Goal: Task Accomplishment & Management: Manage account settings

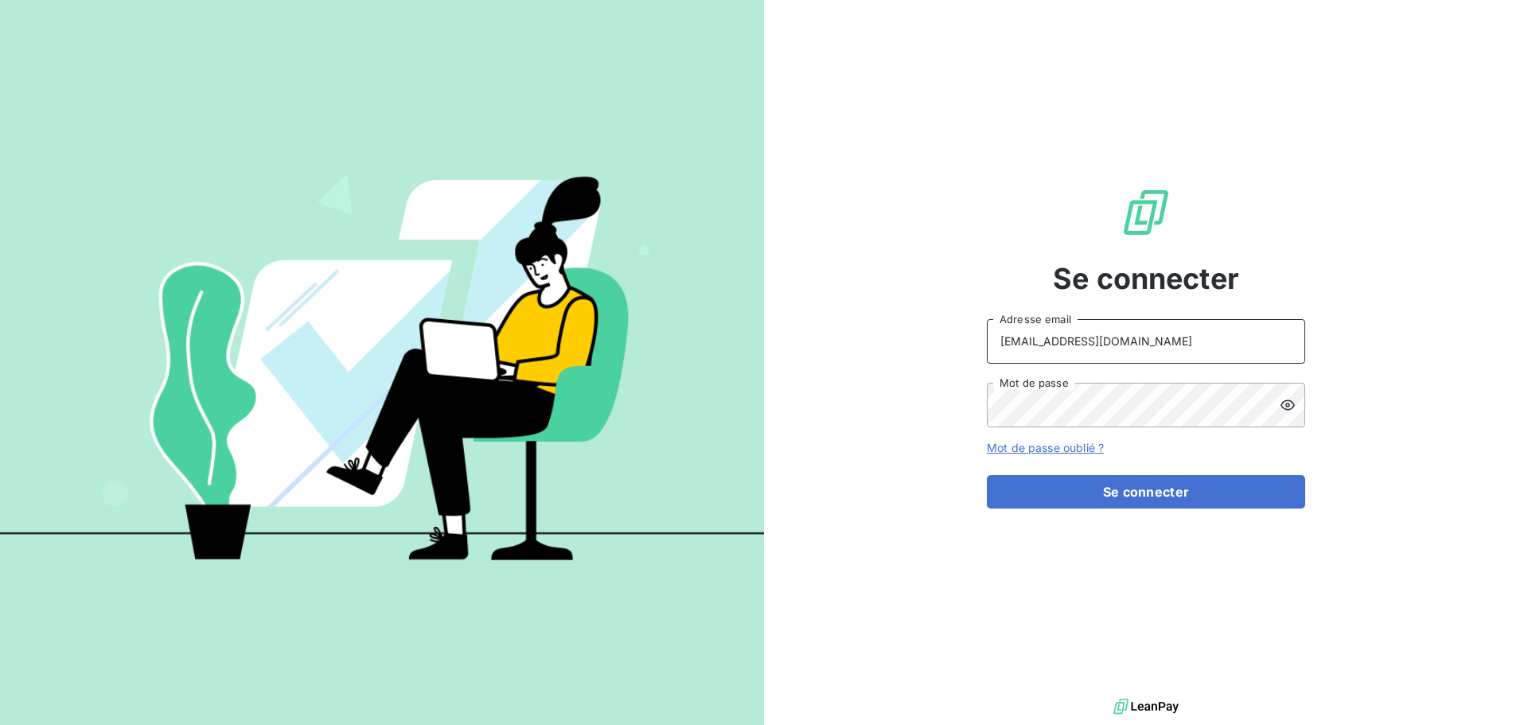
click at [1137, 349] on input "[EMAIL_ADDRESS][DOMAIN_NAME]" at bounding box center [1146, 341] width 318 height 45
type input "[EMAIL_ADDRESS][DOMAIN_NAME]"
click at [1149, 504] on button "Se connecter" at bounding box center [1146, 491] width 318 height 33
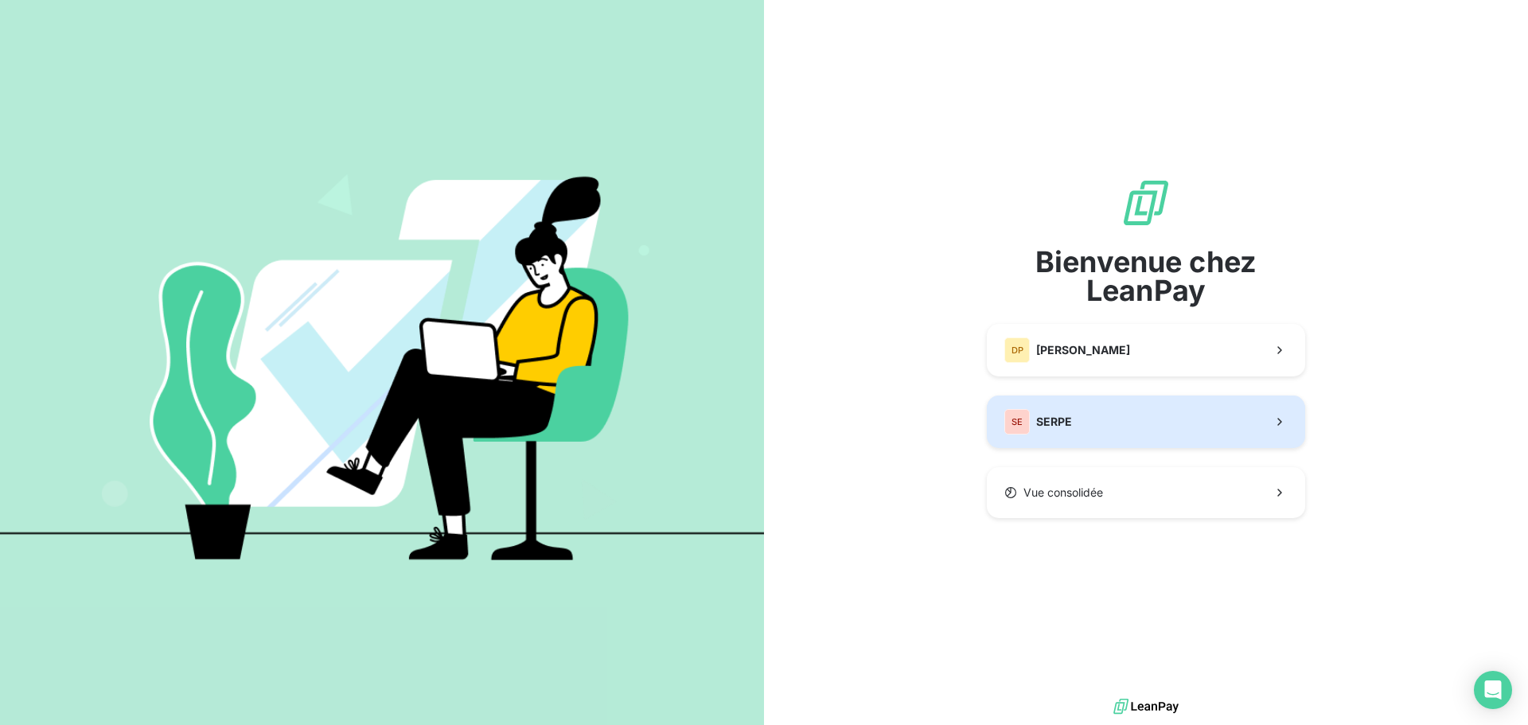
click at [1074, 421] on button "SE SERPE" at bounding box center [1146, 422] width 318 height 53
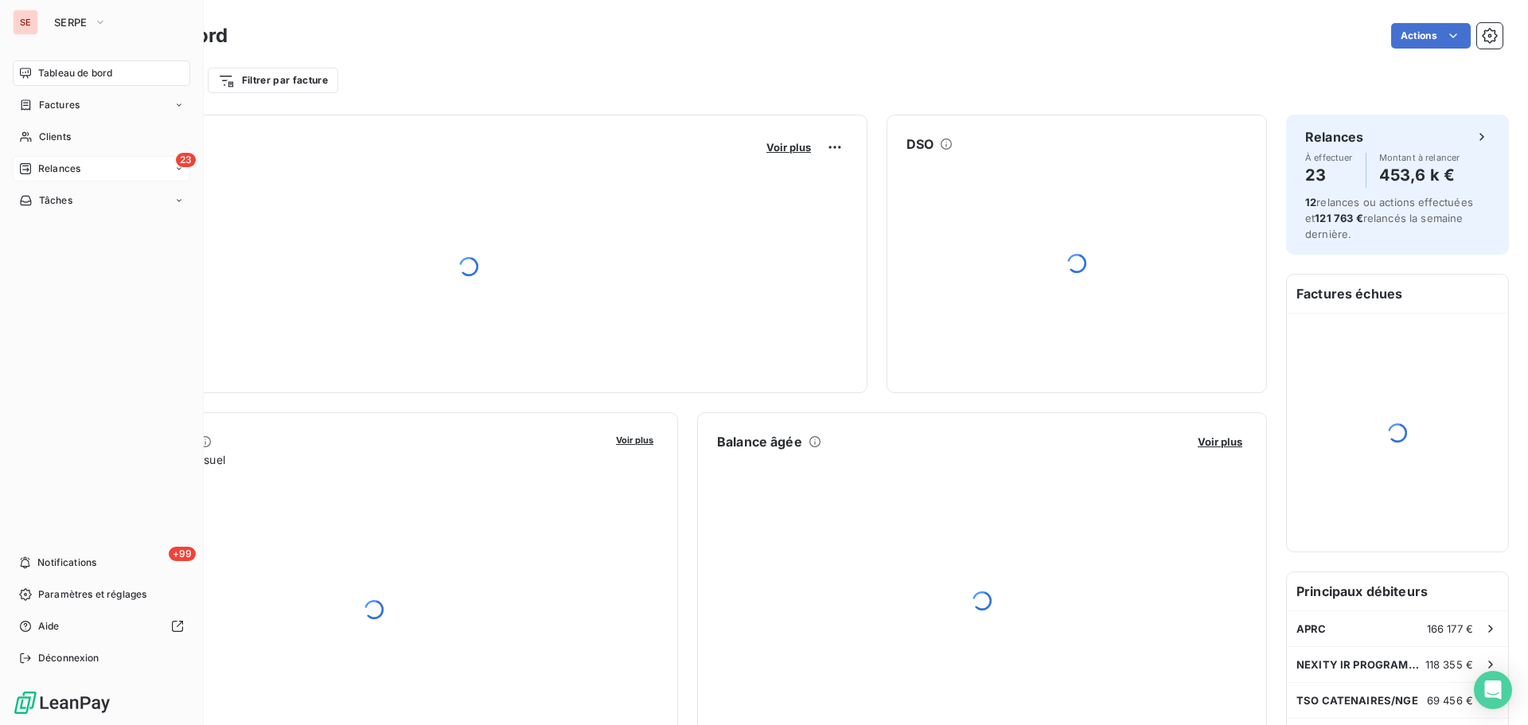
click at [51, 168] on span "Relances" at bounding box center [59, 169] width 42 height 14
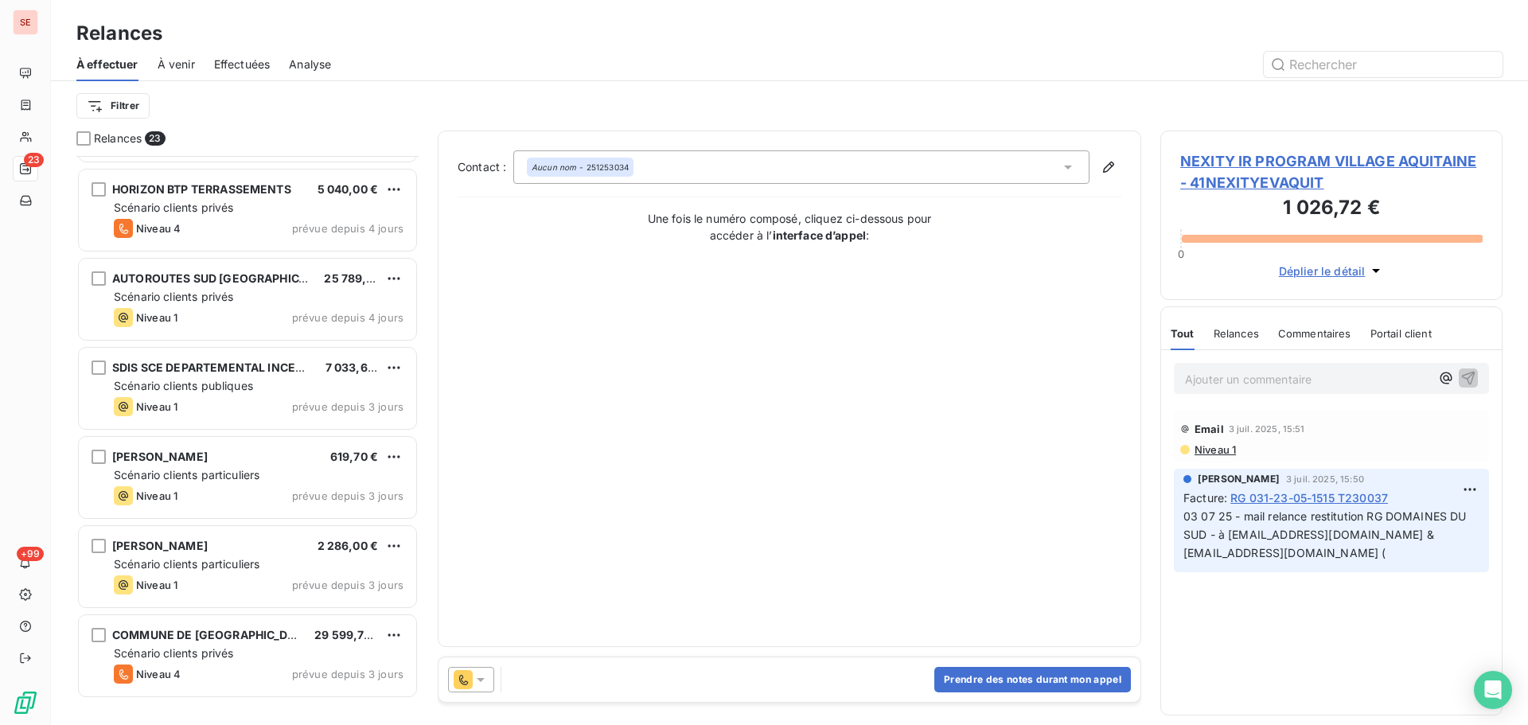
scroll to position [209, 0]
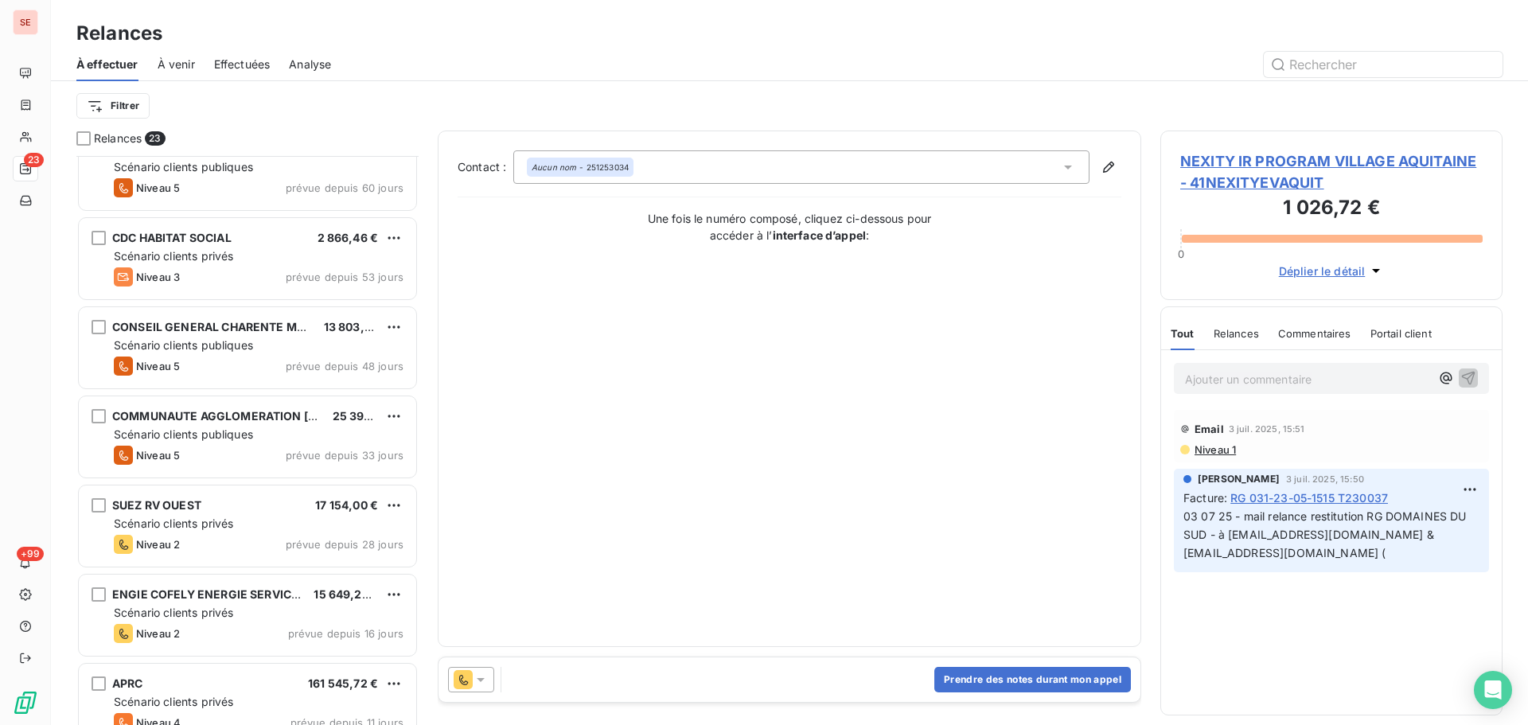
click at [253, 62] on span "Effectuées" at bounding box center [242, 65] width 57 height 16
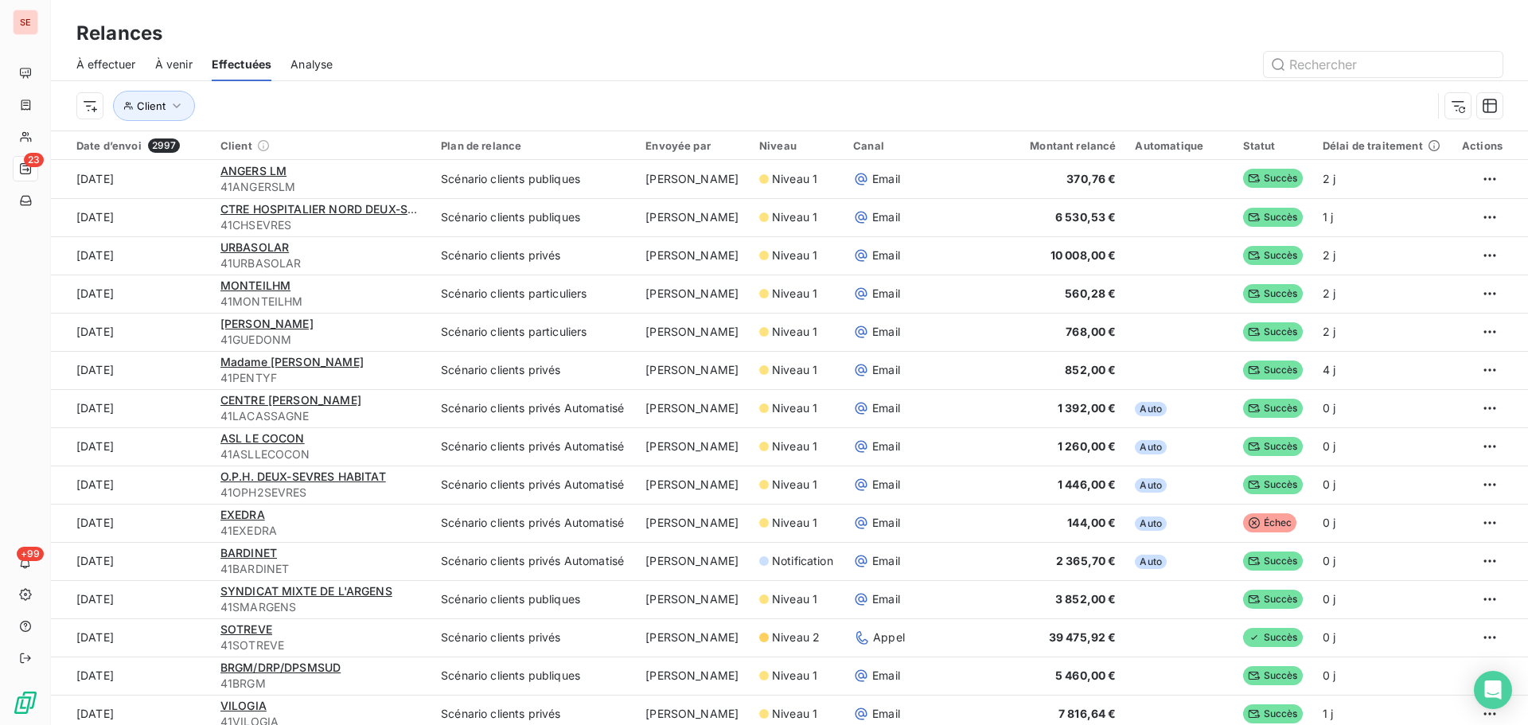
click at [105, 69] on span "À effectuer" at bounding box center [106, 65] width 60 height 16
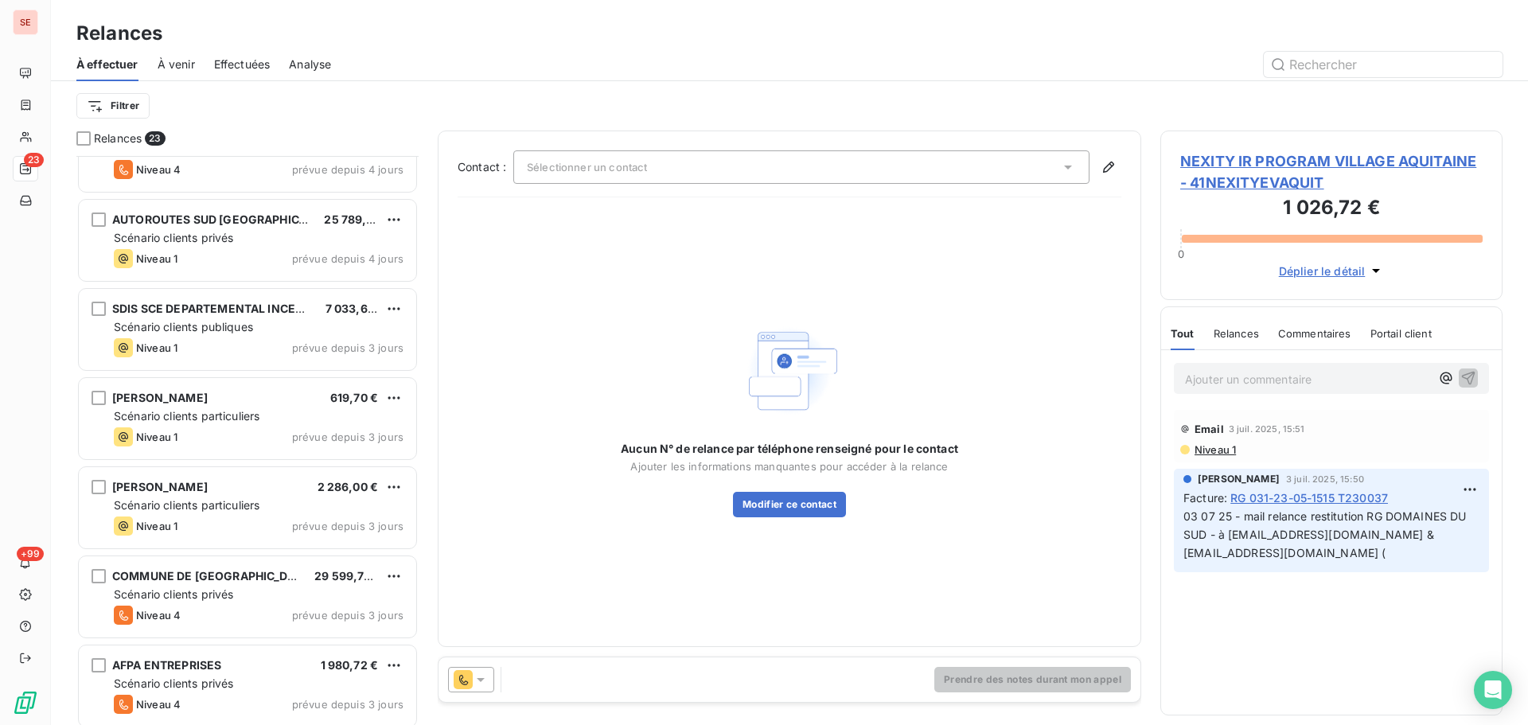
scroll to position [1058, 0]
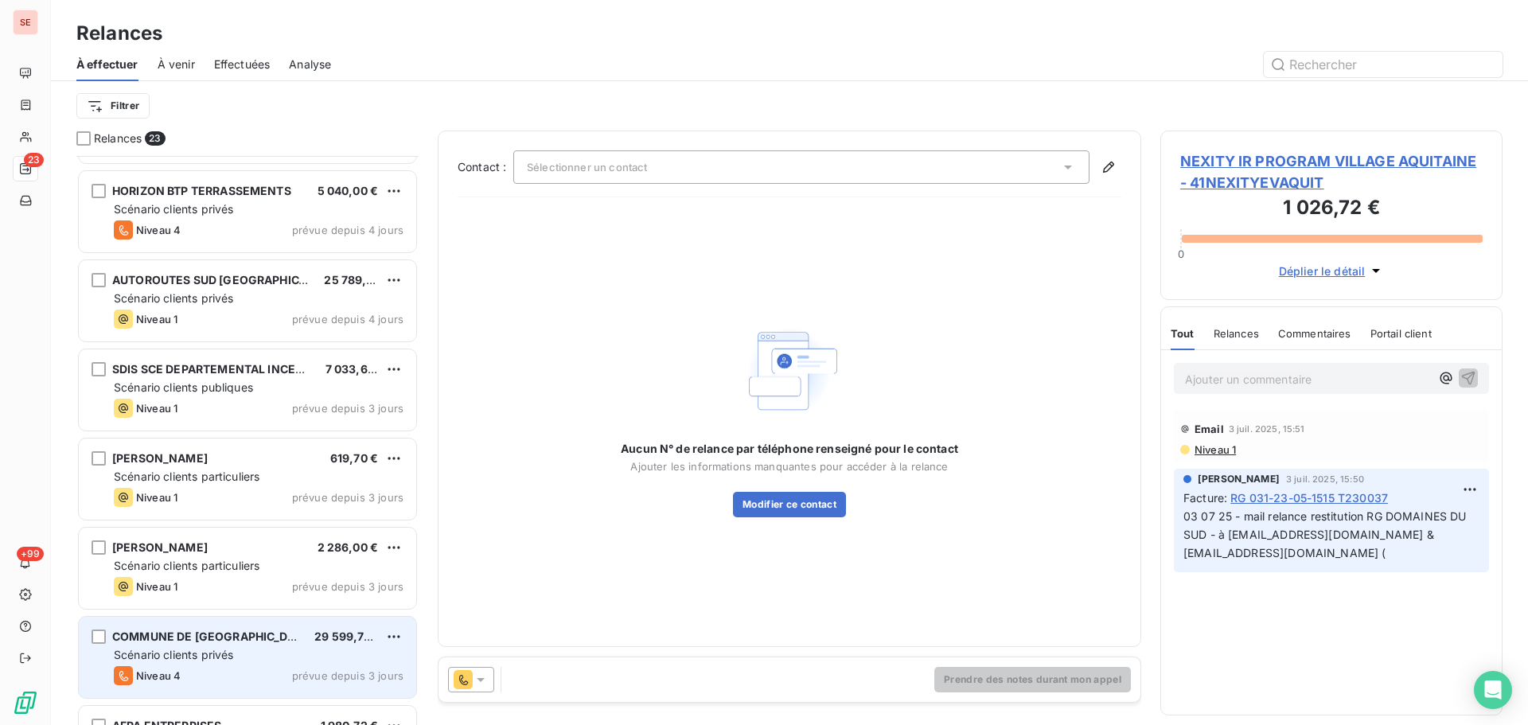
click at [263, 643] on div "COMMUNE DE [GEOGRAPHIC_DATA] 29 599,70 €" at bounding box center [259, 637] width 290 height 14
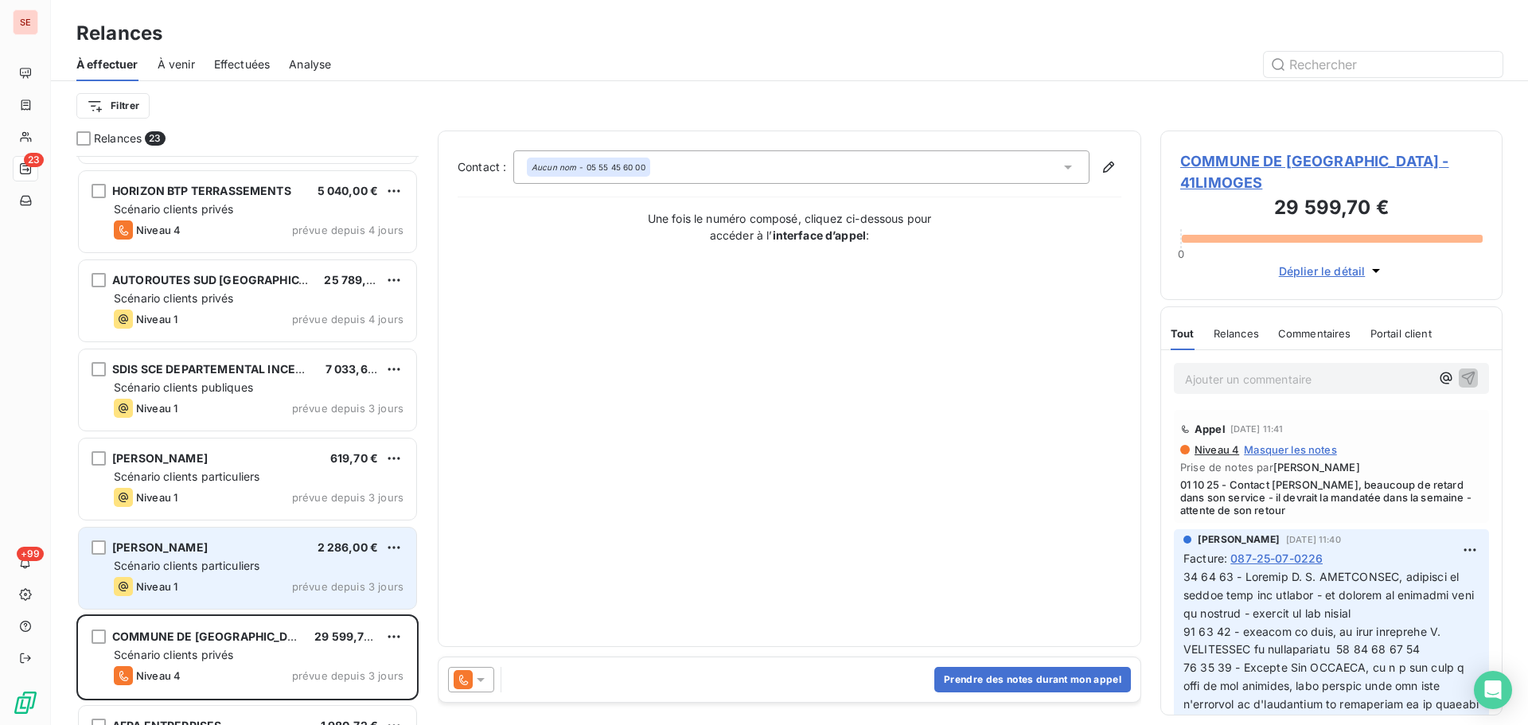
click at [269, 584] on div "Niveau 1 prévue depuis 3 jours" at bounding box center [259, 586] width 290 height 19
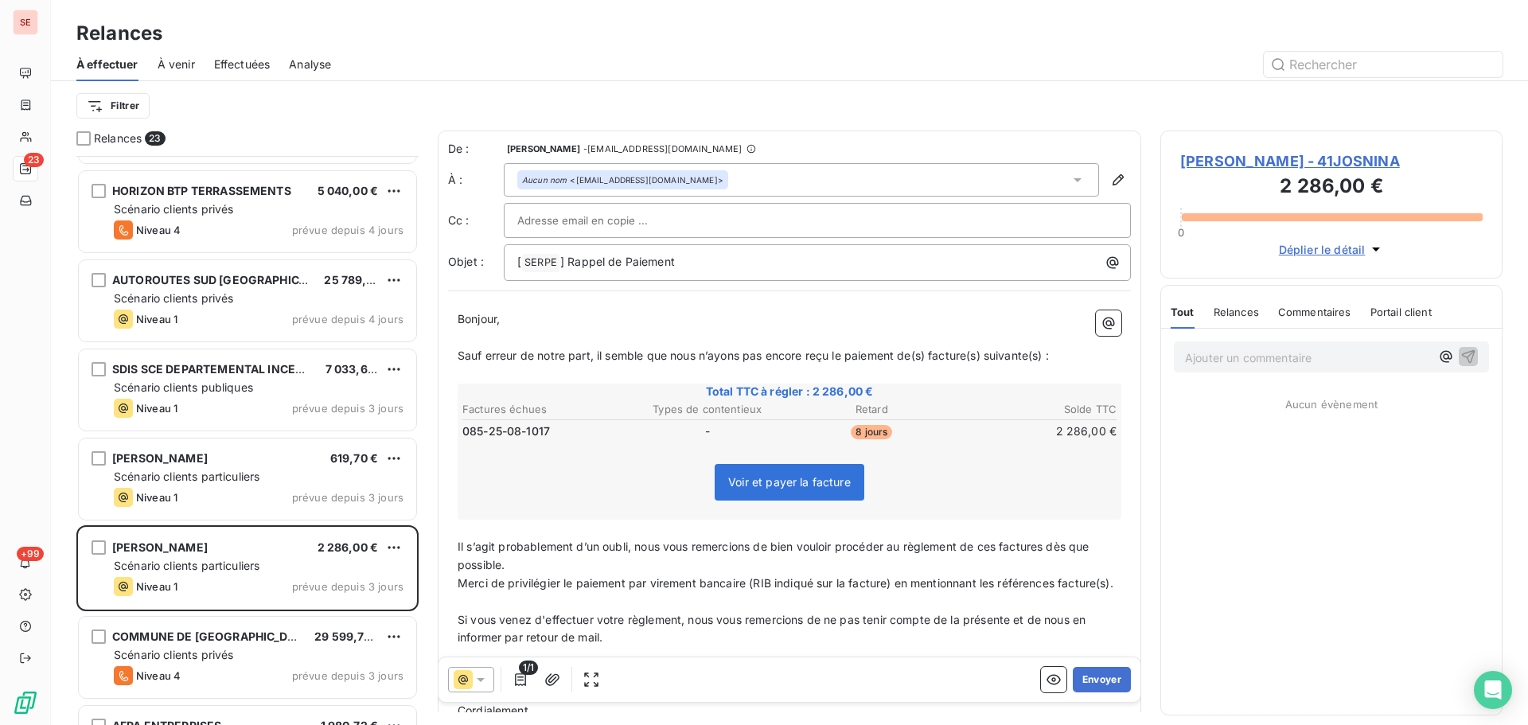
click at [1258, 163] on span "[PERSON_NAME] - 41JOSNINA" at bounding box center [1331, 160] width 302 height 21
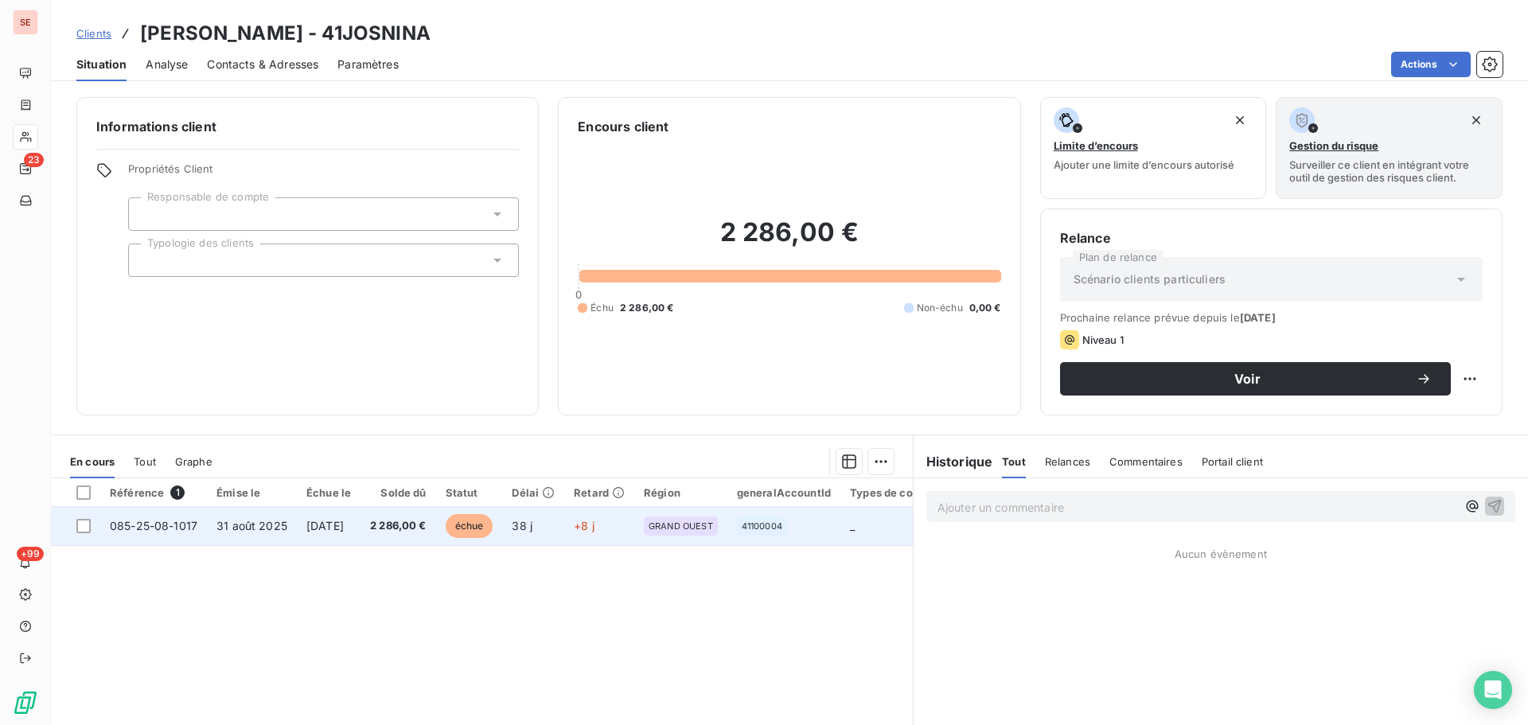
click at [274, 517] on td "31 août 2025" at bounding box center [252, 526] width 90 height 38
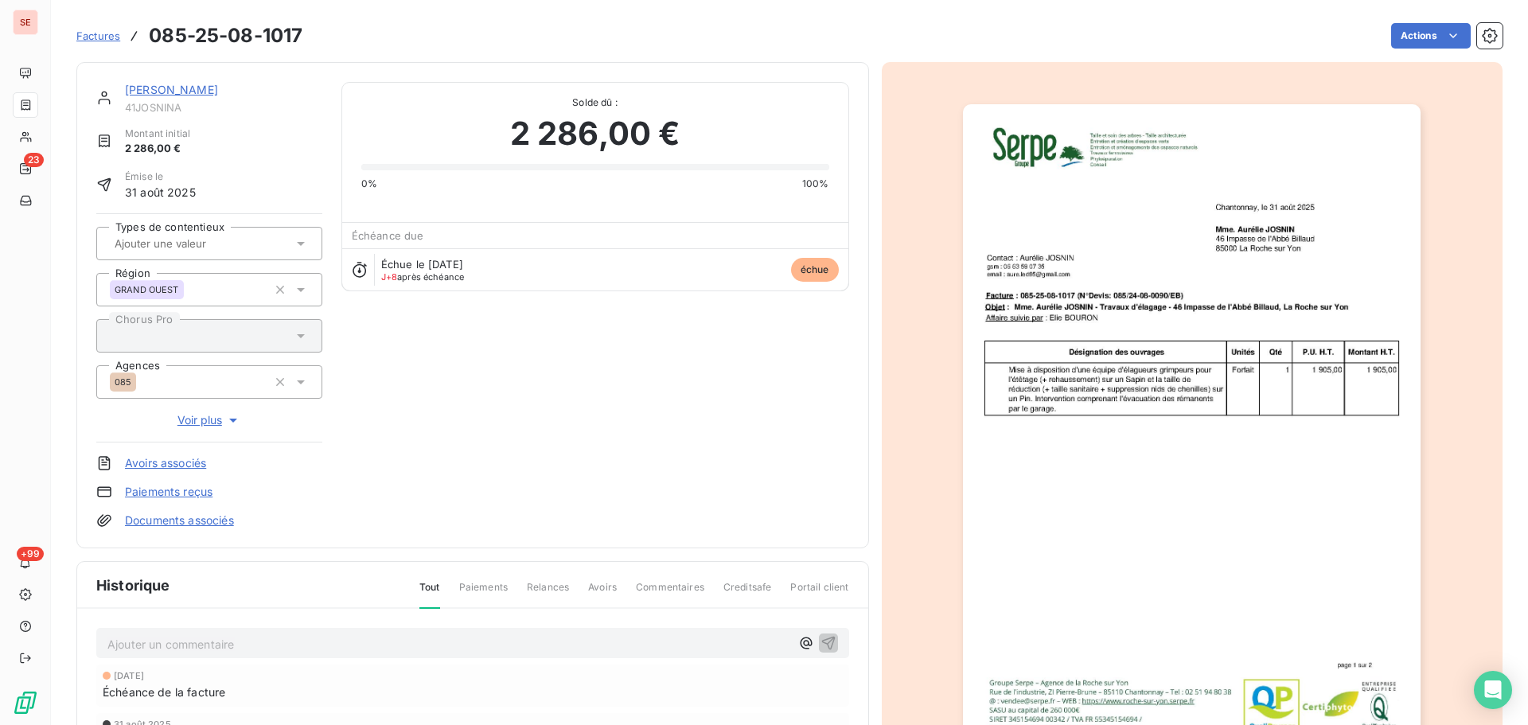
click at [254, 638] on p "Ajouter un commentaire ﻿" at bounding box center [448, 644] width 683 height 20
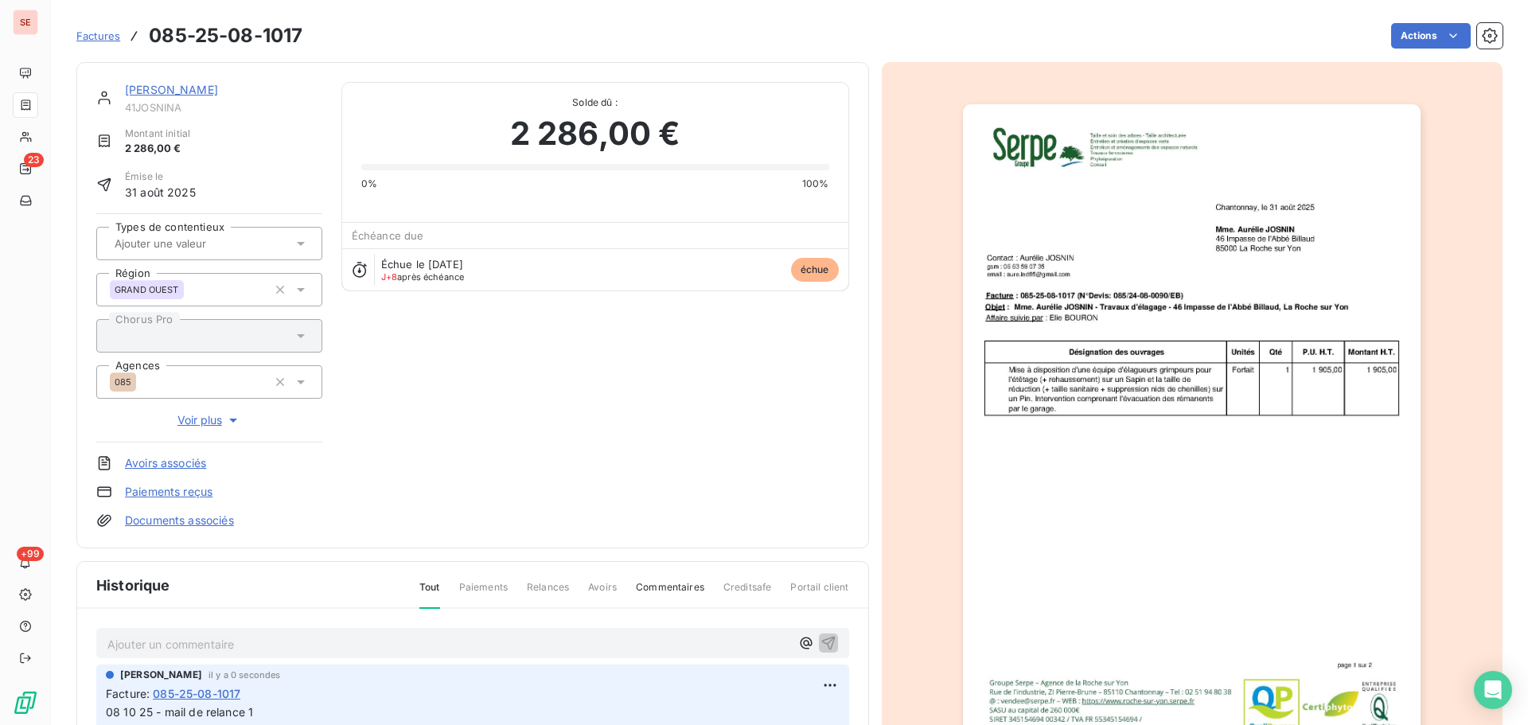
click at [170, 88] on link "[PERSON_NAME]" at bounding box center [171, 90] width 93 height 14
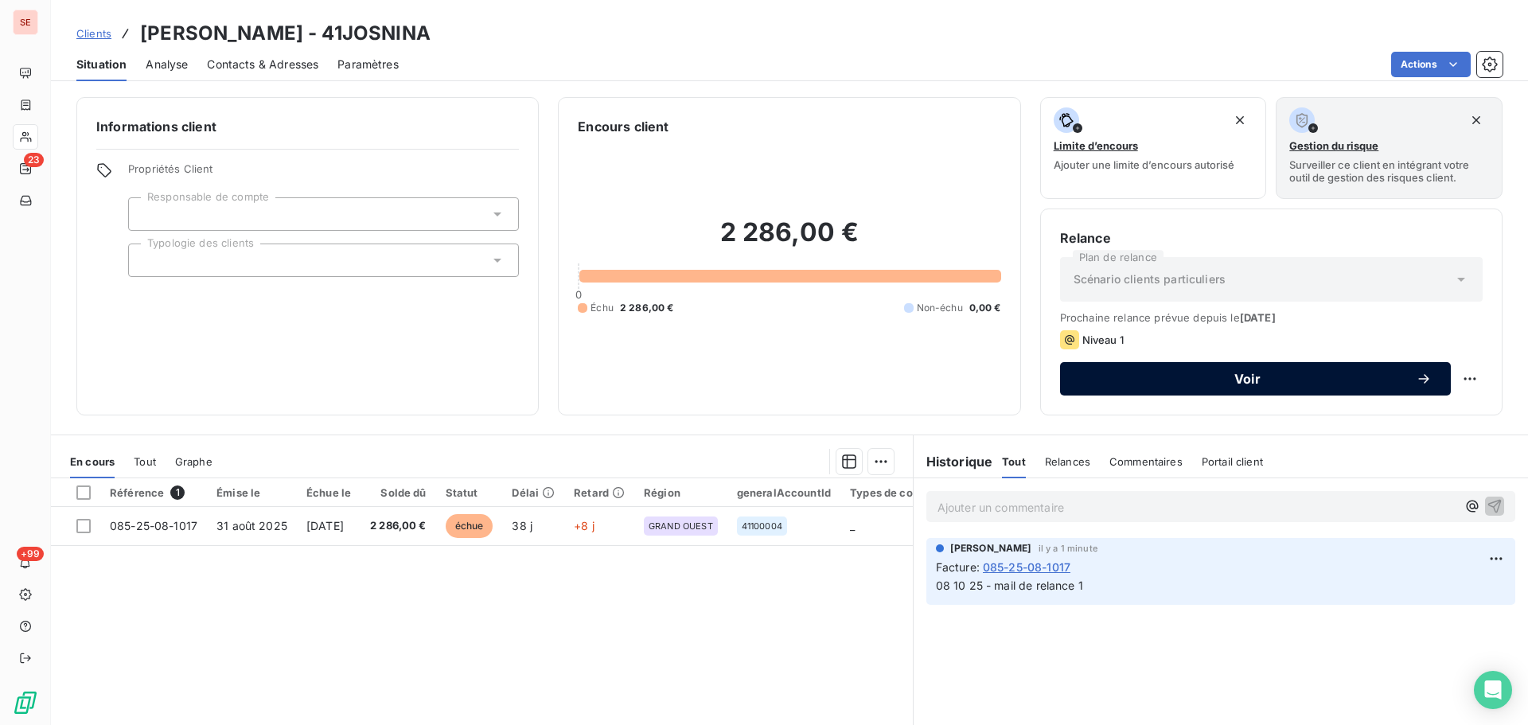
click at [1306, 386] on div "Voir" at bounding box center [1255, 379] width 353 height 16
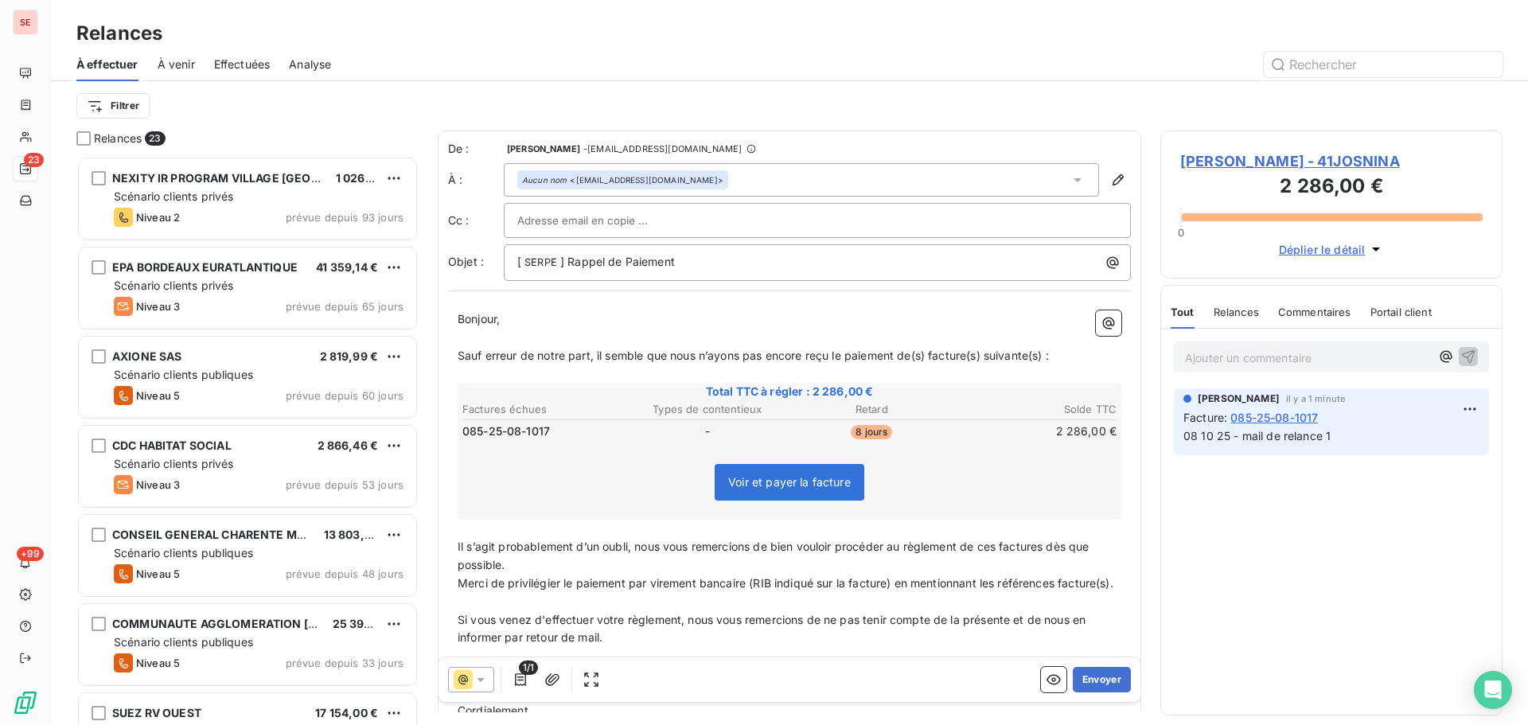
scroll to position [557, 330]
click at [565, 260] on span "] Rappel de Paiement" at bounding box center [617, 262] width 115 height 14
click at [927, 361] on span "Sauf erreur de notre part, il semble que nous n’ayons pas encore reçu le paieme…" at bounding box center [753, 356] width 591 height 14
click at [918, 354] on span "Sauf erreur de notre part, il semble que nous n’ayons pas [MEDICAL_DATA] reçu l…" at bounding box center [777, 356] width 639 height 14
click at [920, 357] on span "Sauf erreur de notre part, il semble que nous n’ayons pas [MEDICAL_DATA] reçu l…" at bounding box center [777, 356] width 639 height 14
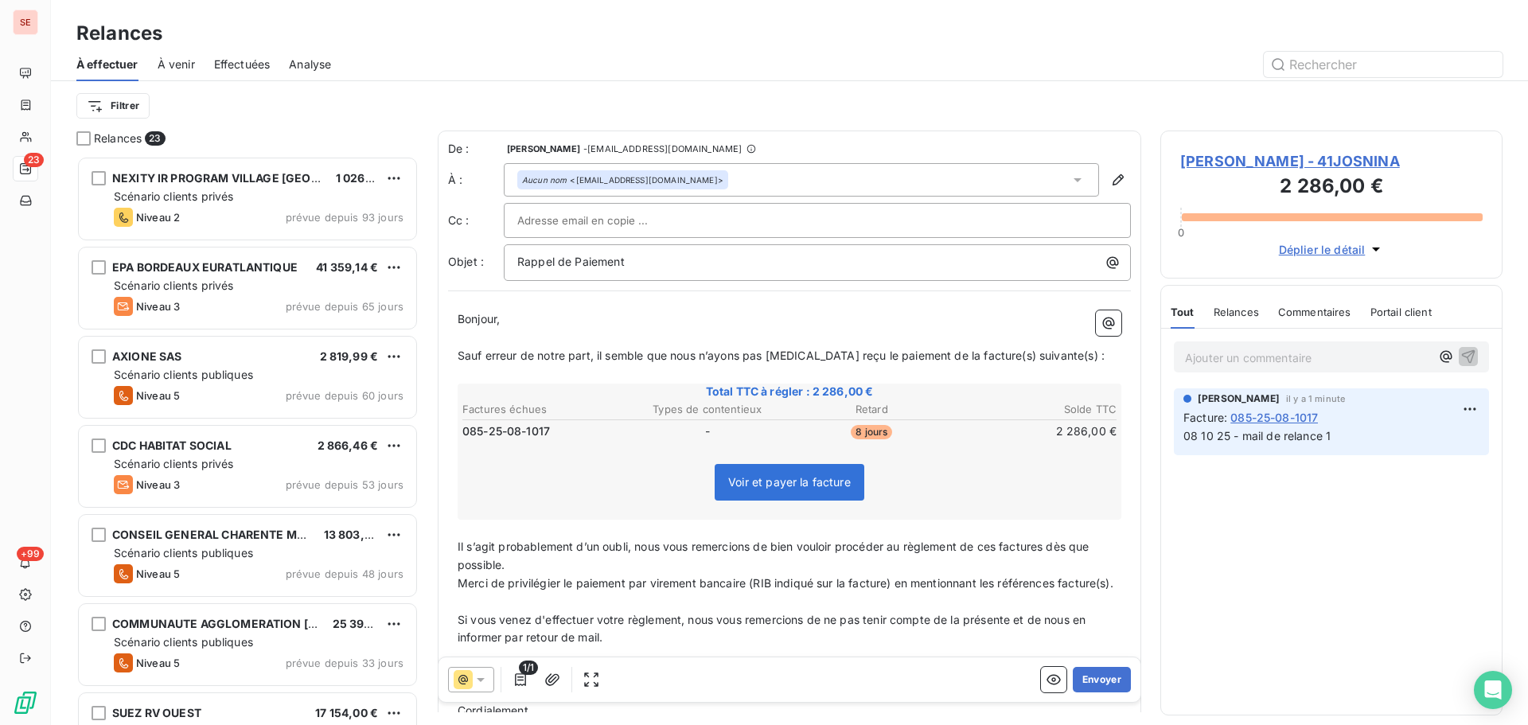
click at [985, 355] on span "Sauf erreur de notre part, il semble que nous n’ayons pas [MEDICAL_DATA] reçu l…" at bounding box center [781, 356] width 647 height 14
click at [1032, 353] on span "Sauf erreur de notre part, il semble que nous n’ayons pas [MEDICAL_DATA] reçu l…" at bounding box center [775, 356] width 634 height 14
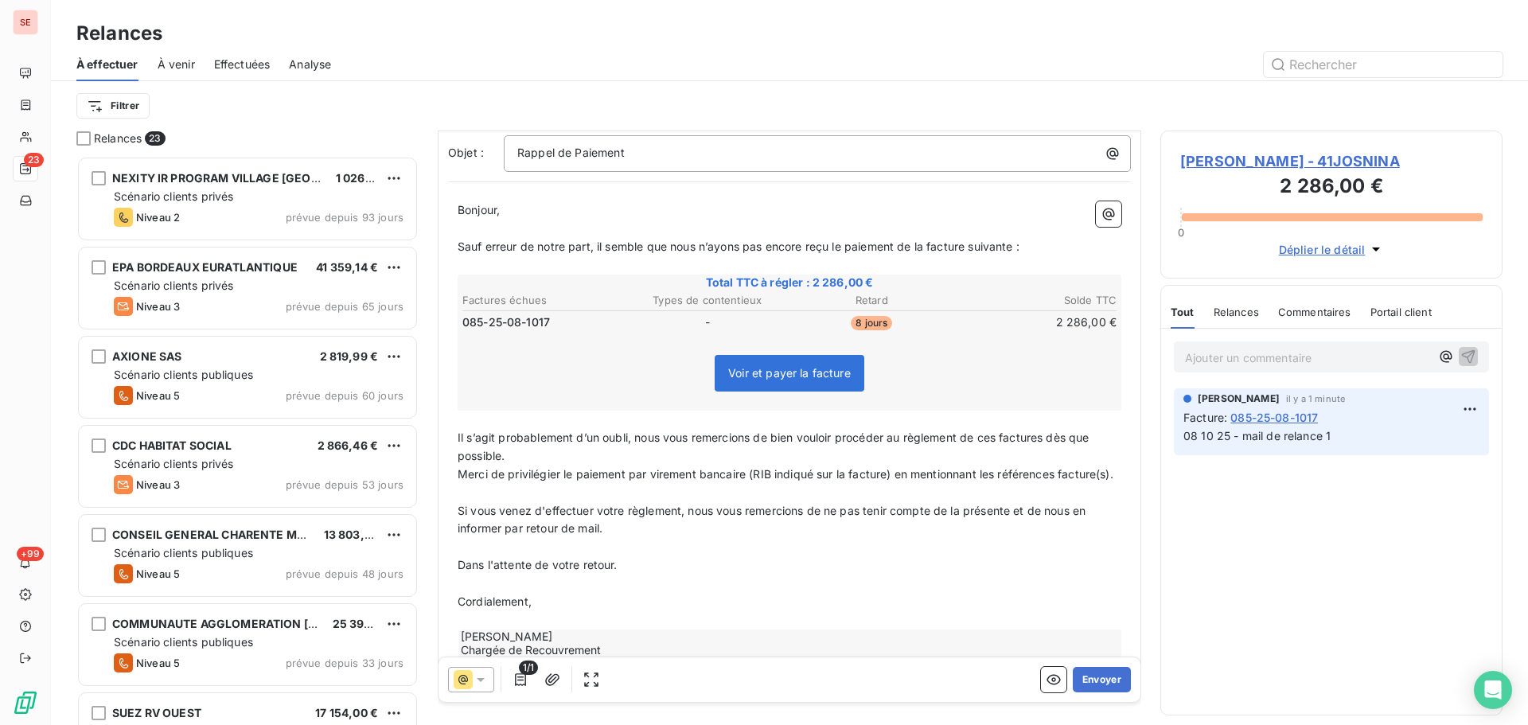
scroll to position [173, 0]
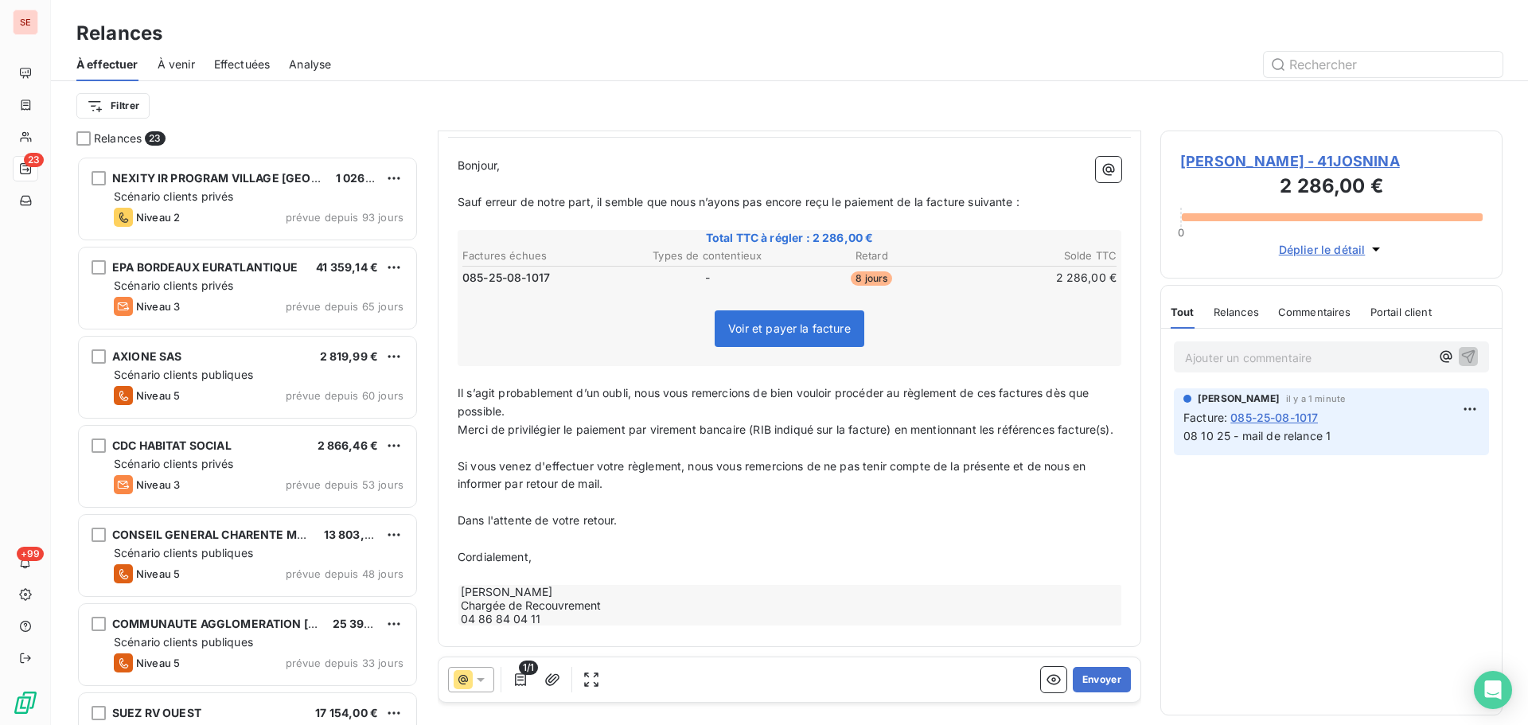
click at [998, 386] on span "Il s’agit probablement d’un oubli, nous vous remercions de bien vouloir procéde…" at bounding box center [775, 402] width 635 height 32
click at [1001, 386] on span "Il s’agit probablement d’un oubli, nous vous remercions de bien vouloir procéde…" at bounding box center [775, 402] width 635 height 32
click at [1060, 386] on span "Il s’agit probablement d’un oubli, nous vous remercions de bien vouloir procéde…" at bounding box center [780, 402] width 644 height 32
click at [1055, 384] on p "Il s’agit probablement d’un oubli, nous vous remercions de bien vouloir procéde…" at bounding box center [790, 402] width 664 height 37
click at [557, 681] on icon "button" at bounding box center [552, 680] width 16 height 16
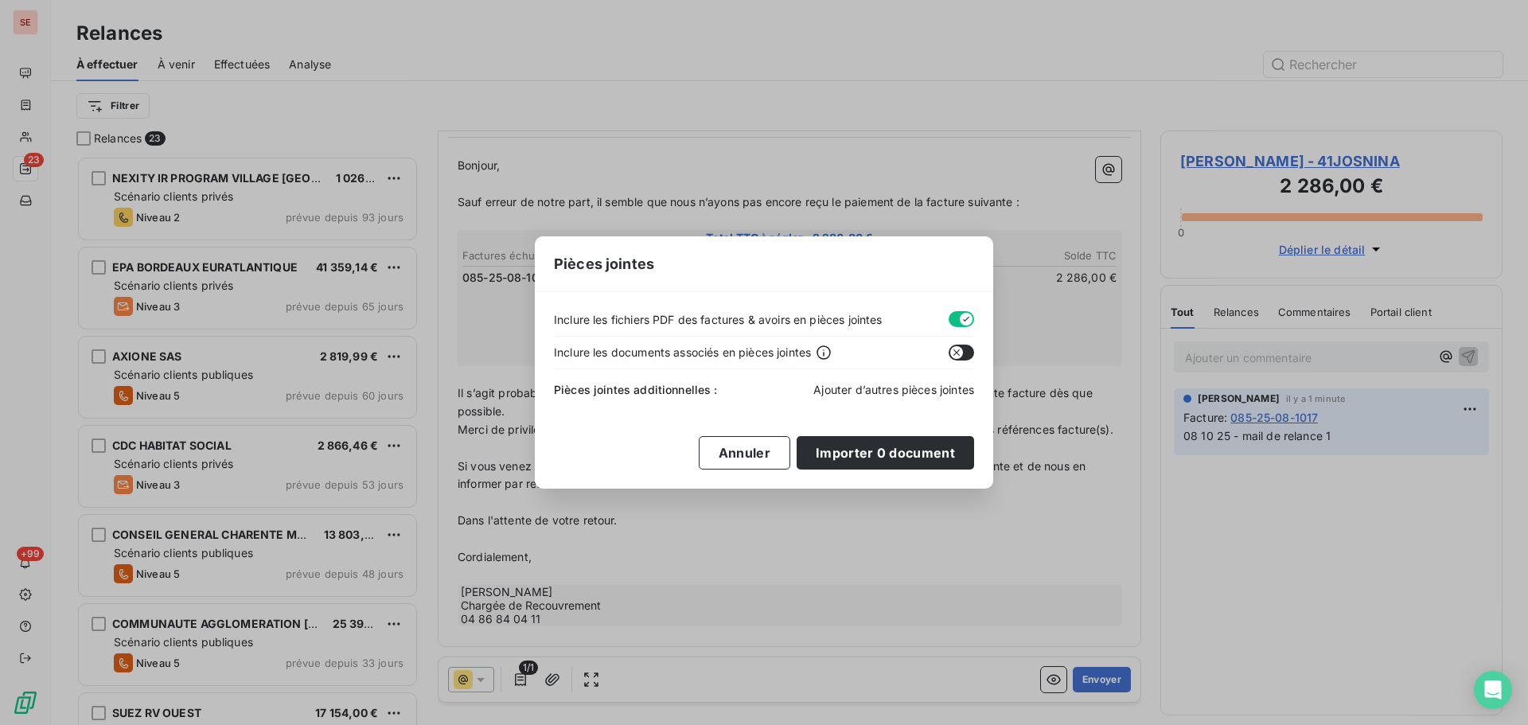
click at [926, 388] on span "Ajouter d’autres pièces jointes" at bounding box center [893, 390] width 161 height 14
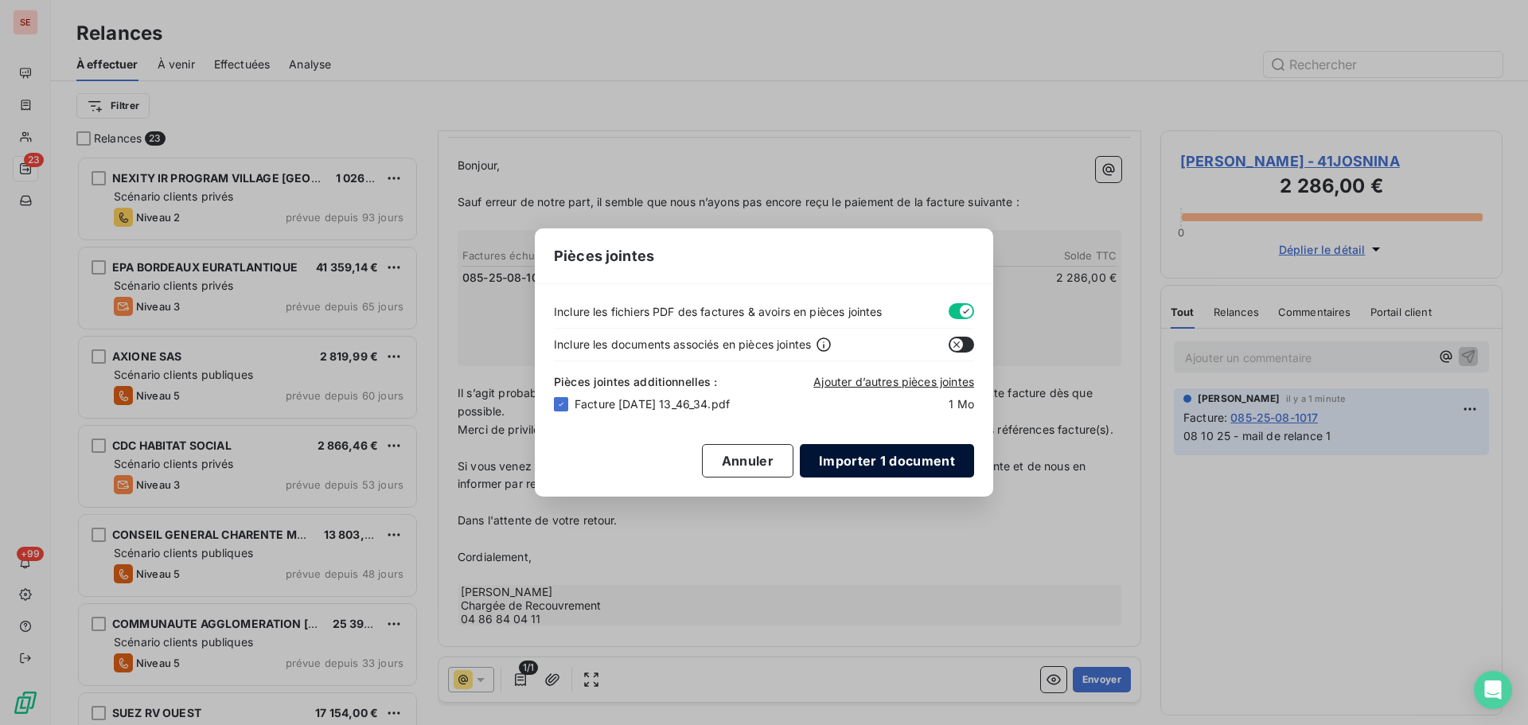
click at [925, 463] on button "Importer 1 document" at bounding box center [887, 460] width 174 height 33
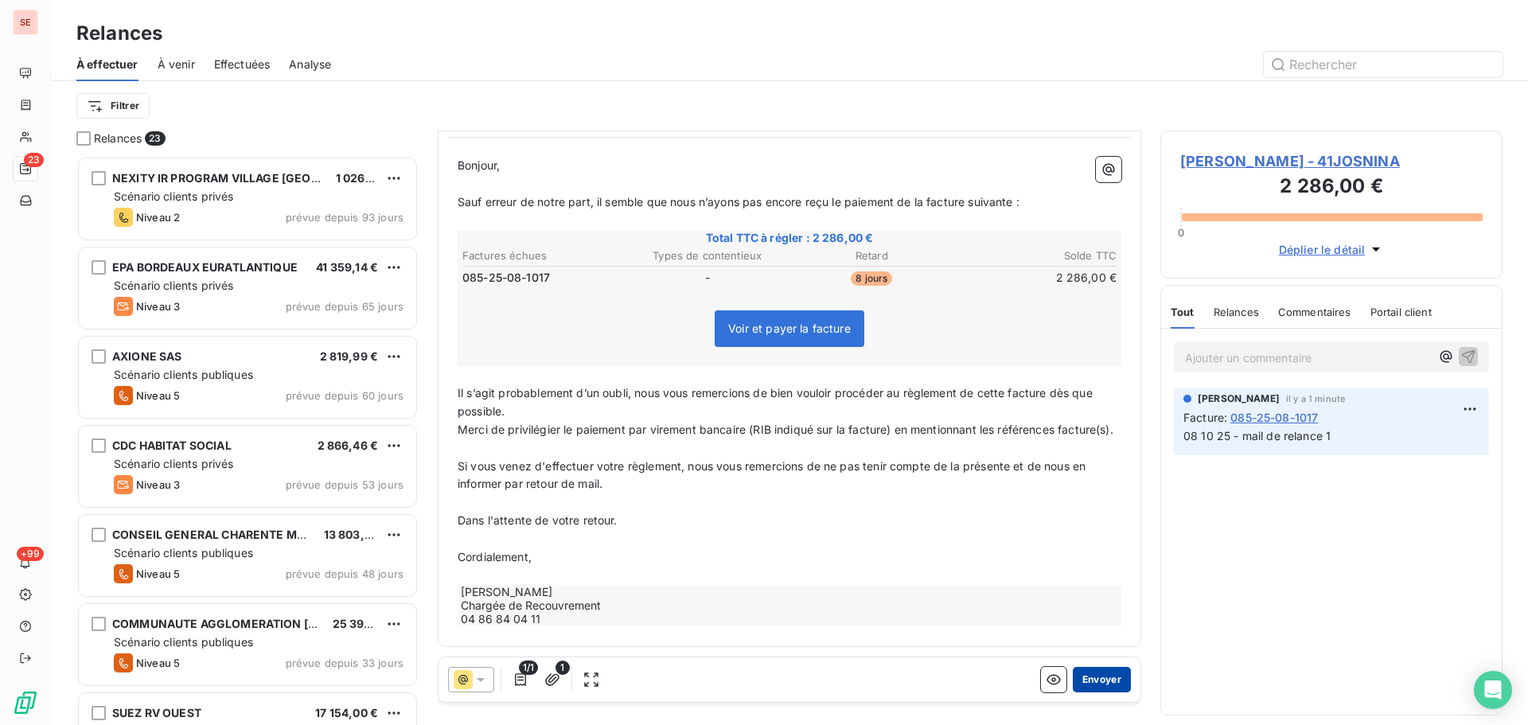
click at [1083, 679] on button "Envoyer" at bounding box center [1102, 679] width 58 height 25
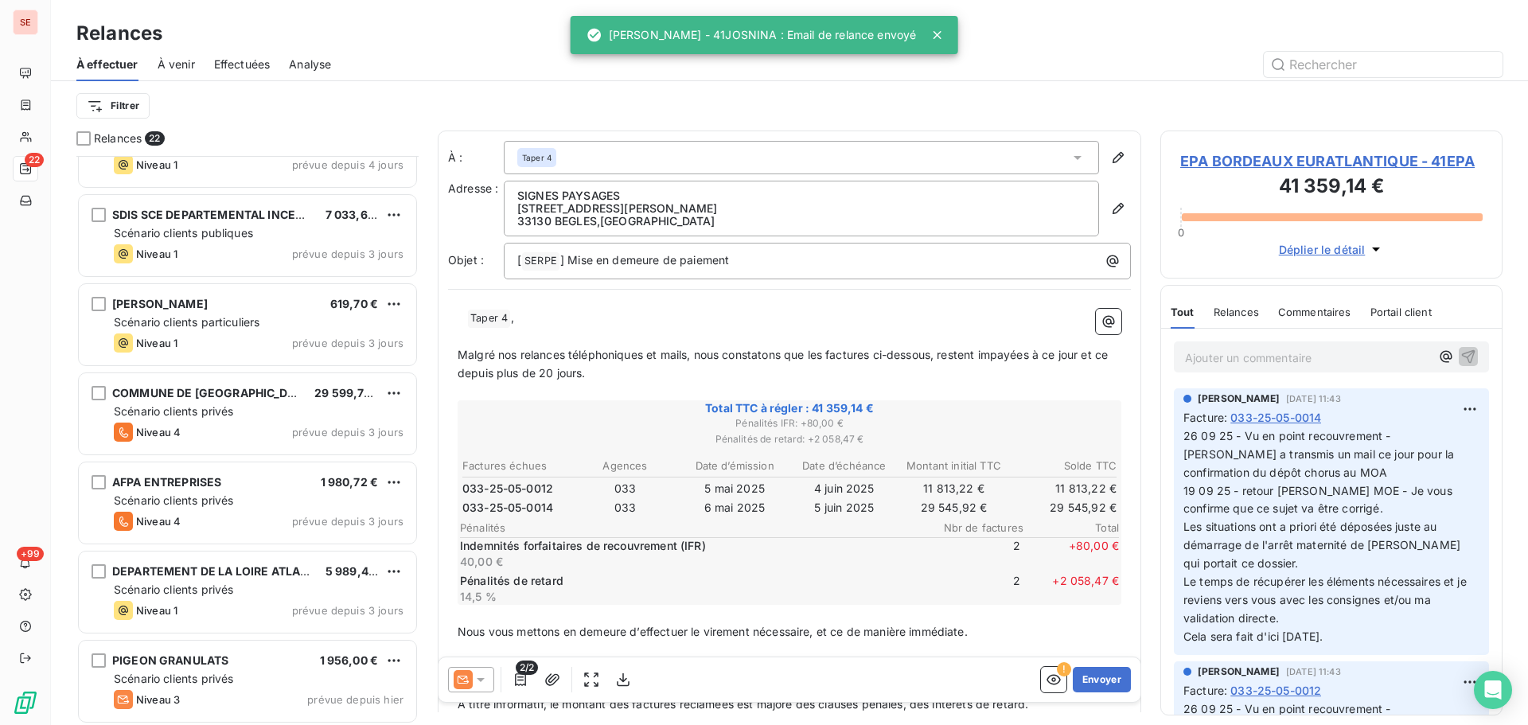
scroll to position [1180, 0]
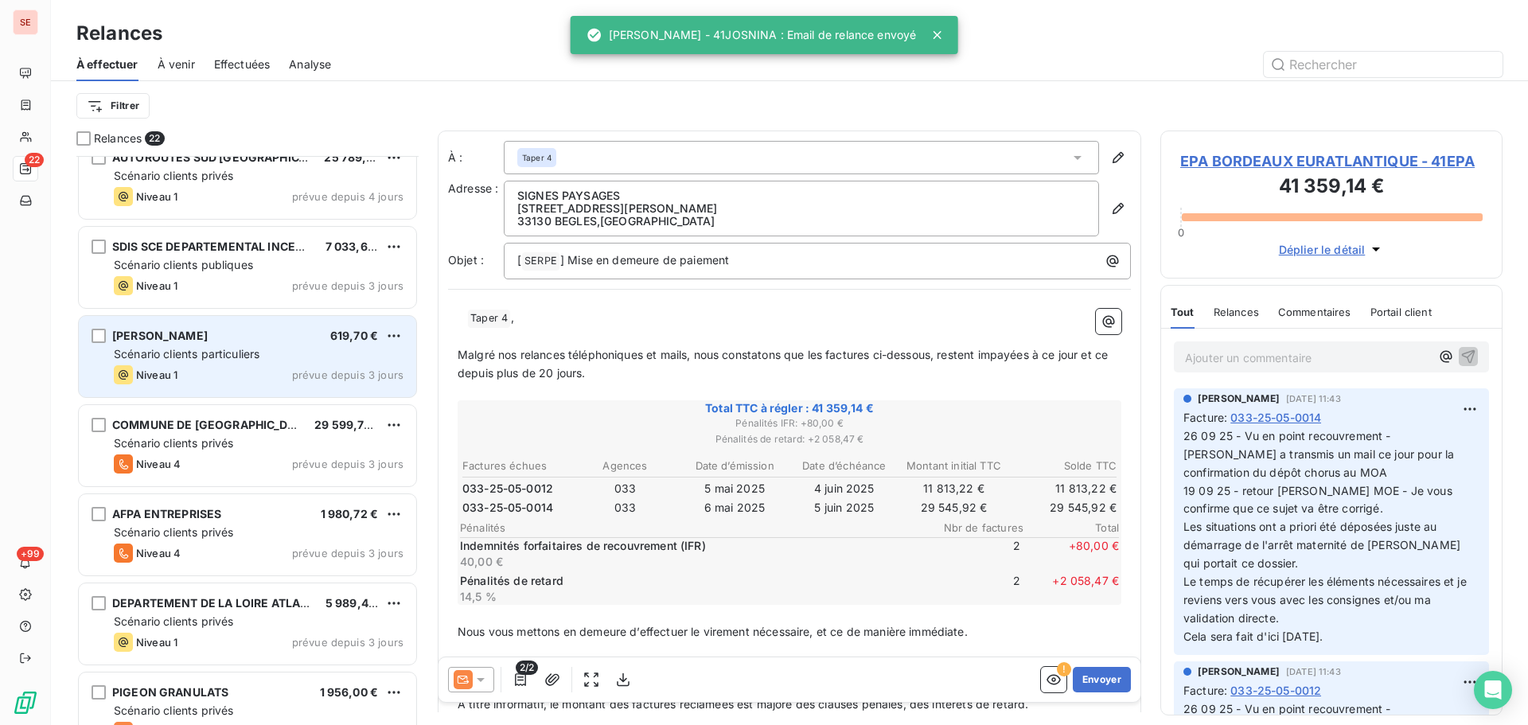
click at [267, 354] on div "Scénario clients particuliers" at bounding box center [259, 354] width 290 height 16
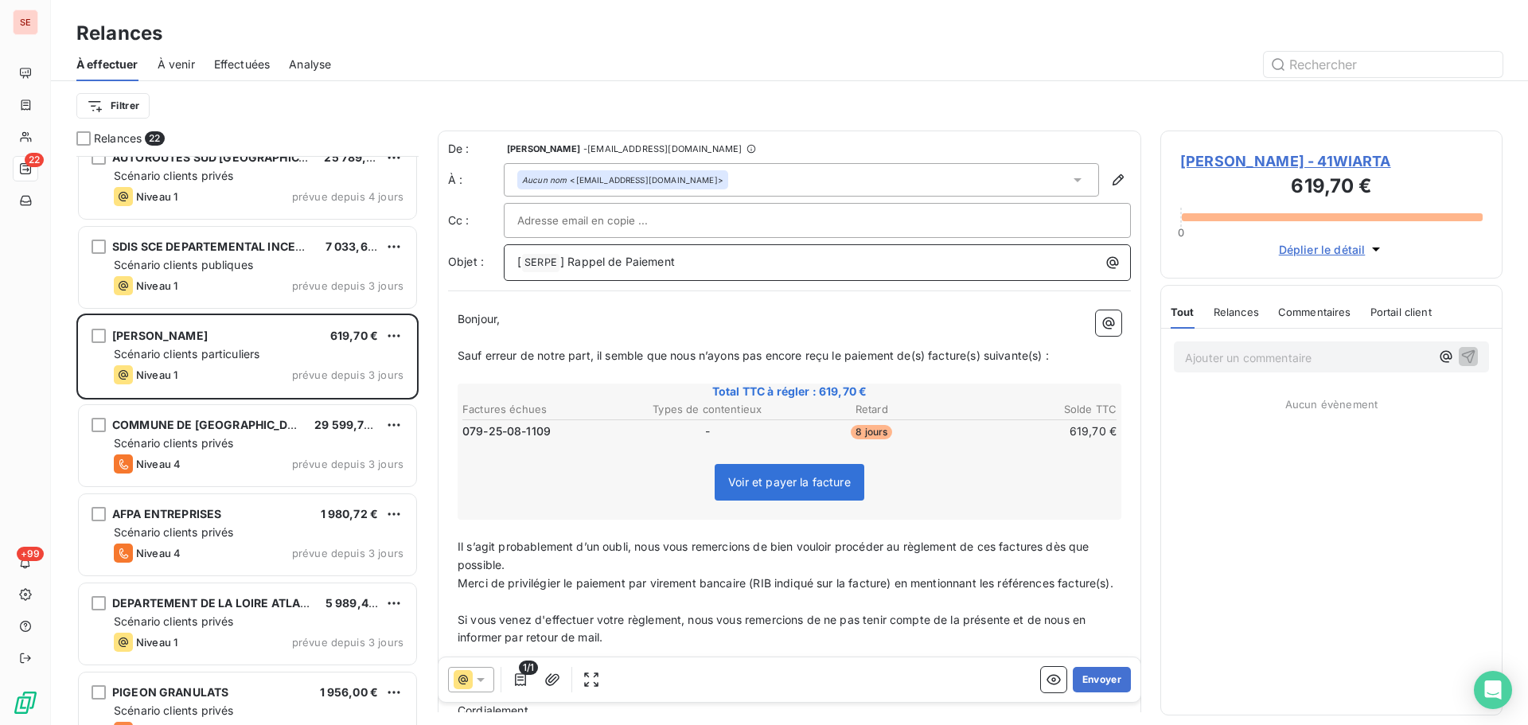
click at [568, 266] on span "] Rappel de Paiement" at bounding box center [617, 262] width 115 height 14
click at [1212, 167] on span "[PERSON_NAME] - 41WIARTA" at bounding box center [1331, 160] width 302 height 21
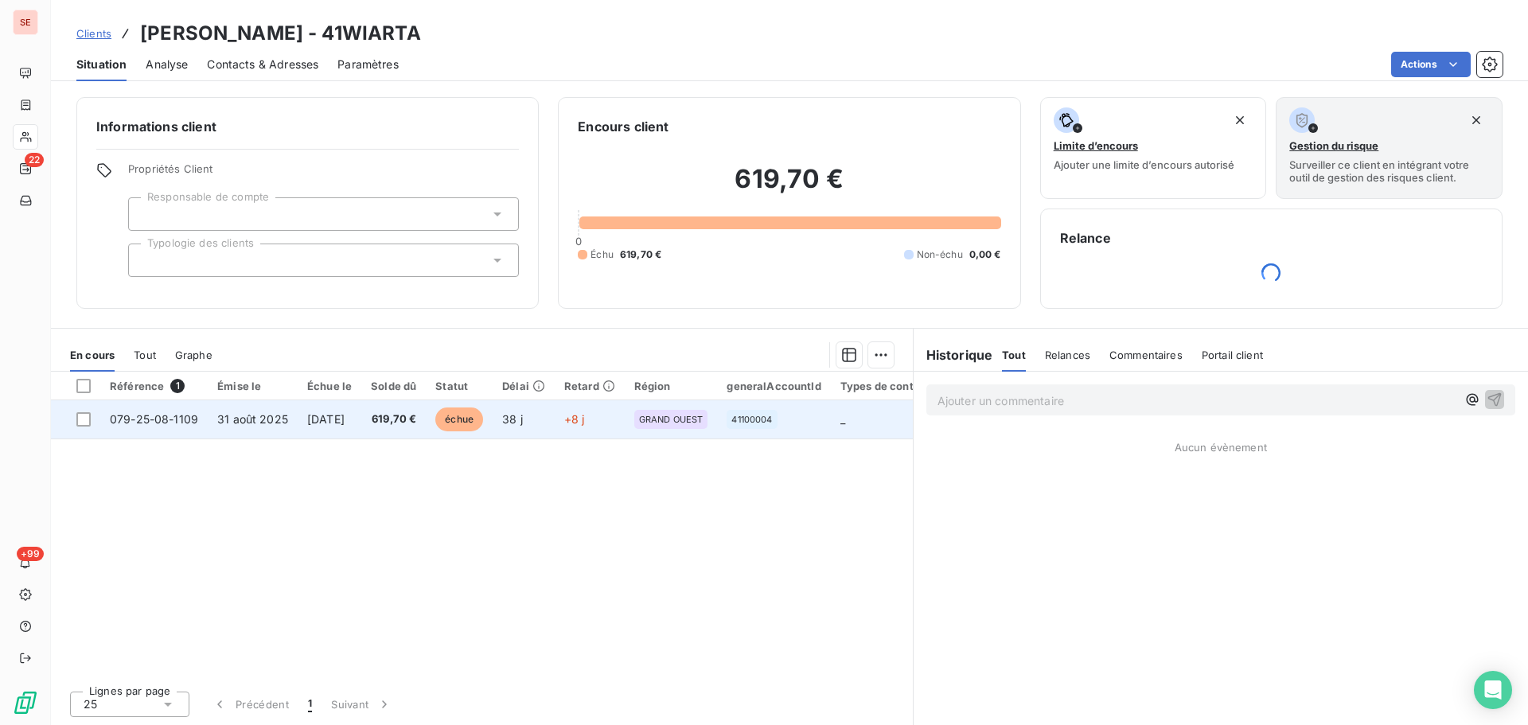
click at [526, 419] on td "38 j" at bounding box center [524, 419] width 62 height 38
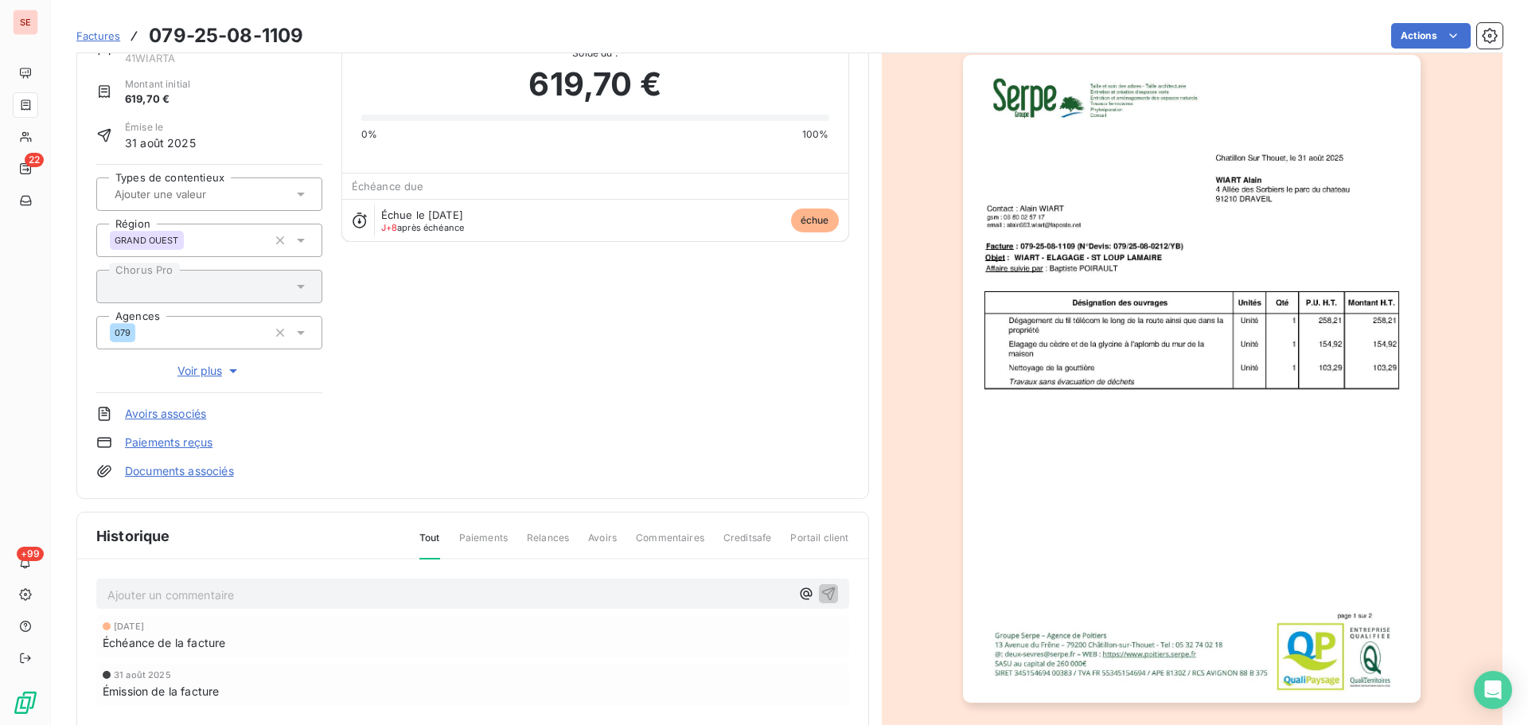
scroll to position [218, 0]
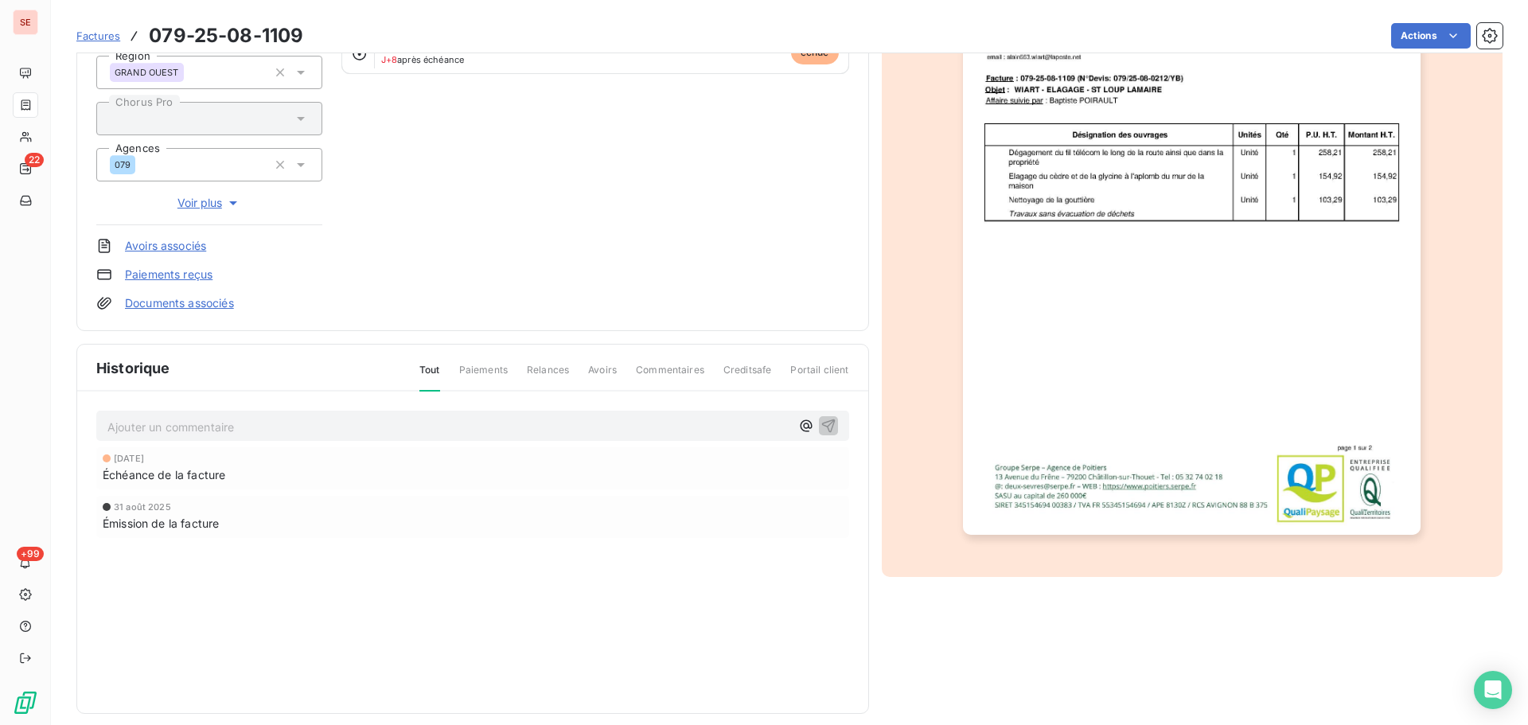
click at [264, 424] on p "Ajouter un commentaire ﻿" at bounding box center [448, 427] width 683 height 20
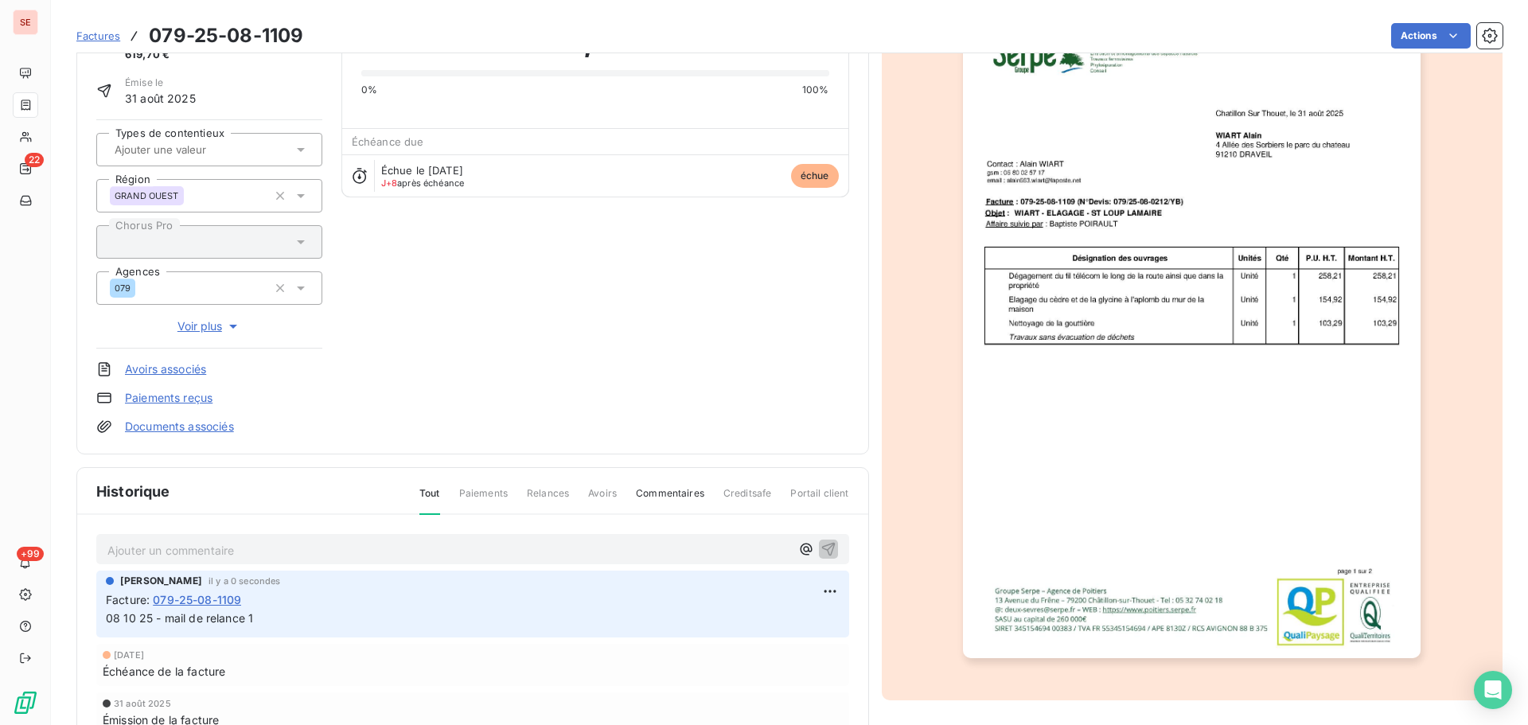
scroll to position [0, 0]
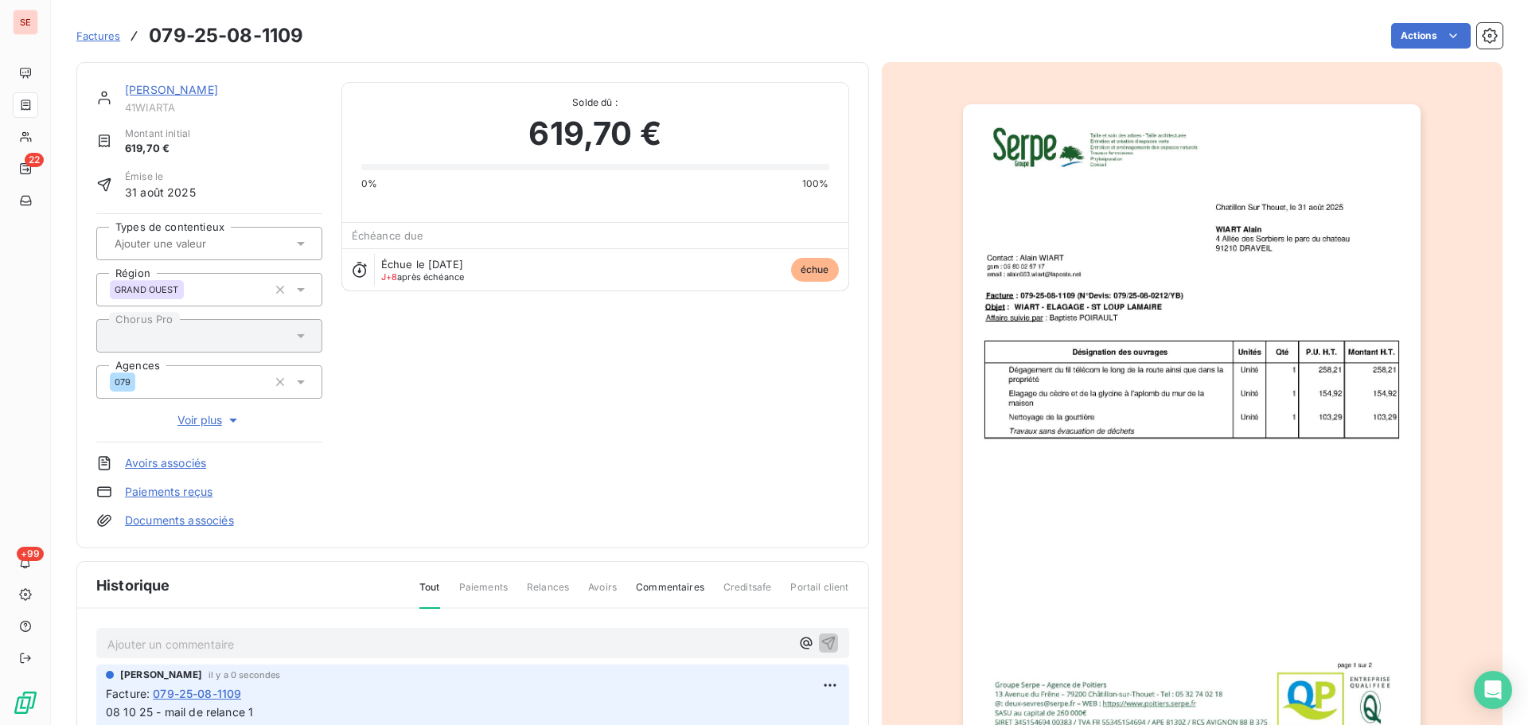
click at [164, 89] on link "[PERSON_NAME]" at bounding box center [171, 90] width 93 height 14
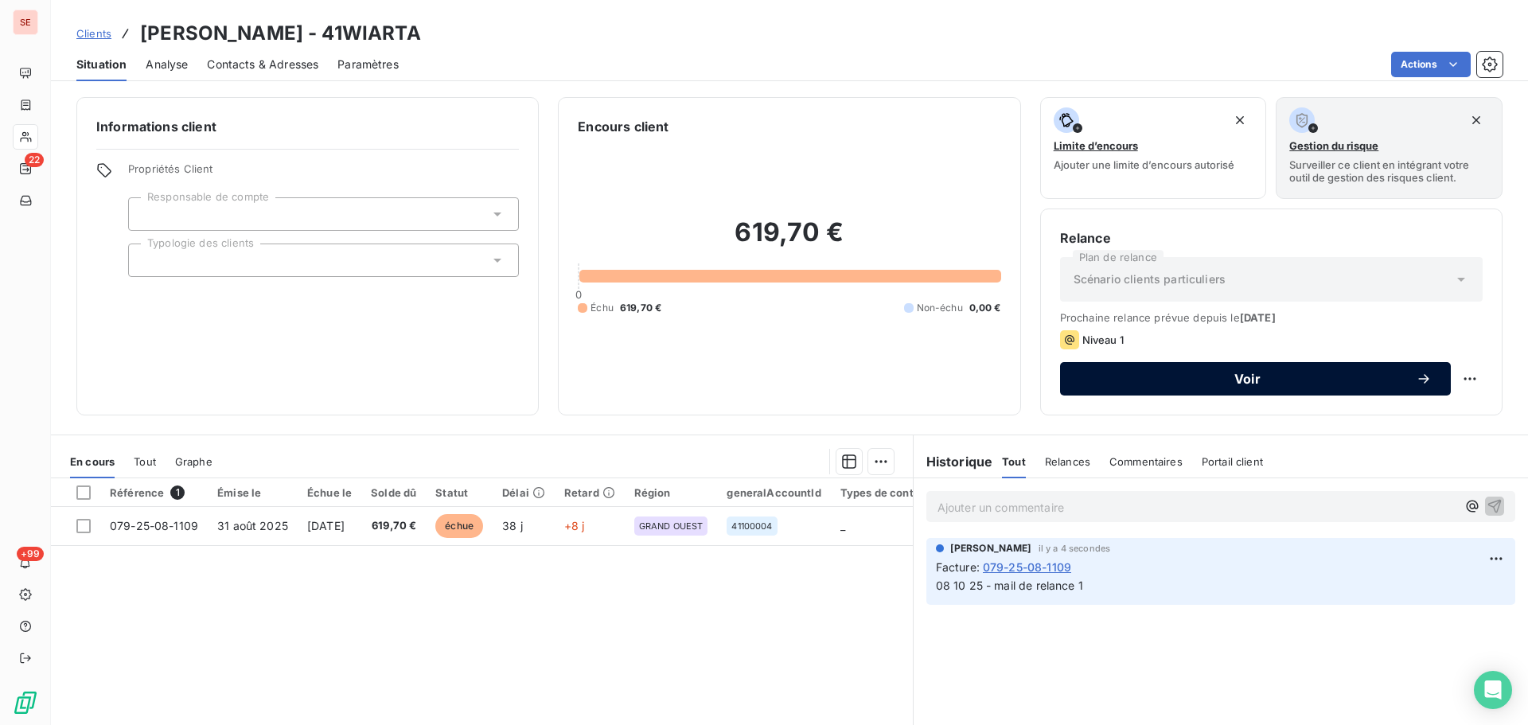
click at [1333, 384] on span "Voir" at bounding box center [1247, 379] width 337 height 13
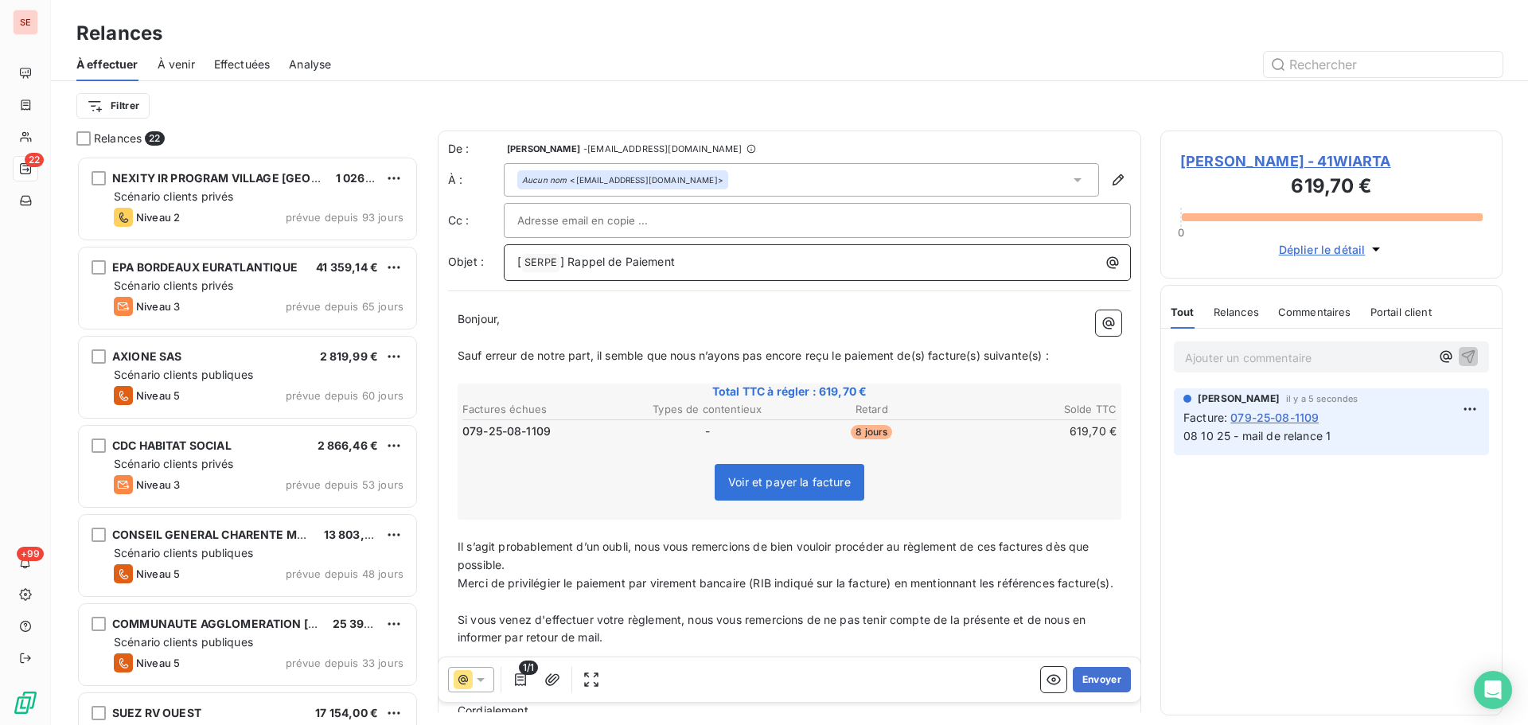
click at [568, 263] on span "] Rappel de Paiement" at bounding box center [617, 262] width 115 height 14
click at [929, 357] on span "Sauf erreur de notre part, il semble que nous n’ayons pas encore reçu le paieme…" at bounding box center [753, 356] width 591 height 14
click at [985, 347] on p "Sauf erreur de notre part, il semble que nous n’ayons pas [MEDICAL_DATA] reçu l…" at bounding box center [790, 356] width 664 height 18
click at [1033, 359] on span "Sauf erreur de notre part, il semble que nous n’ayons pas [MEDICAL_DATA] reçu l…" at bounding box center [775, 356] width 634 height 14
click at [1003, 546] on span "Il s’agit probablement d’un oubli, nous vous remercions de bien vouloir procéde…" at bounding box center [775, 556] width 635 height 32
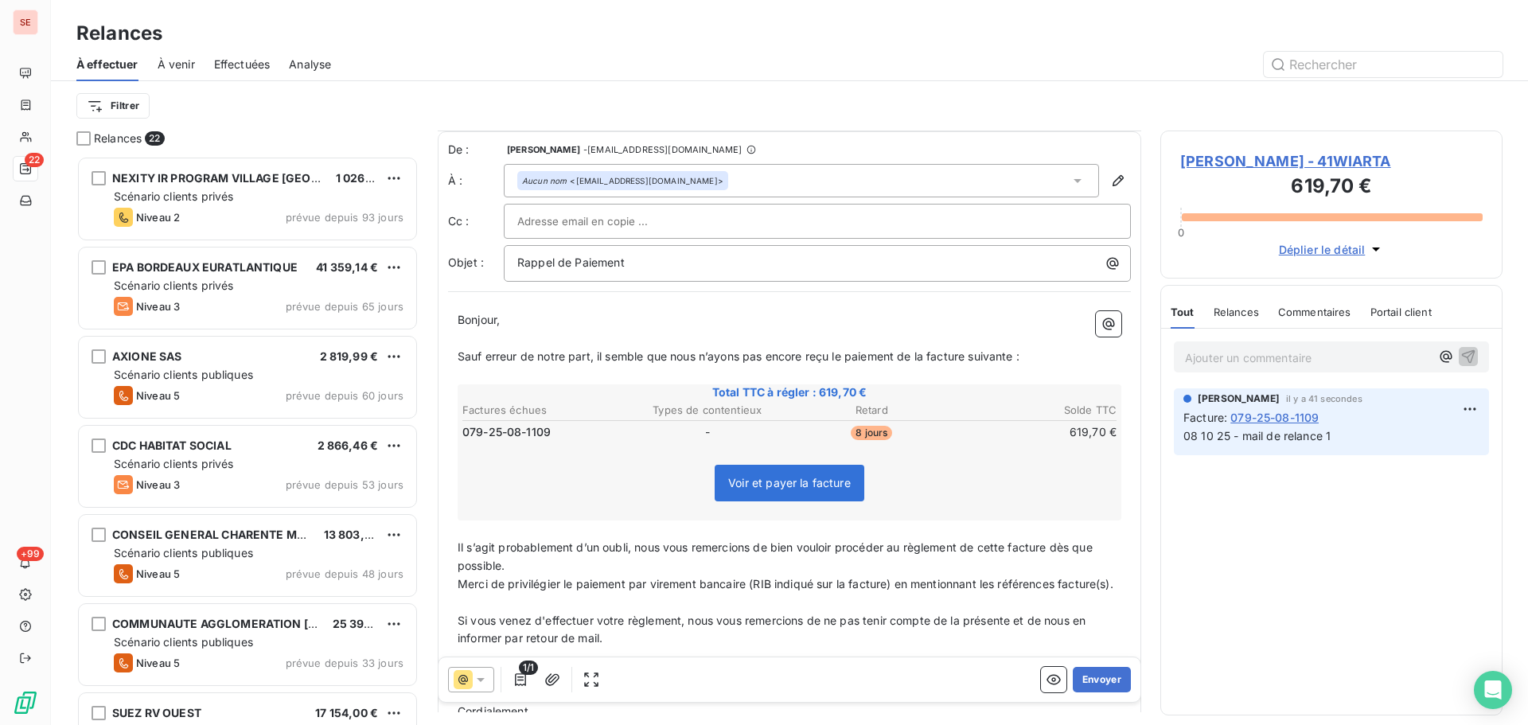
scroll to position [173, 0]
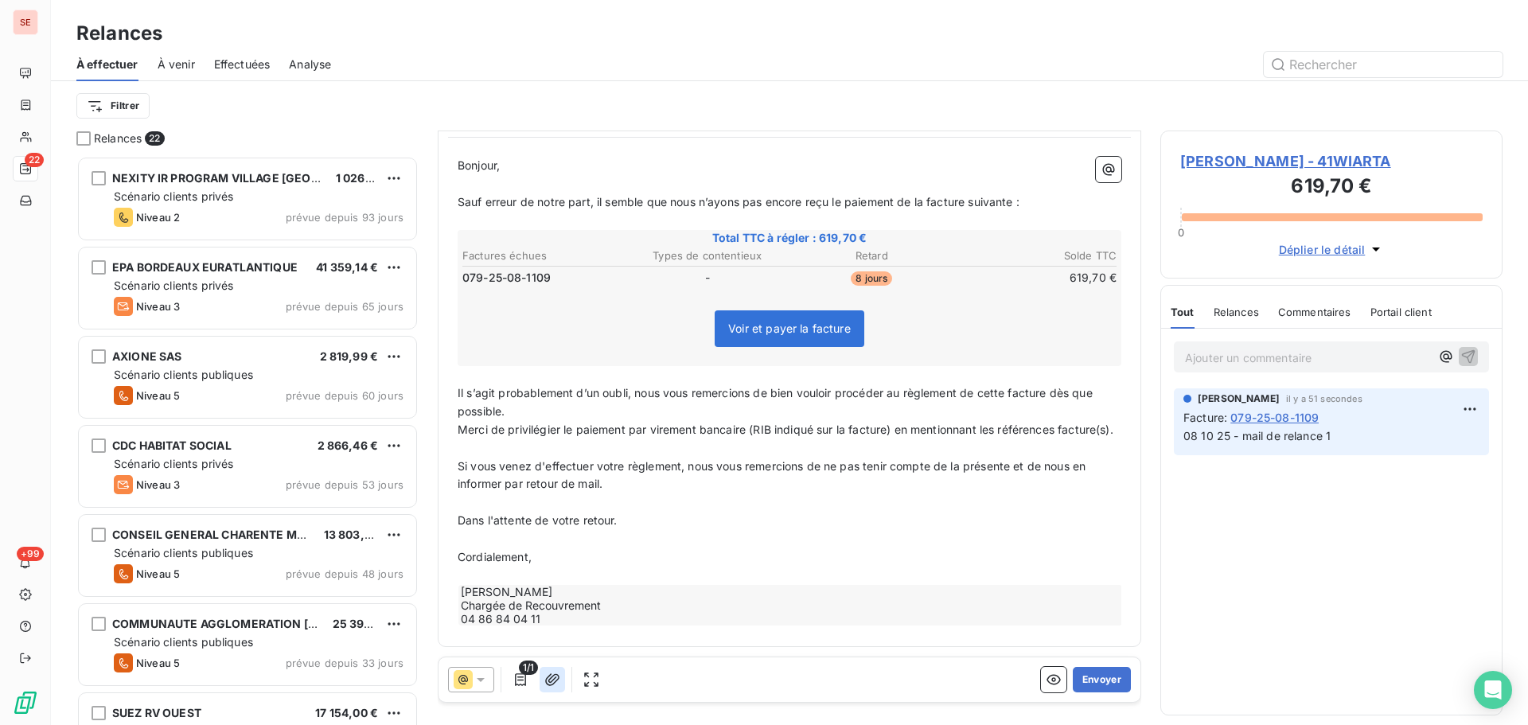
click at [545, 685] on icon "button" at bounding box center [552, 680] width 16 height 16
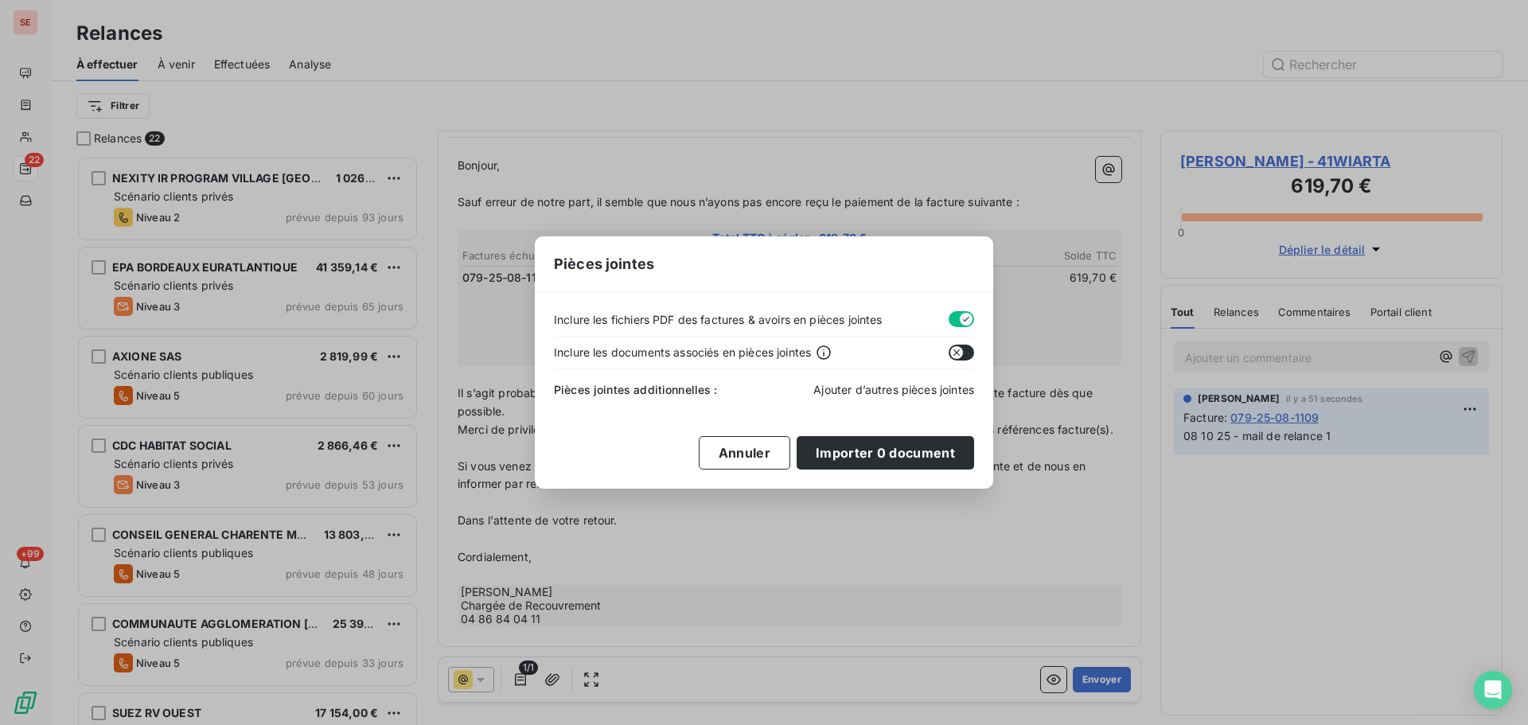
click at [876, 388] on span "Ajouter d’autres pièces jointes" at bounding box center [893, 390] width 161 height 14
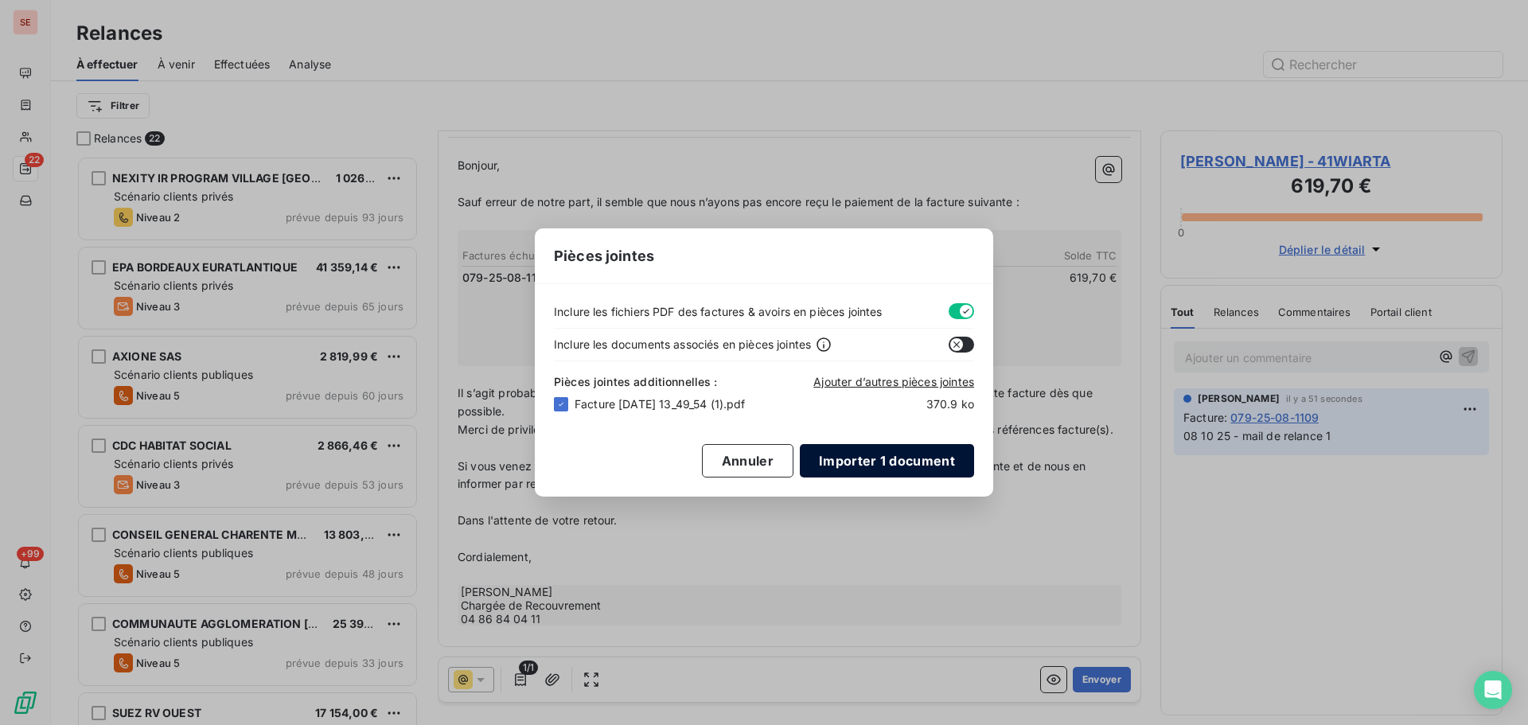
click at [891, 461] on button "Importer 1 document" at bounding box center [887, 460] width 174 height 33
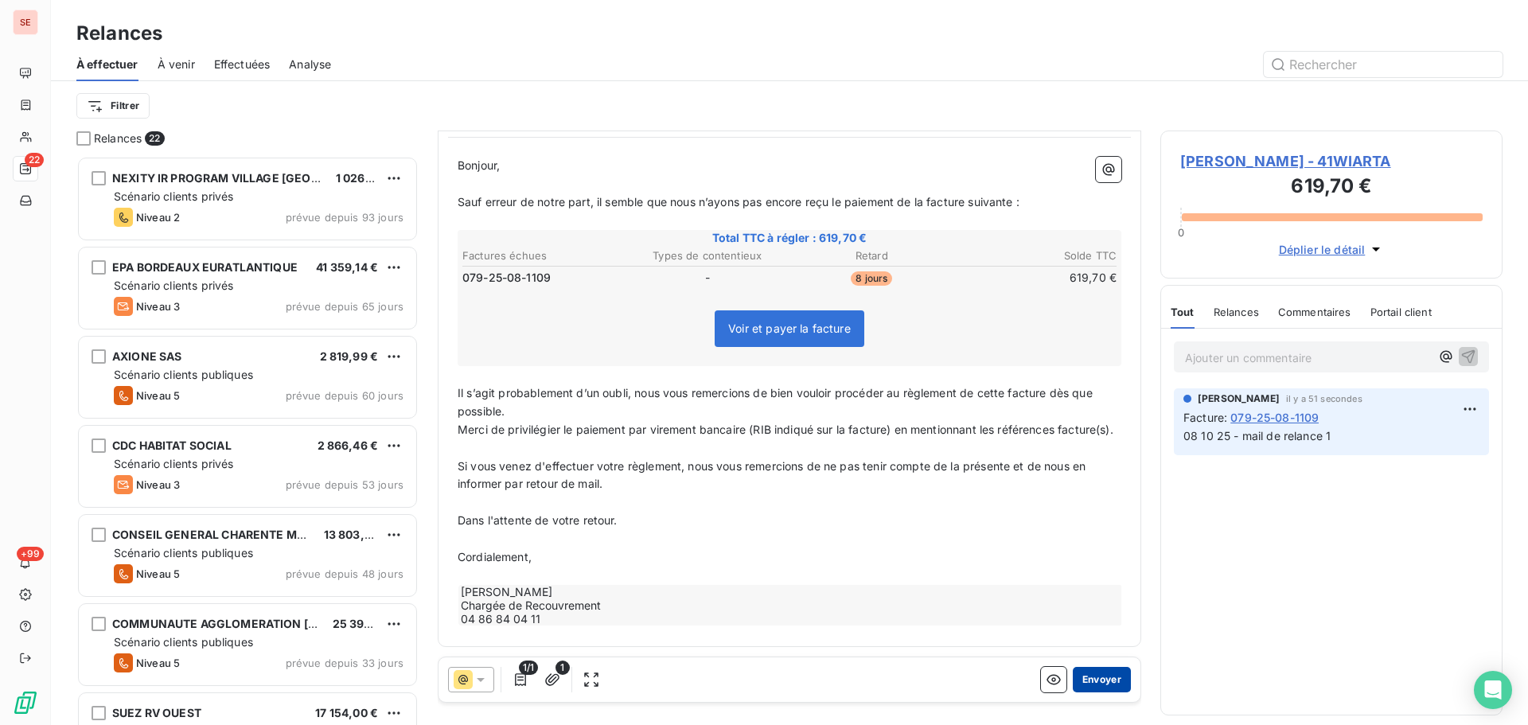
click at [1093, 681] on button "Envoyer" at bounding box center [1102, 679] width 58 height 25
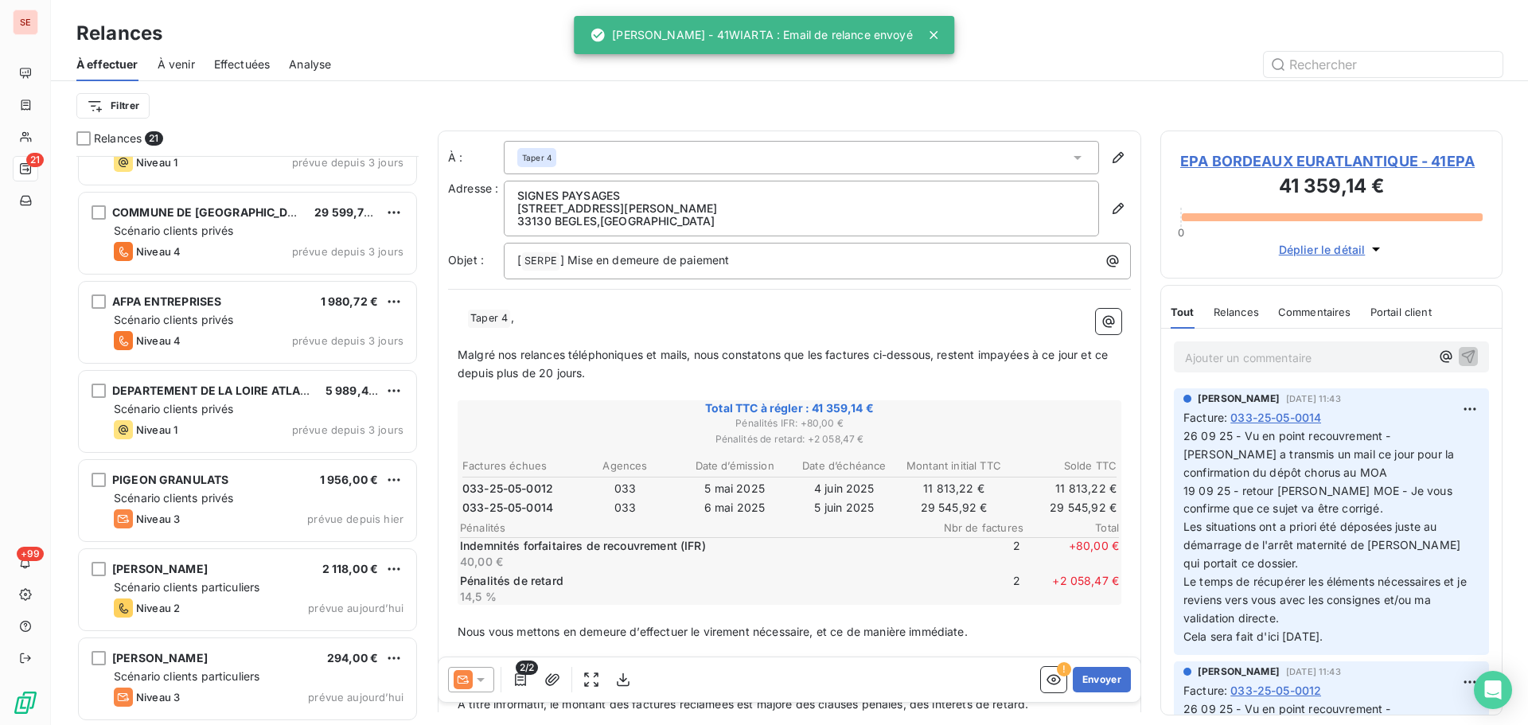
scroll to position [1091, 0]
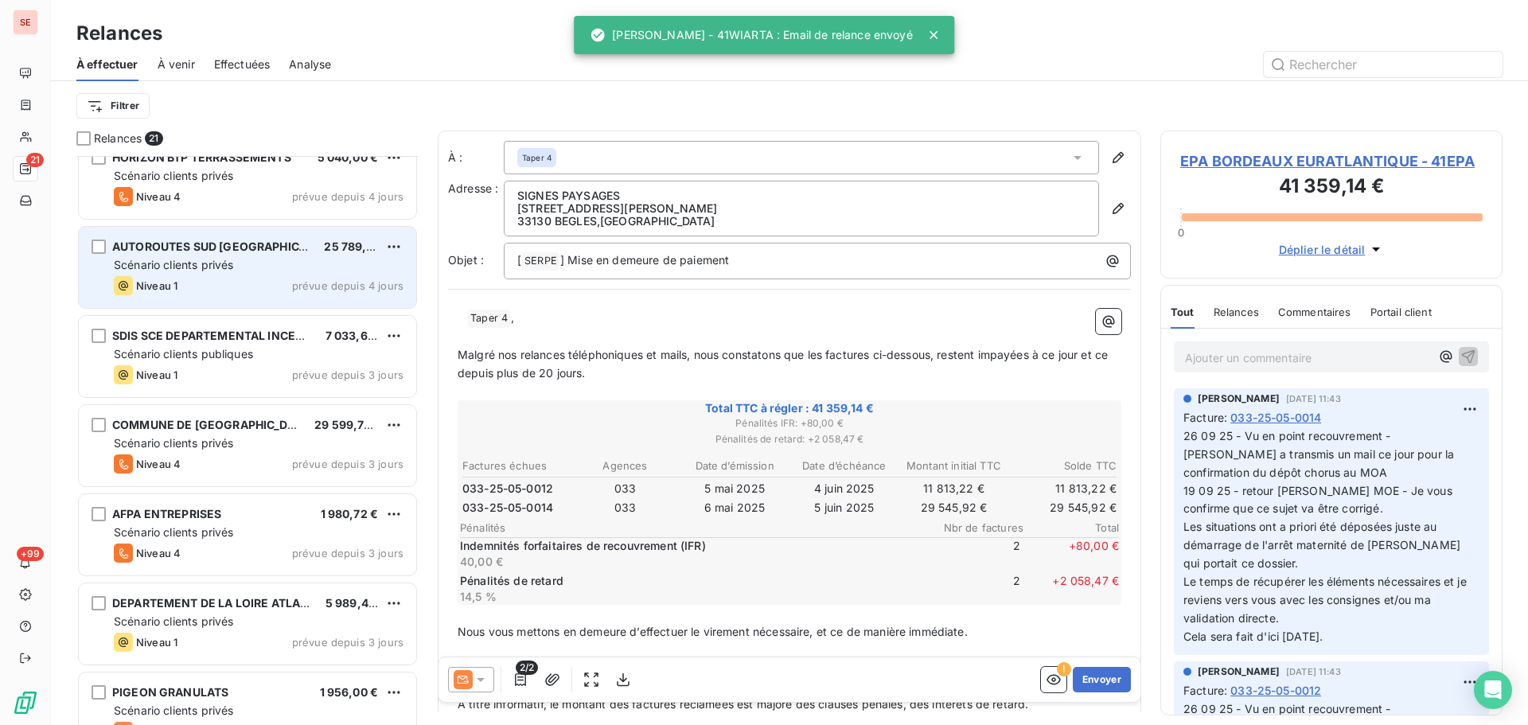
click at [343, 285] on span "prévue depuis 4 jours" at bounding box center [347, 285] width 111 height 13
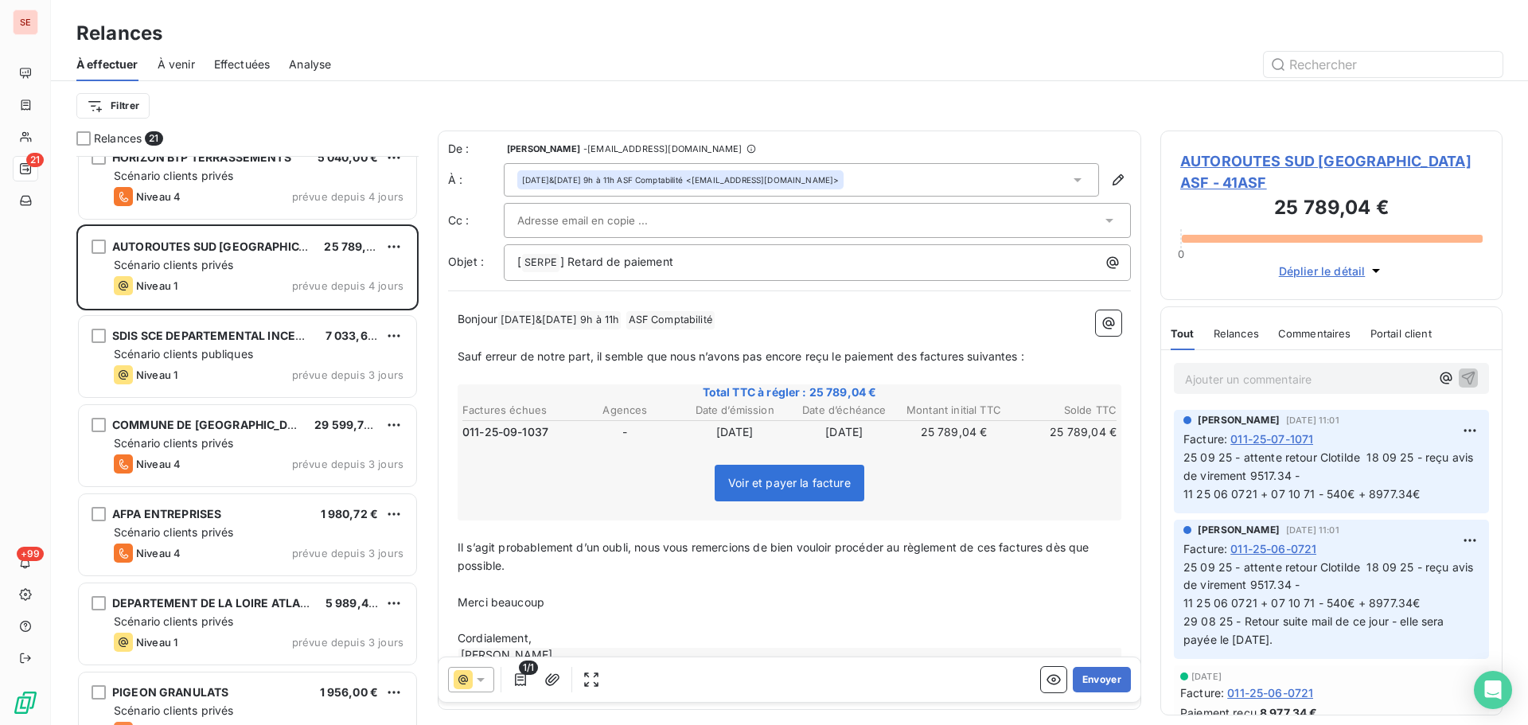
click at [1219, 158] on span "AUTOROUTES SUD [GEOGRAPHIC_DATA] ASF - 41ASF" at bounding box center [1331, 171] width 302 height 43
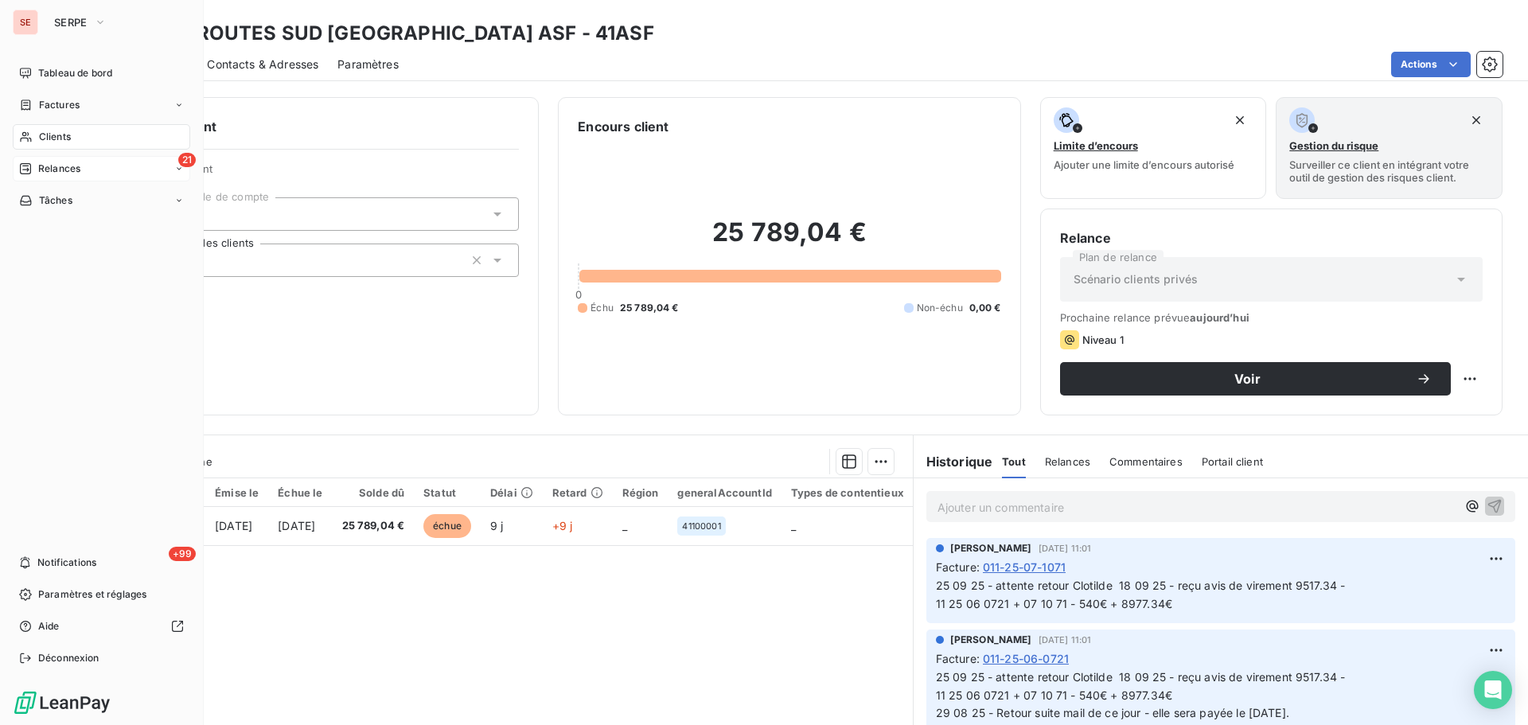
click at [41, 168] on span "Relances" at bounding box center [59, 169] width 42 height 14
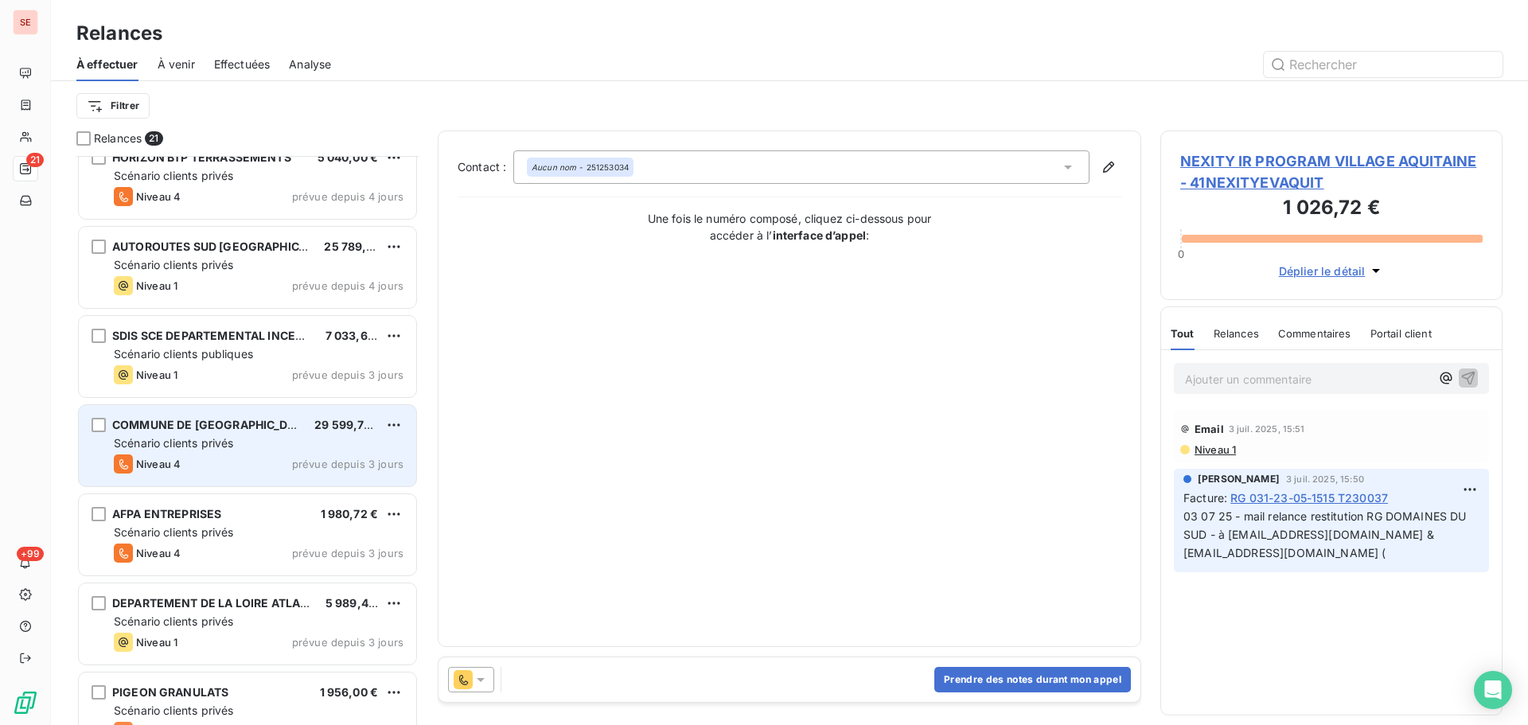
scroll to position [880, 0]
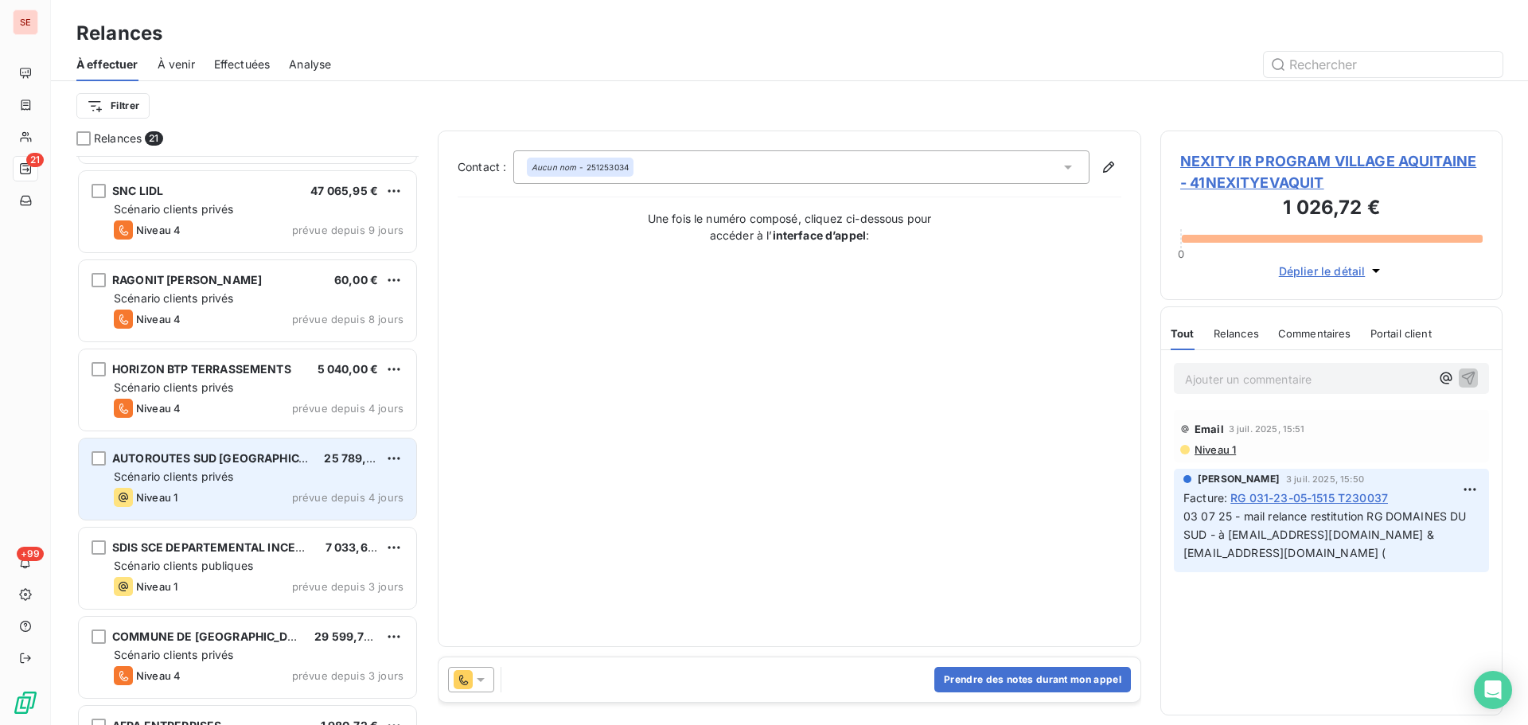
click at [256, 478] on div "Scénario clients privés" at bounding box center [259, 477] width 290 height 16
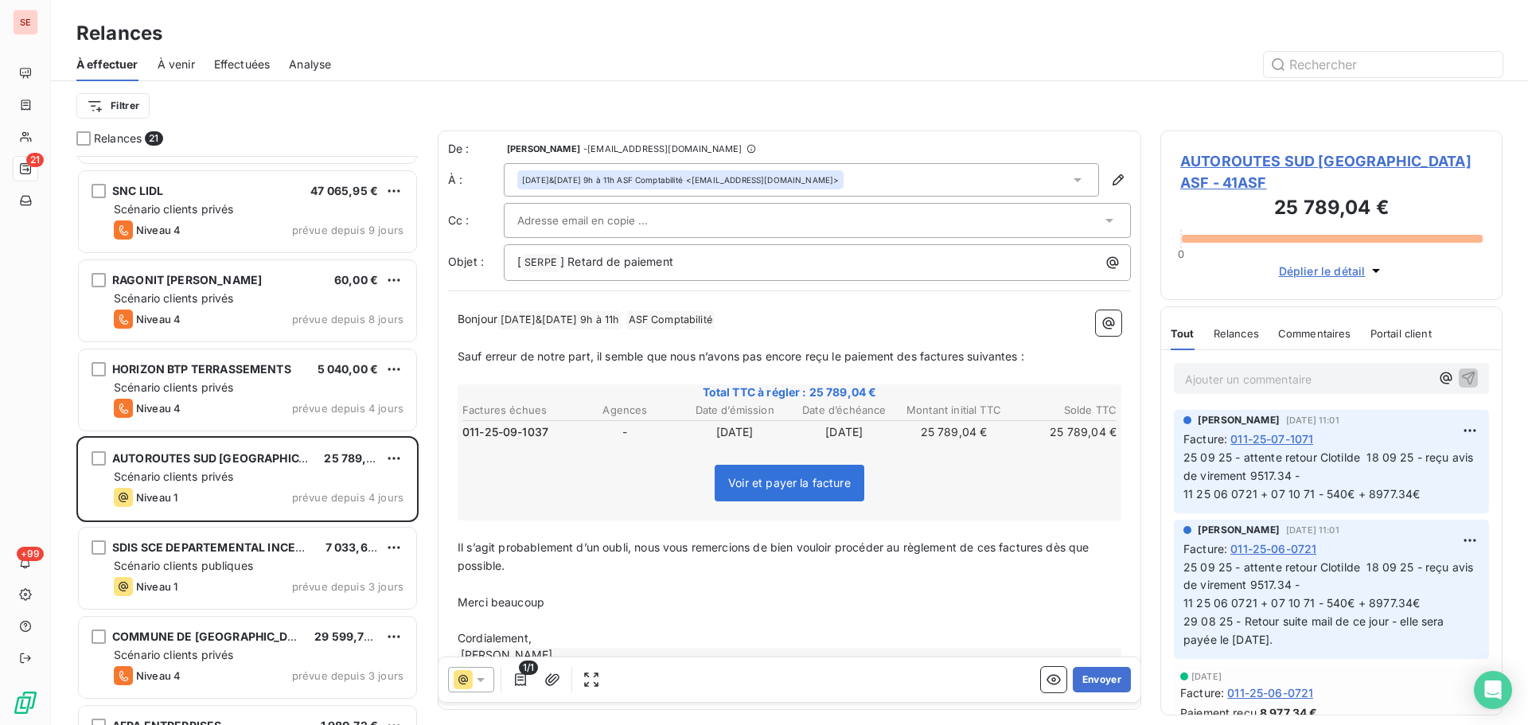
click at [1235, 164] on span "AUTOROUTES SUD [GEOGRAPHIC_DATA] ASF - 41ASF" at bounding box center [1331, 171] width 302 height 43
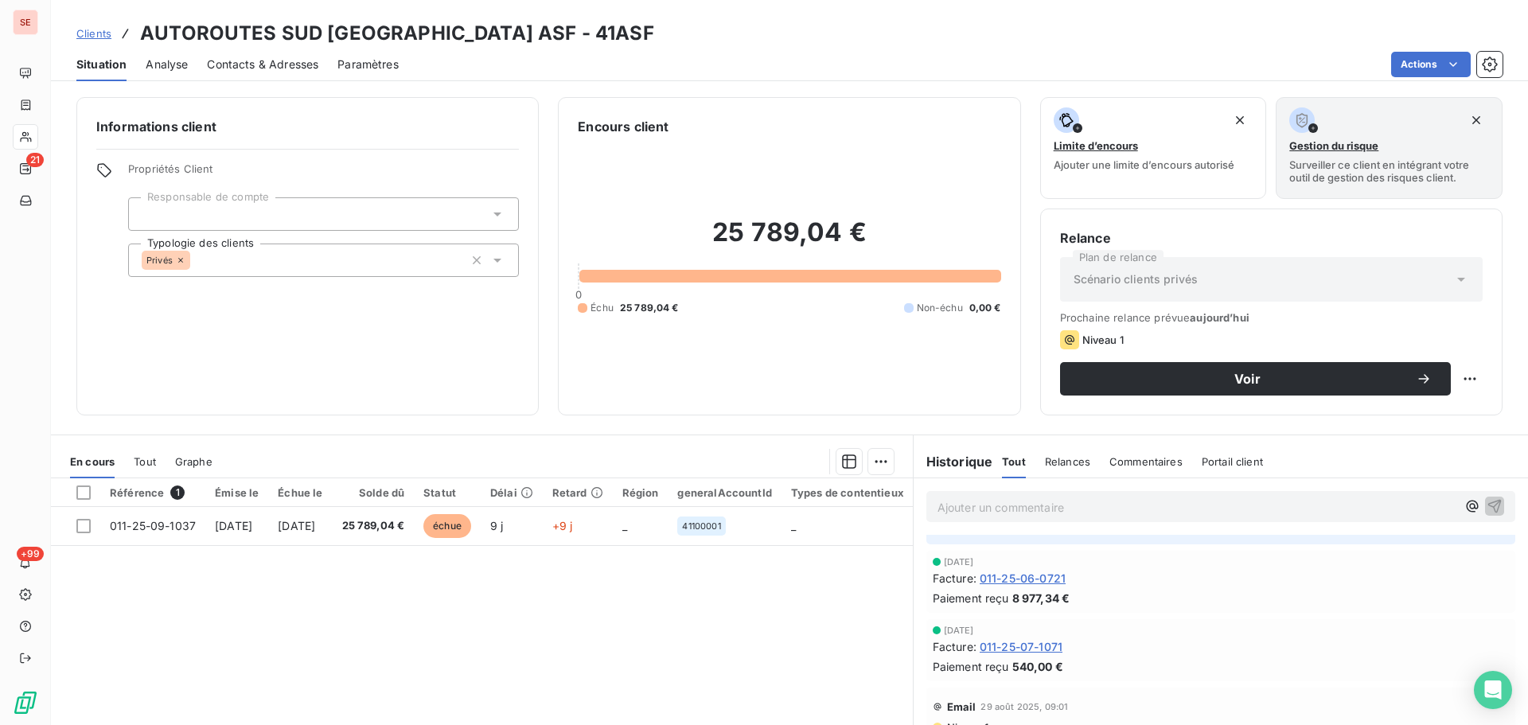
scroll to position [213, 0]
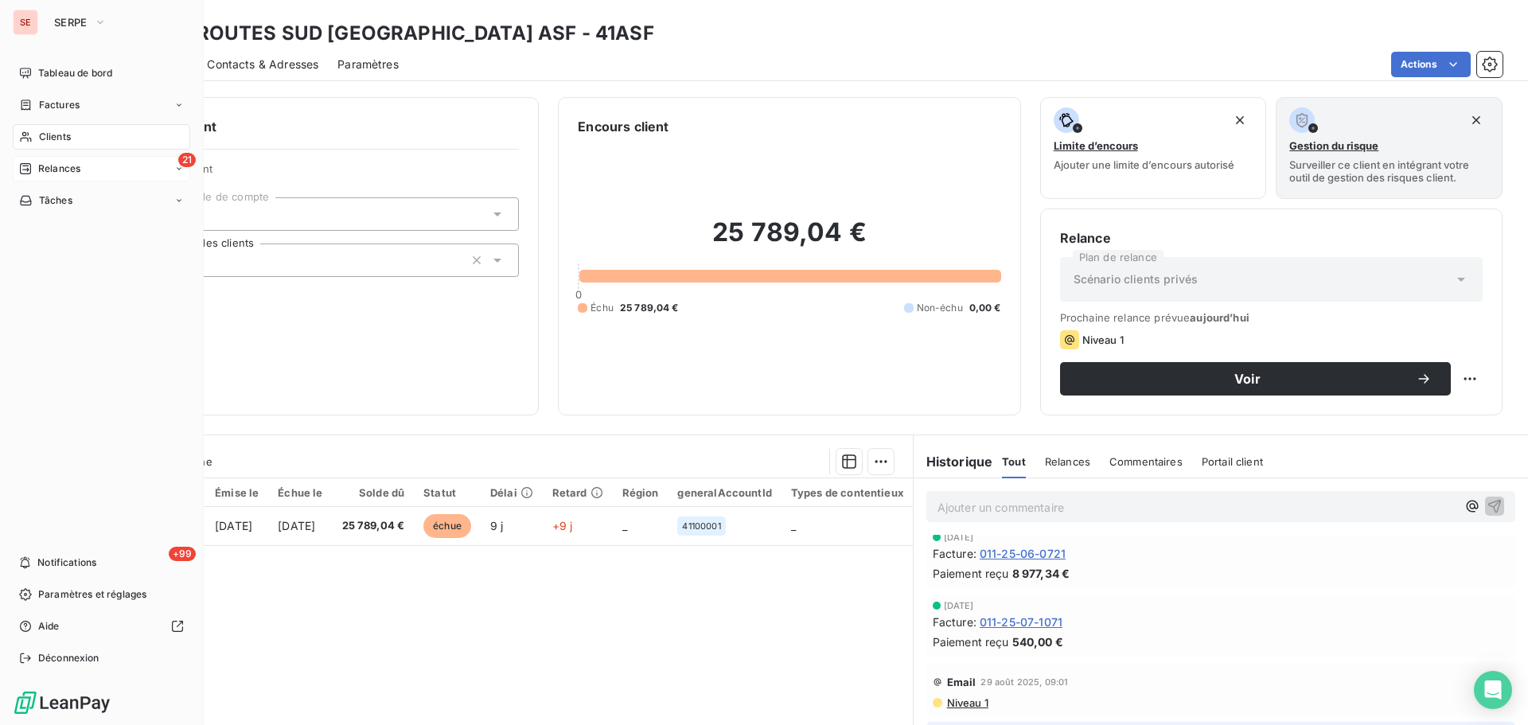
click at [74, 179] on div "21 Relances" at bounding box center [102, 168] width 178 height 25
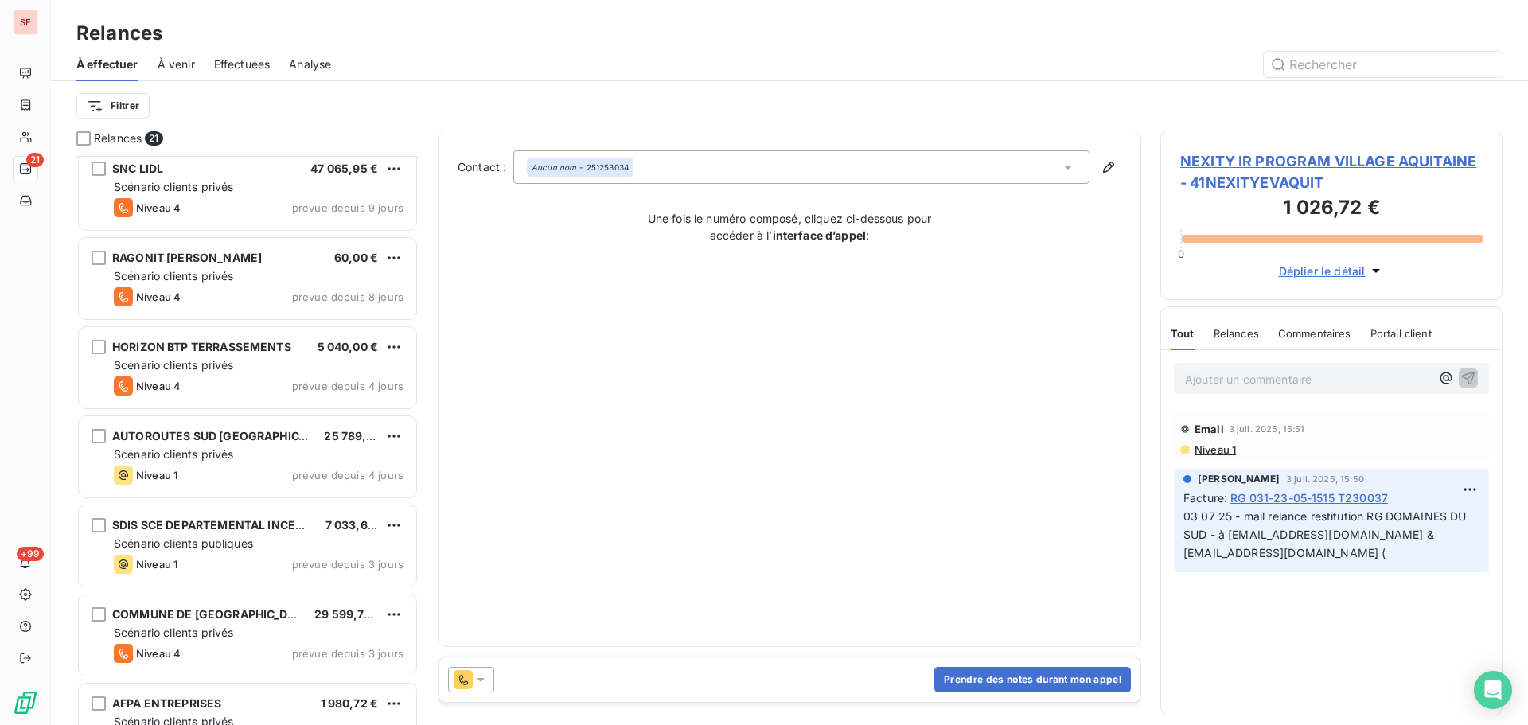
scroll to position [1304, 0]
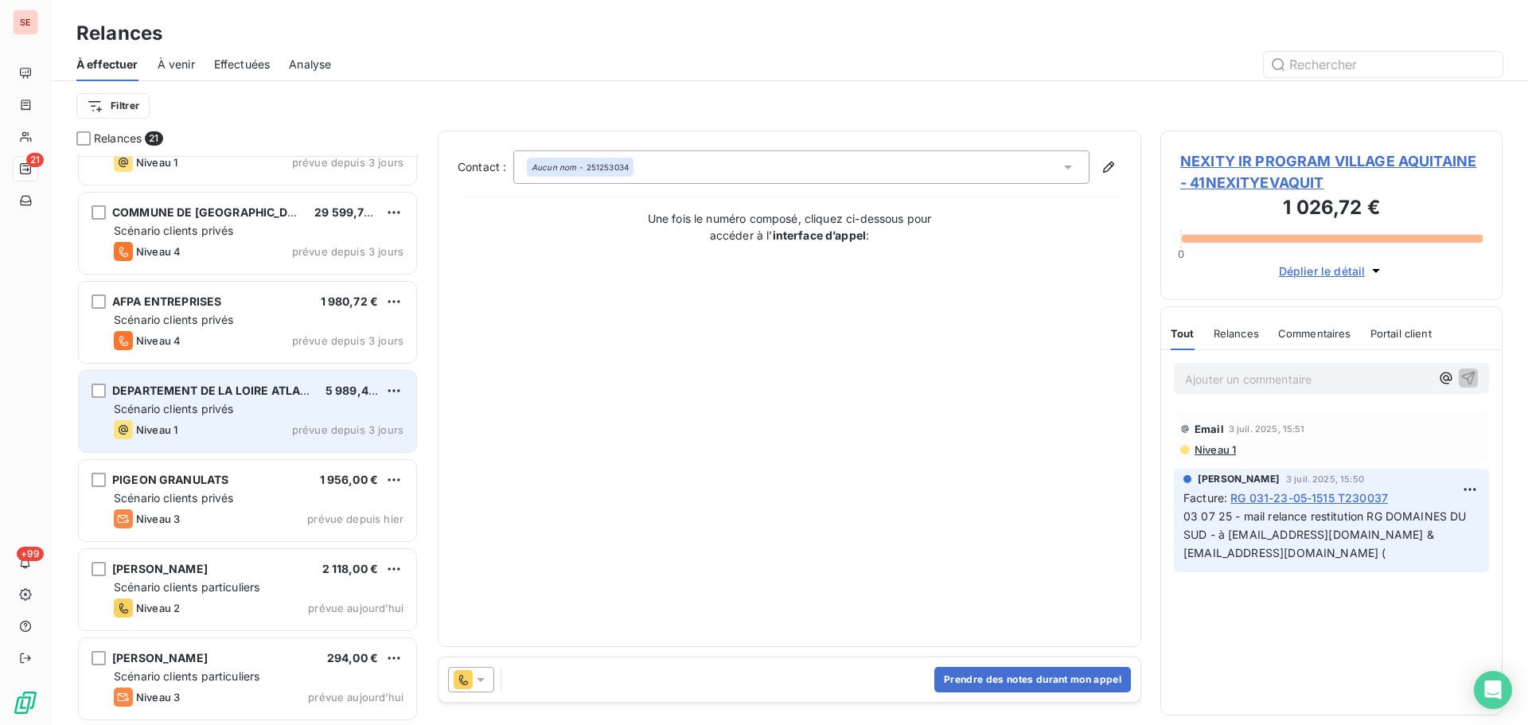
click at [296, 419] on div "DEPARTEMENT DE LA LOIRE ATLANTIQUE 5 989,44 € Scénario clients privés Niveau 1 …" at bounding box center [247, 411] width 337 height 81
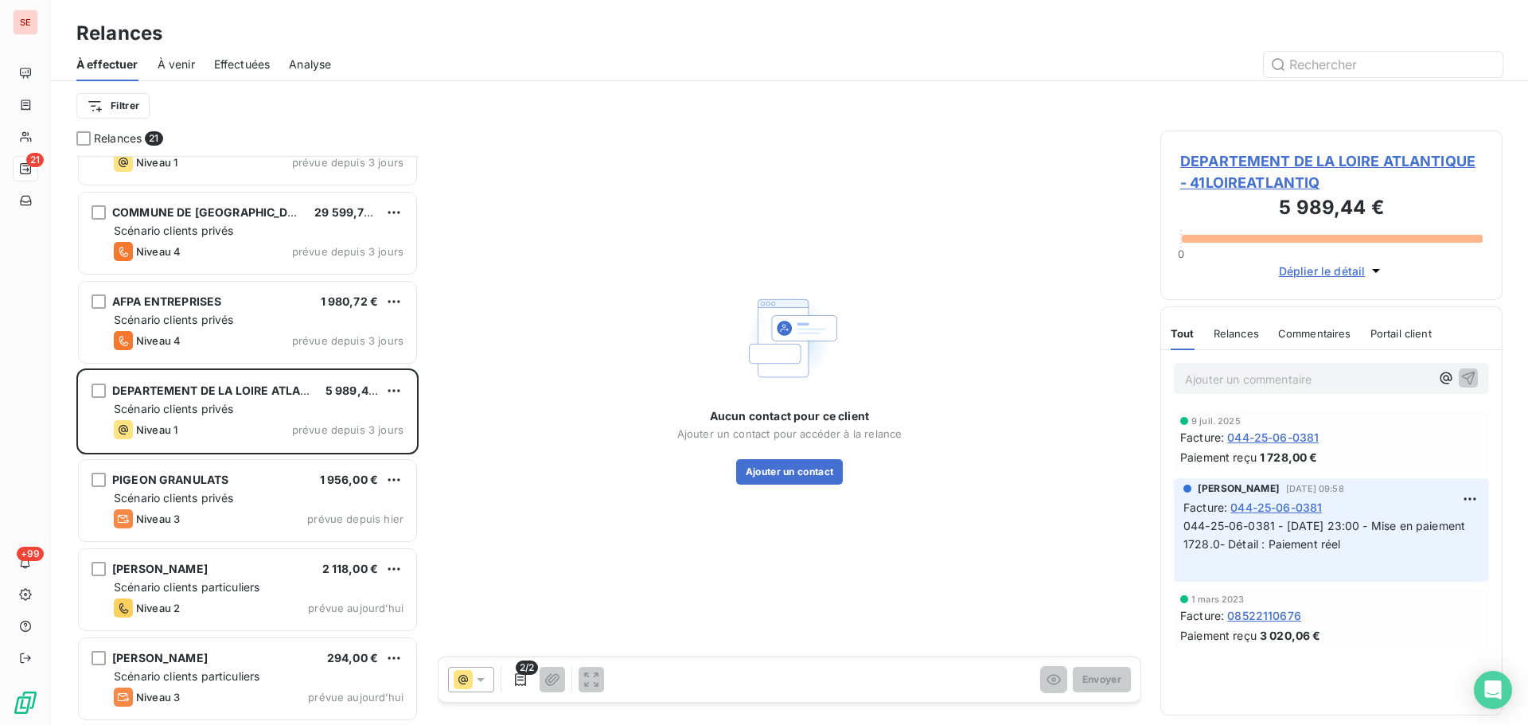
click at [1271, 158] on span "DEPARTEMENT DE LA LOIRE ATLANTIQUE - 41LOIREATLANTIQ" at bounding box center [1331, 171] width 302 height 43
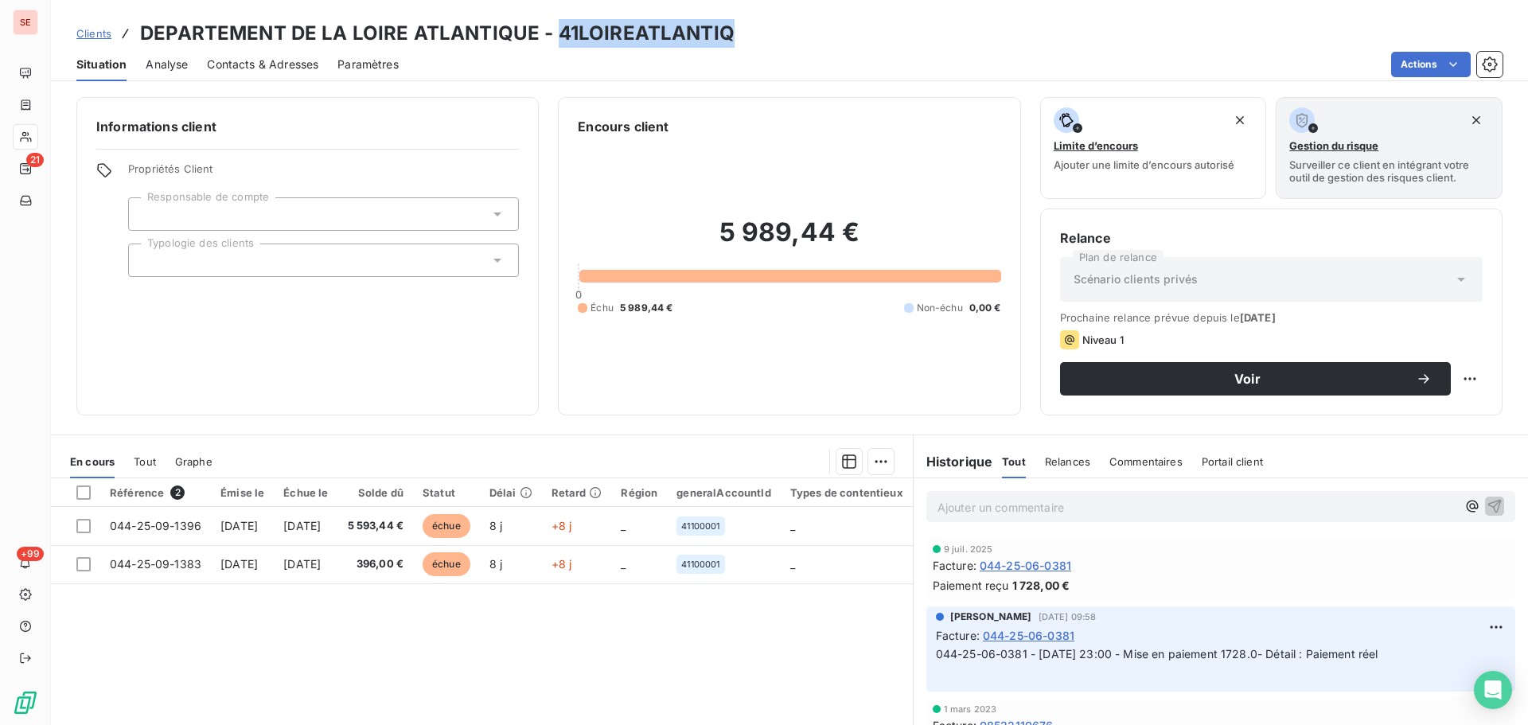
drag, startPoint x: 736, startPoint y: 37, endPoint x: 555, endPoint y: 34, distance: 181.5
click at [555, 34] on div "Clients DEPARTEMENT DE LA LOIRE ATLANTIQUE - 41LOIREATLANTIQ" at bounding box center [789, 33] width 1477 height 29
copy h3 "41LOIREATLANTIQ"
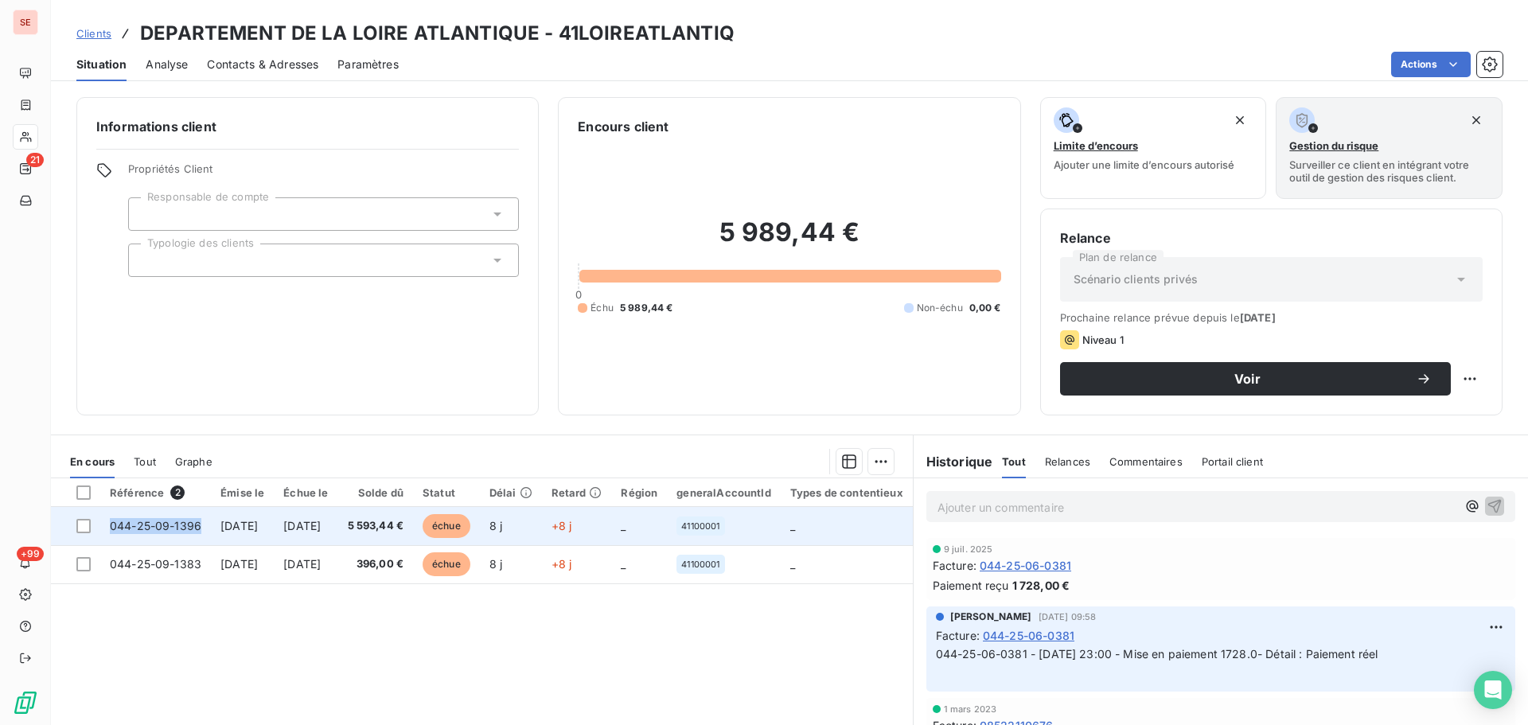
drag, startPoint x: 204, startPoint y: 529, endPoint x: 107, endPoint y: 529, distance: 97.1
click at [107, 529] on td "044-25-09-1396" at bounding box center [155, 526] width 111 height 38
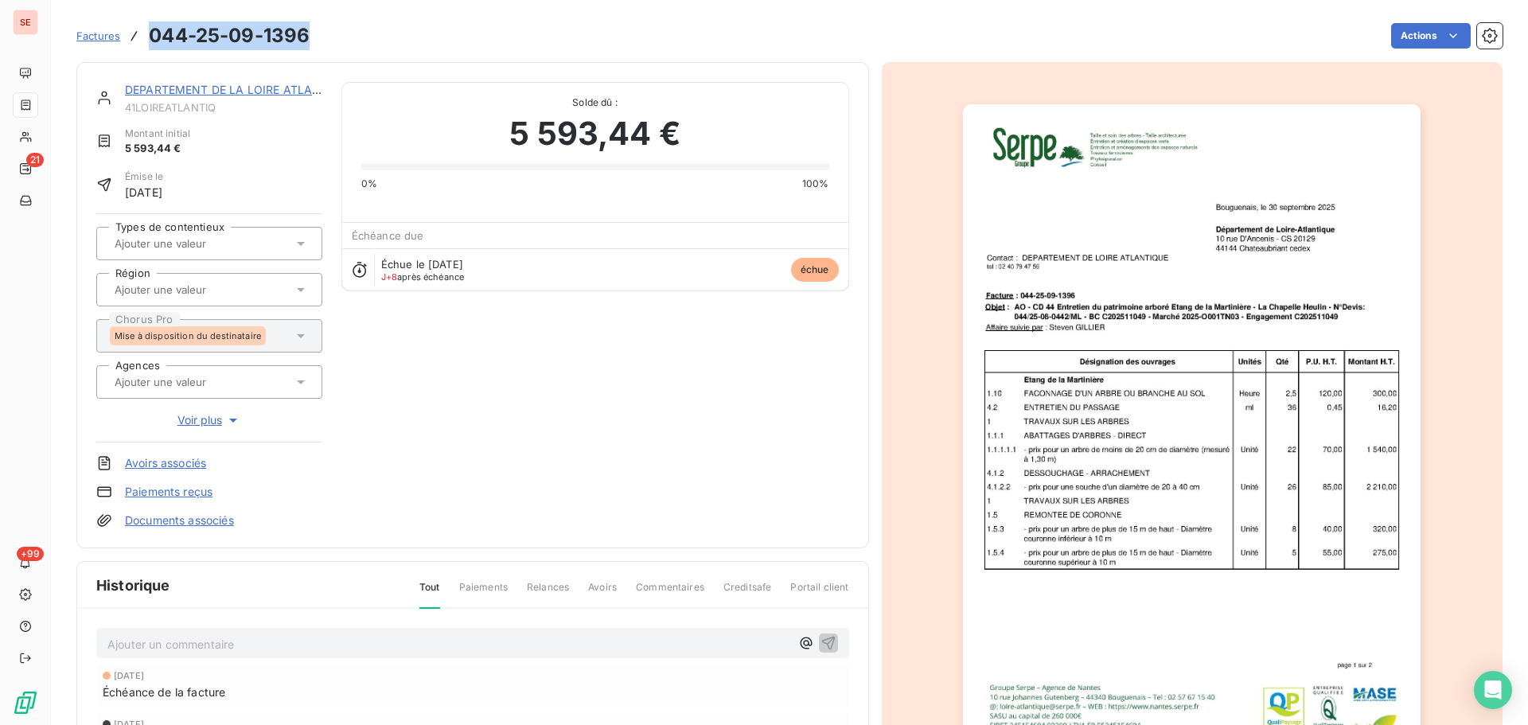
drag, startPoint x: 316, startPoint y: 34, endPoint x: 185, endPoint y: 32, distance: 130.6
click at [146, 28] on div "Factures 044-25-09-1396 Actions" at bounding box center [789, 35] width 1426 height 33
copy h3 "044-25-09-1396"
drag, startPoint x: 229, startPoint y: 113, endPoint x: 121, endPoint y: 111, distance: 108.3
click at [121, 111] on div "DEPARTEMENT DE LA LOIRE ATLANTIQUE 41LOIREATLANTIQ" at bounding box center [209, 98] width 226 height 32
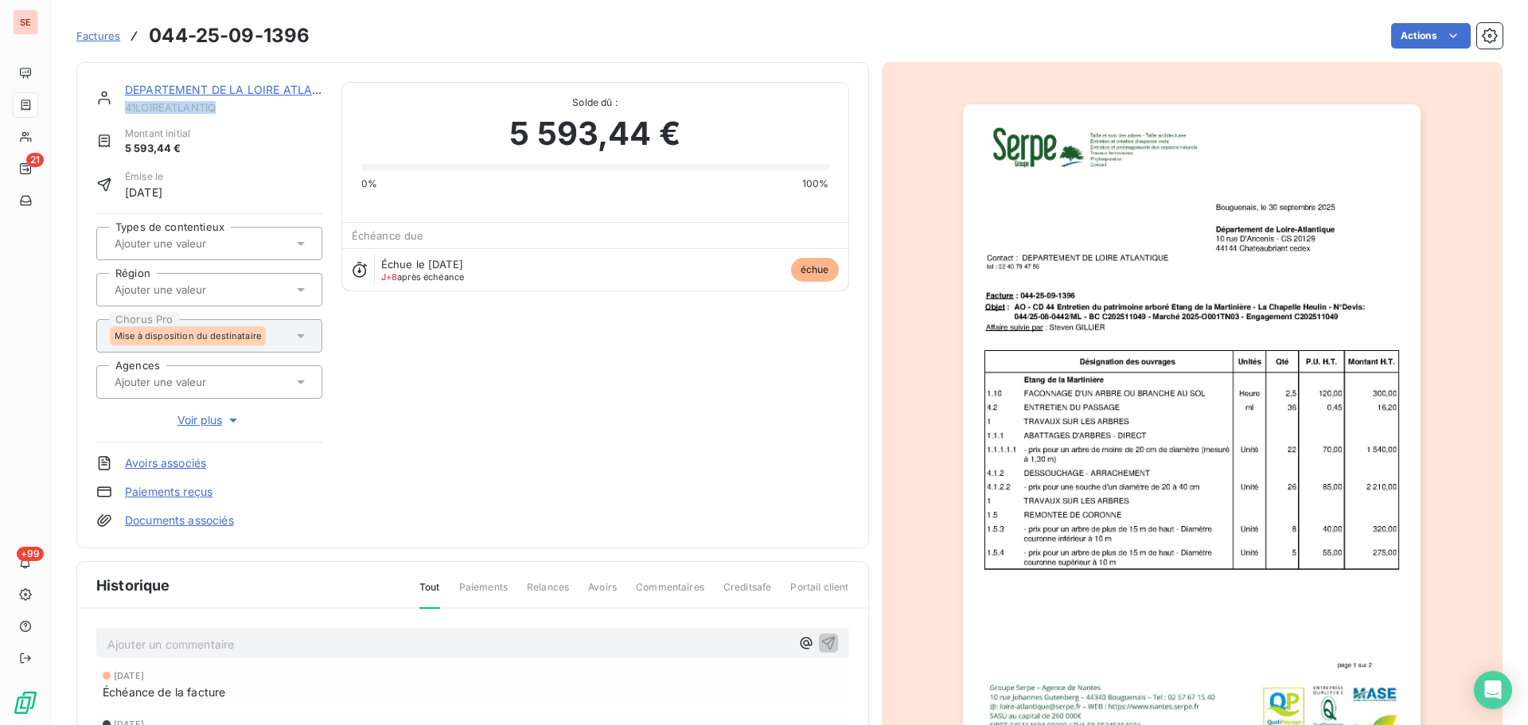
copy span "41LOIREATLANTIQ"
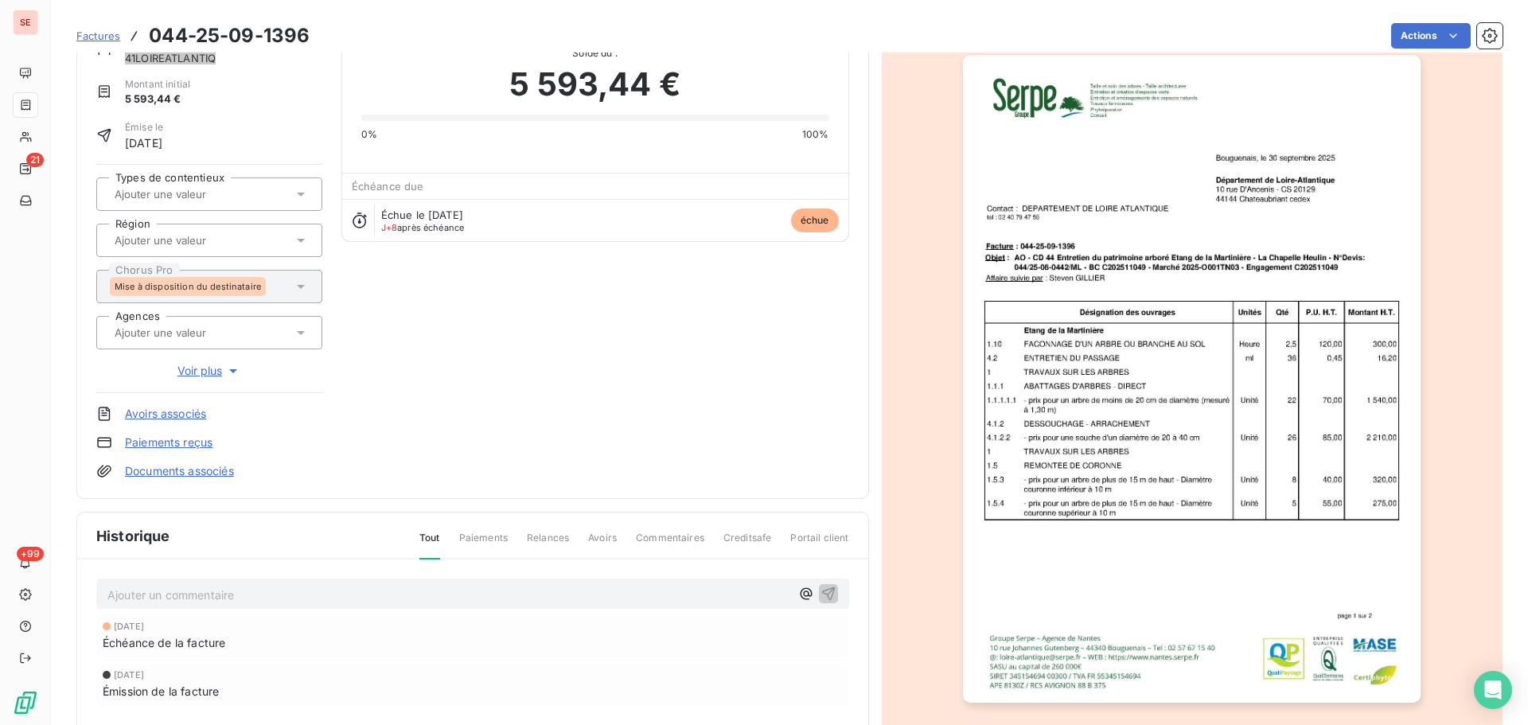
scroll to position [218, 0]
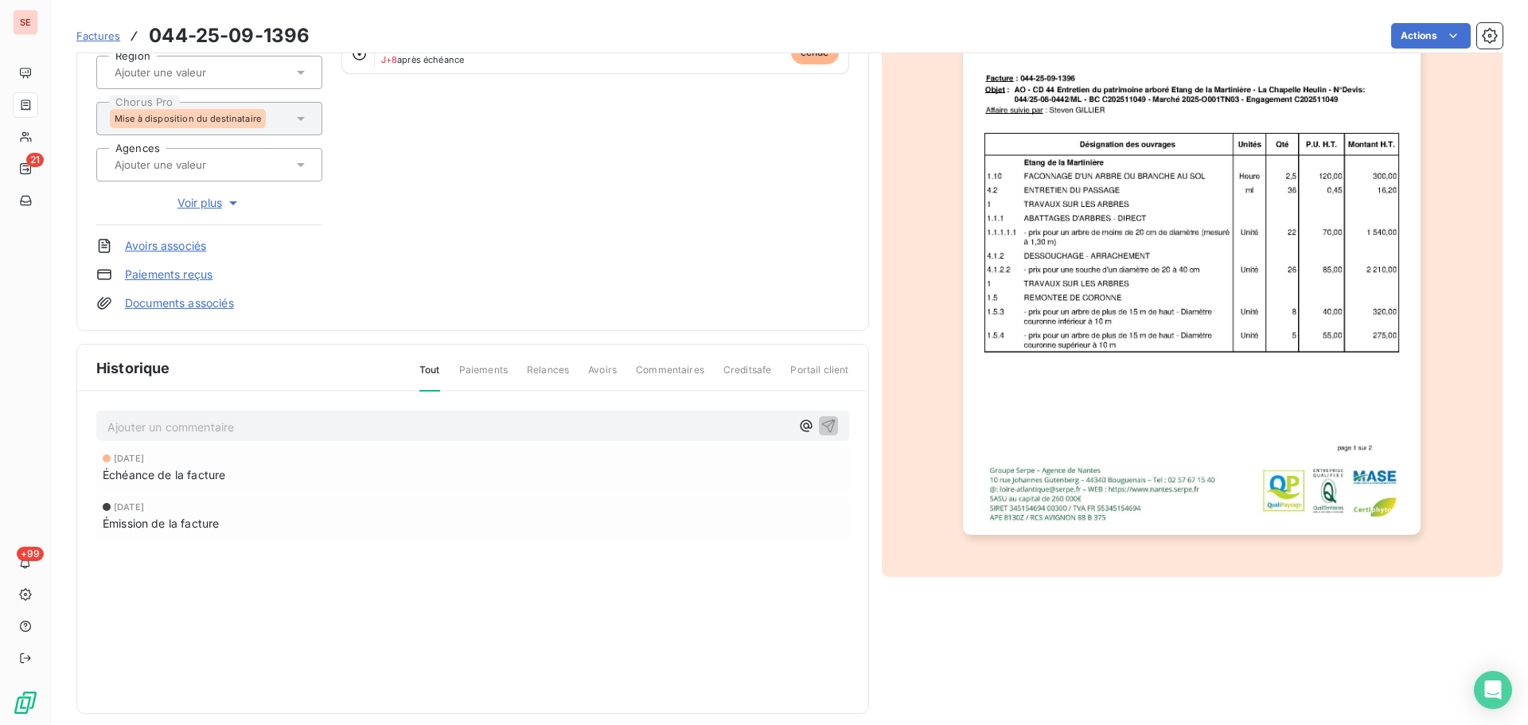
click at [1226, 384] on img "button" at bounding box center [1192, 211] width 458 height 648
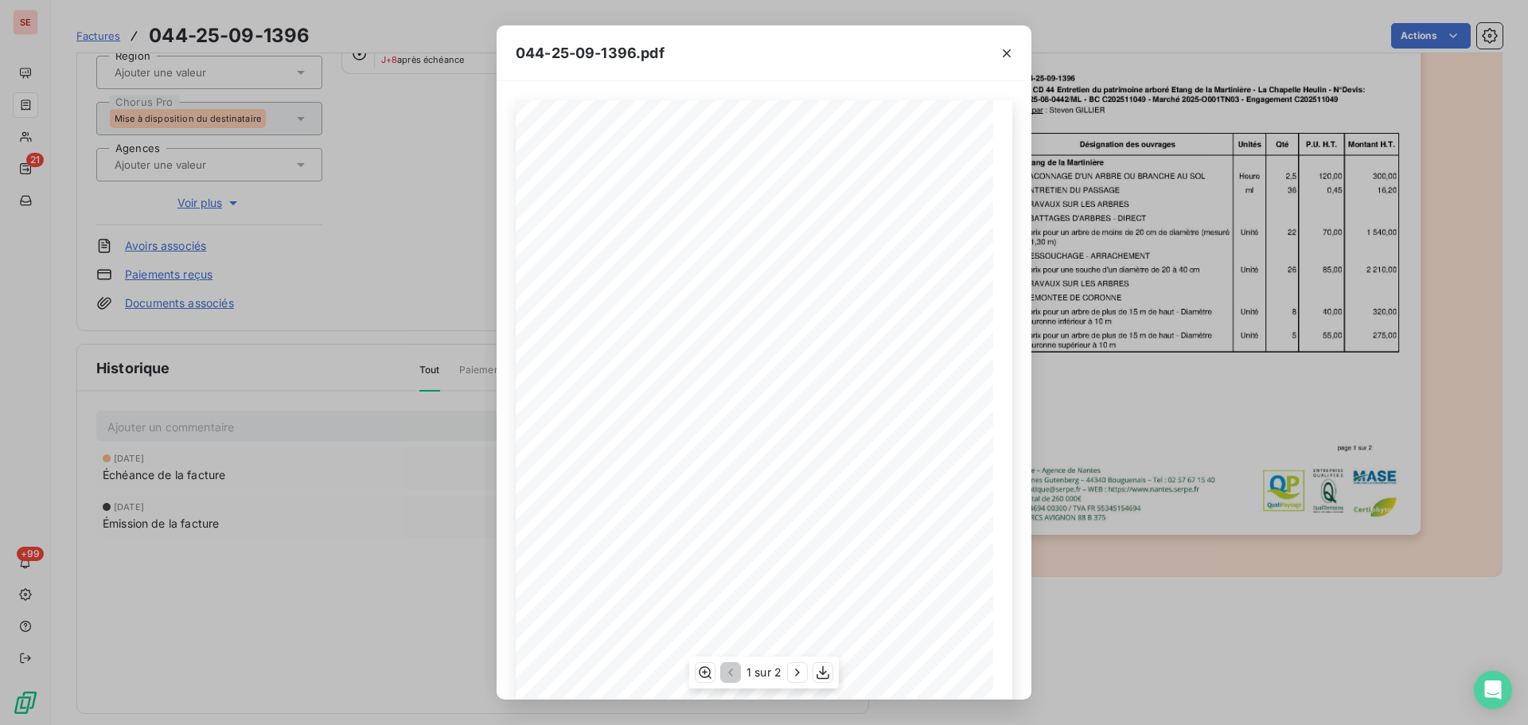
scroll to position [95, 0]
click at [796, 673] on icon "button" at bounding box center [798, 673] width 16 height 16
click at [1005, 53] on icon "button" at bounding box center [1007, 53] width 16 height 16
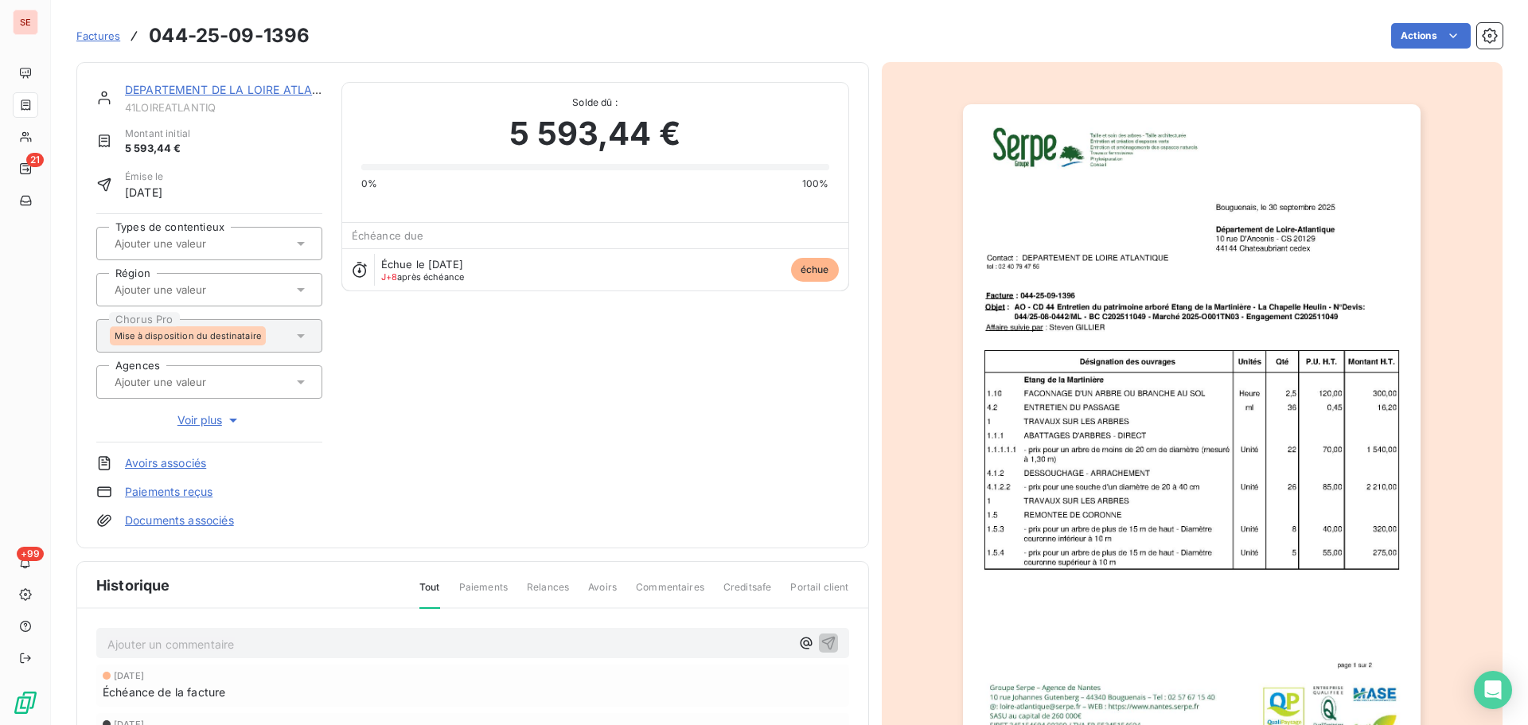
click at [227, 88] on link "DEPARTEMENT DE LA LOIRE ATLANTIQUE" at bounding box center [240, 90] width 230 height 14
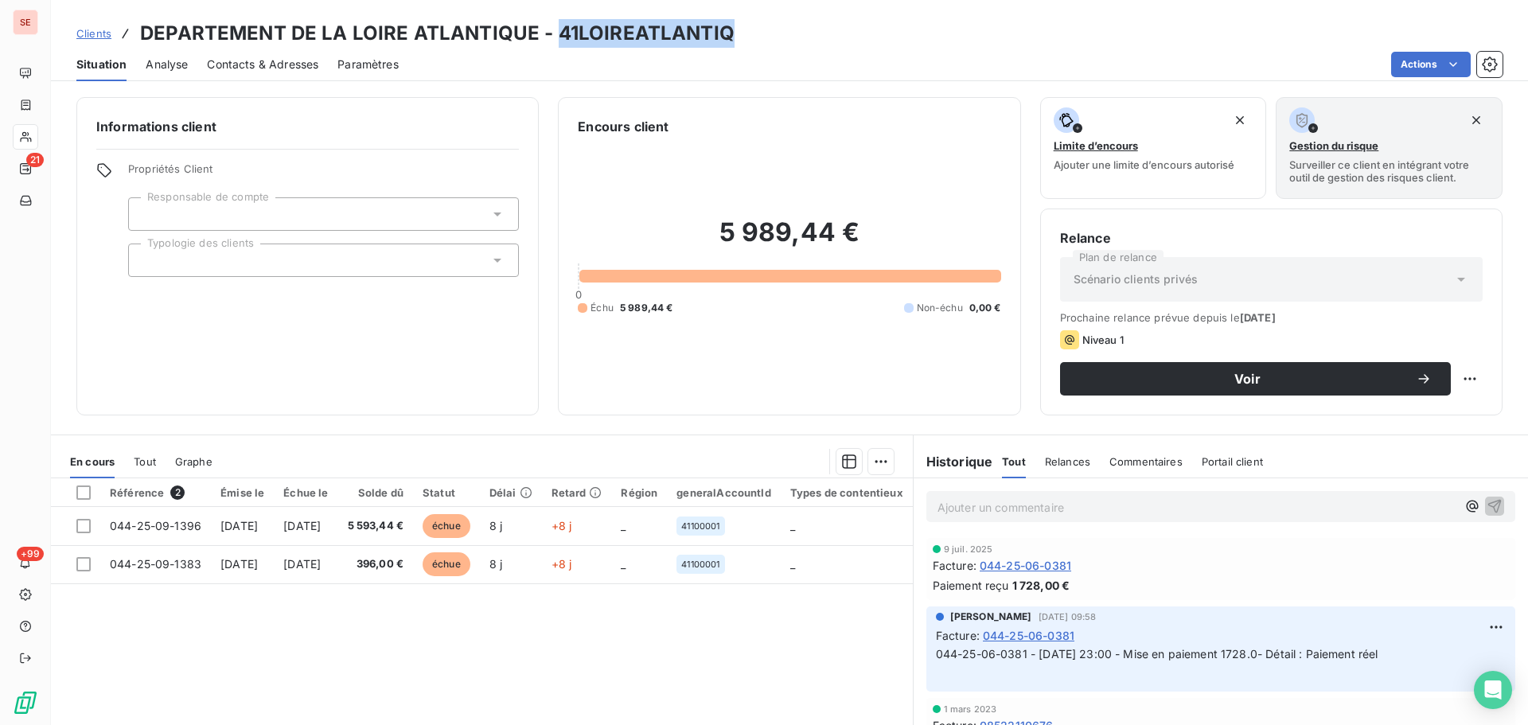
drag, startPoint x: 730, startPoint y: 31, endPoint x: 554, endPoint y: 38, distance: 176.1
click at [554, 38] on div "Clients DEPARTEMENT DE LA LOIRE ATLANTIQUE - 41LOIREATLANTIQ" at bounding box center [789, 33] width 1477 height 29
copy h3 "41LOIREATLANTIQ"
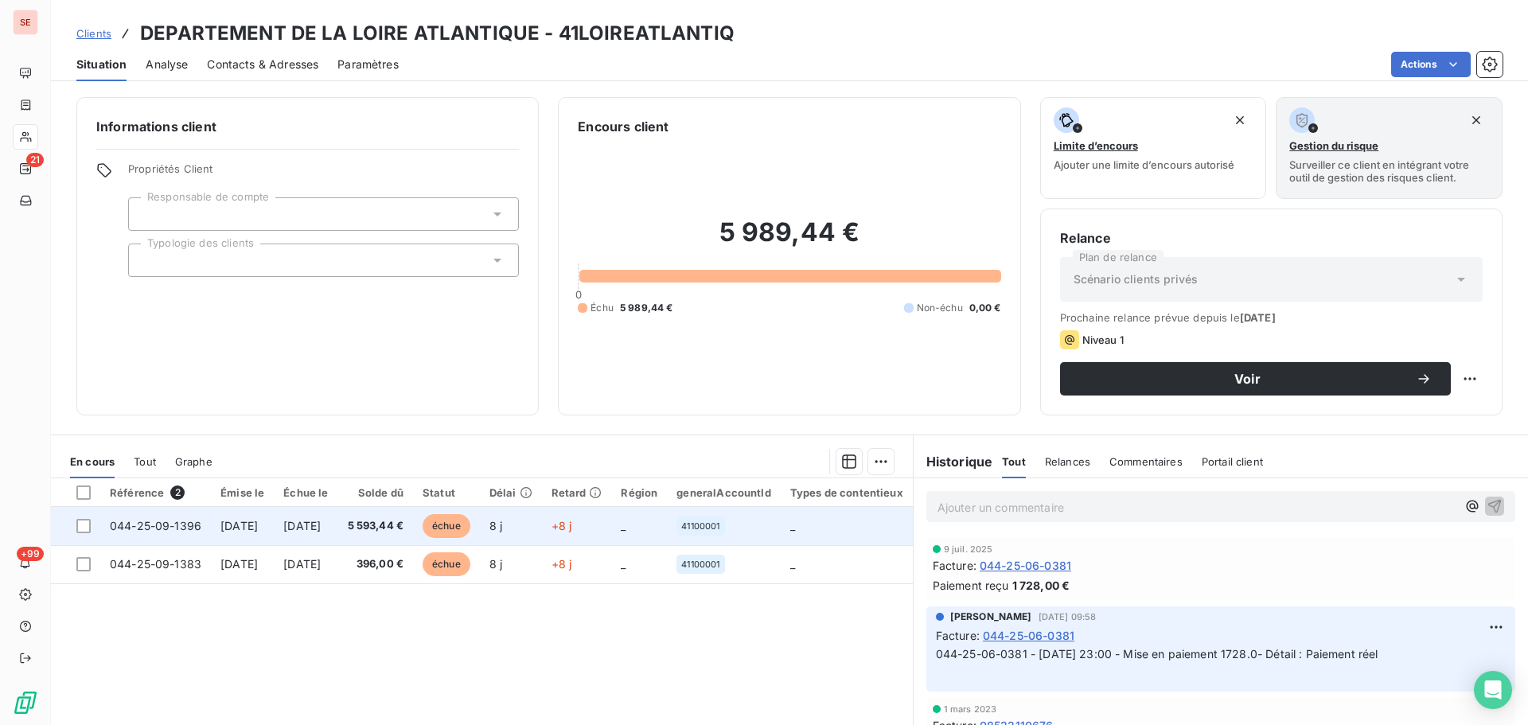
click at [337, 537] on td "[DATE]" at bounding box center [306, 526] width 64 height 38
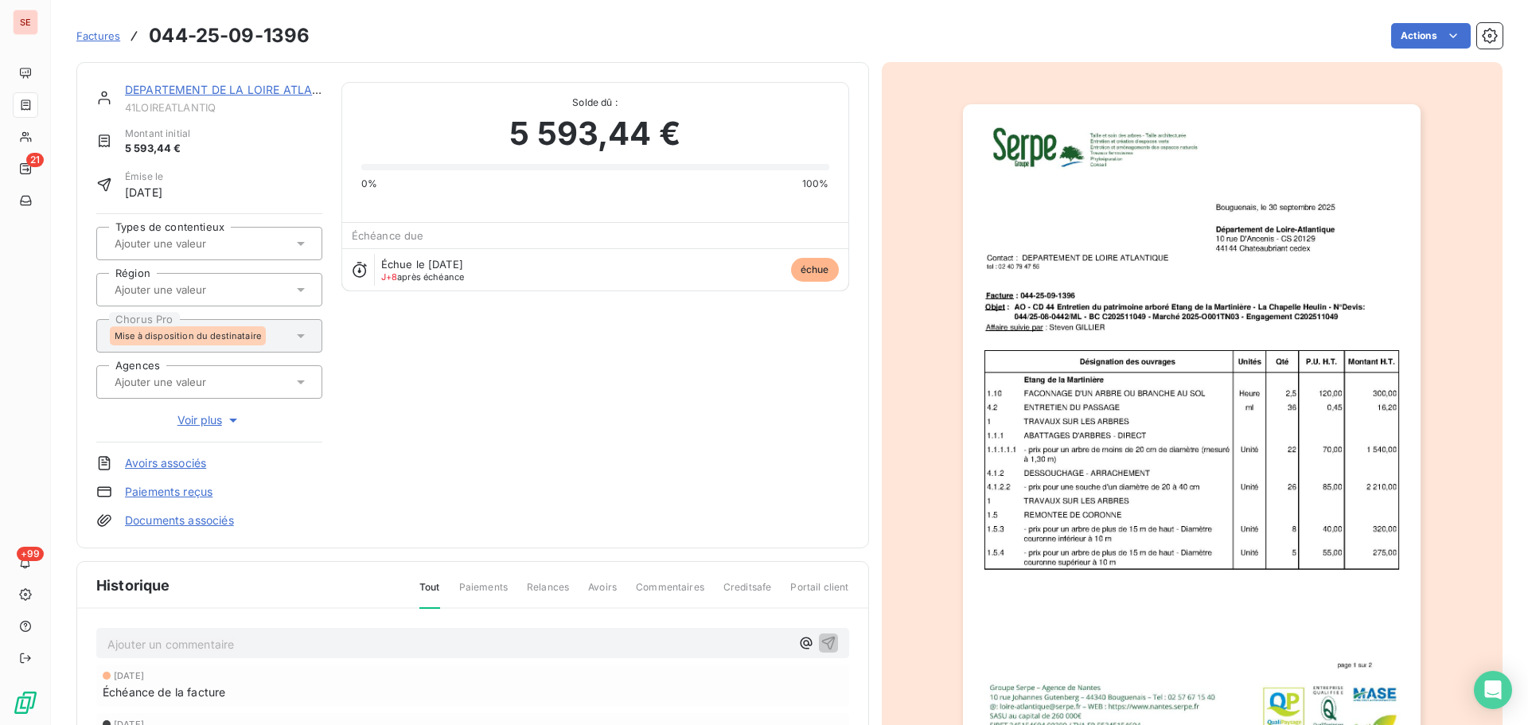
click at [1422, 15] on div "Factures 044-25-09-1396 Actions" at bounding box center [789, 26] width 1426 height 53
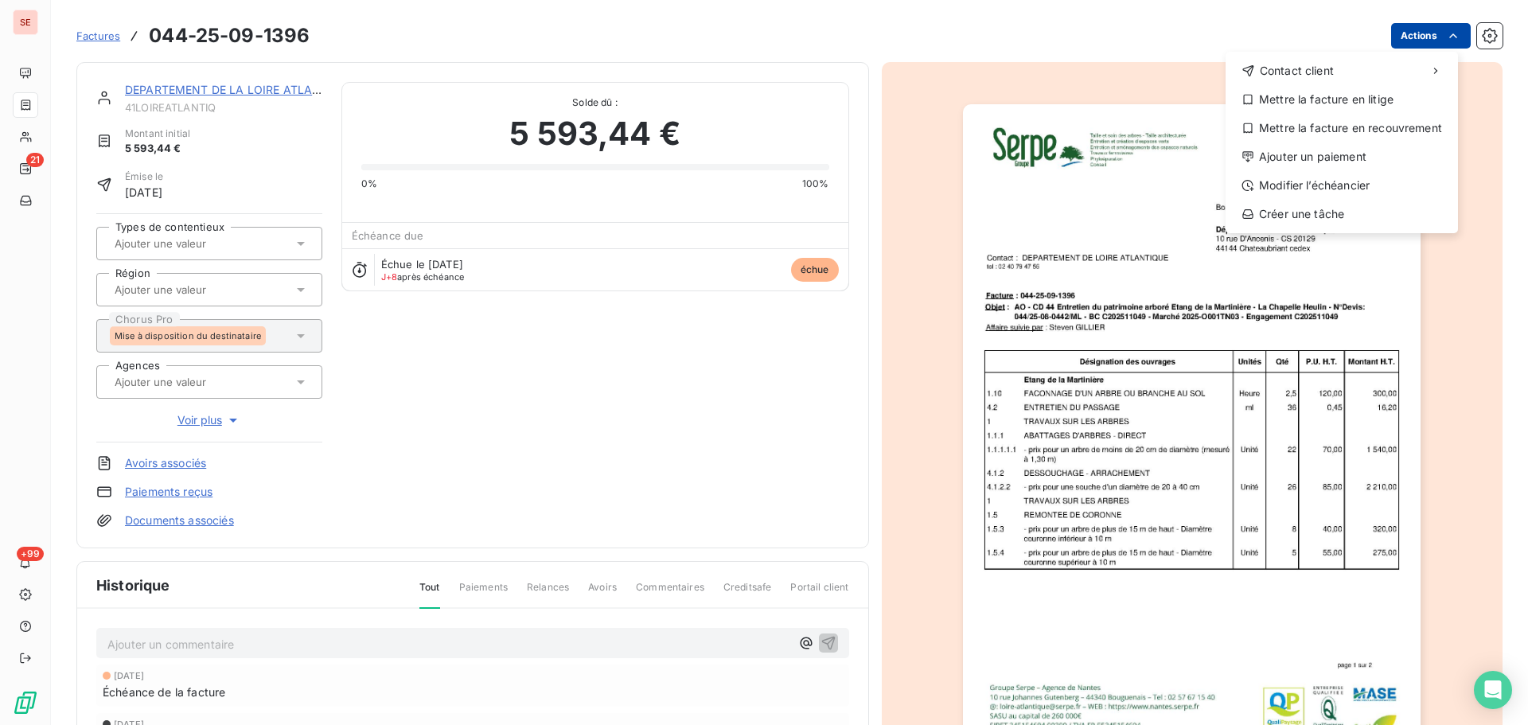
click at [1414, 33] on html "SE 21 +99 Factures [PHONE_NUMBER] Actions Contact client Mettre la facture en l…" at bounding box center [764, 362] width 1528 height 725
click at [1354, 177] on div "Modifier l’échéancier" at bounding box center [1342, 185] width 220 height 25
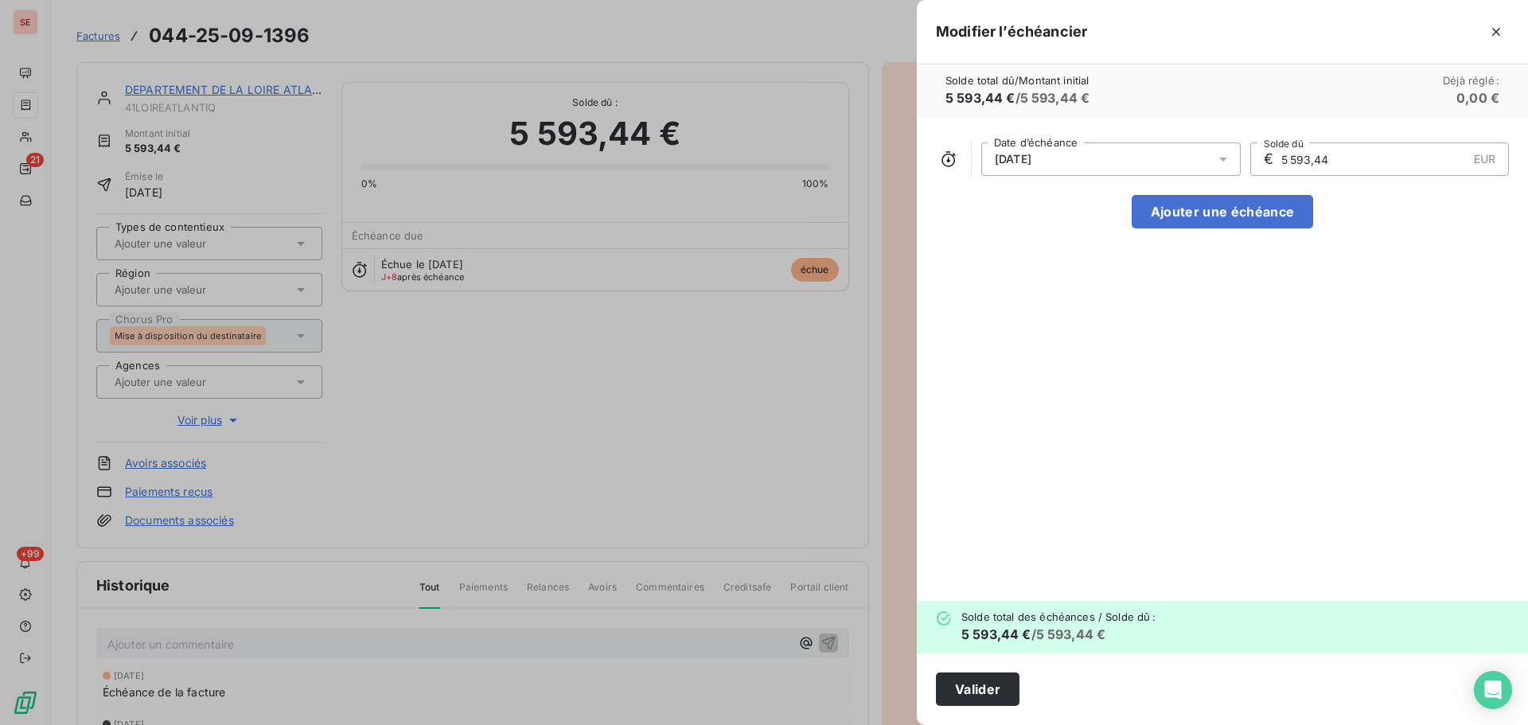
click at [1156, 148] on div "[DATE]" at bounding box center [1110, 158] width 259 height 33
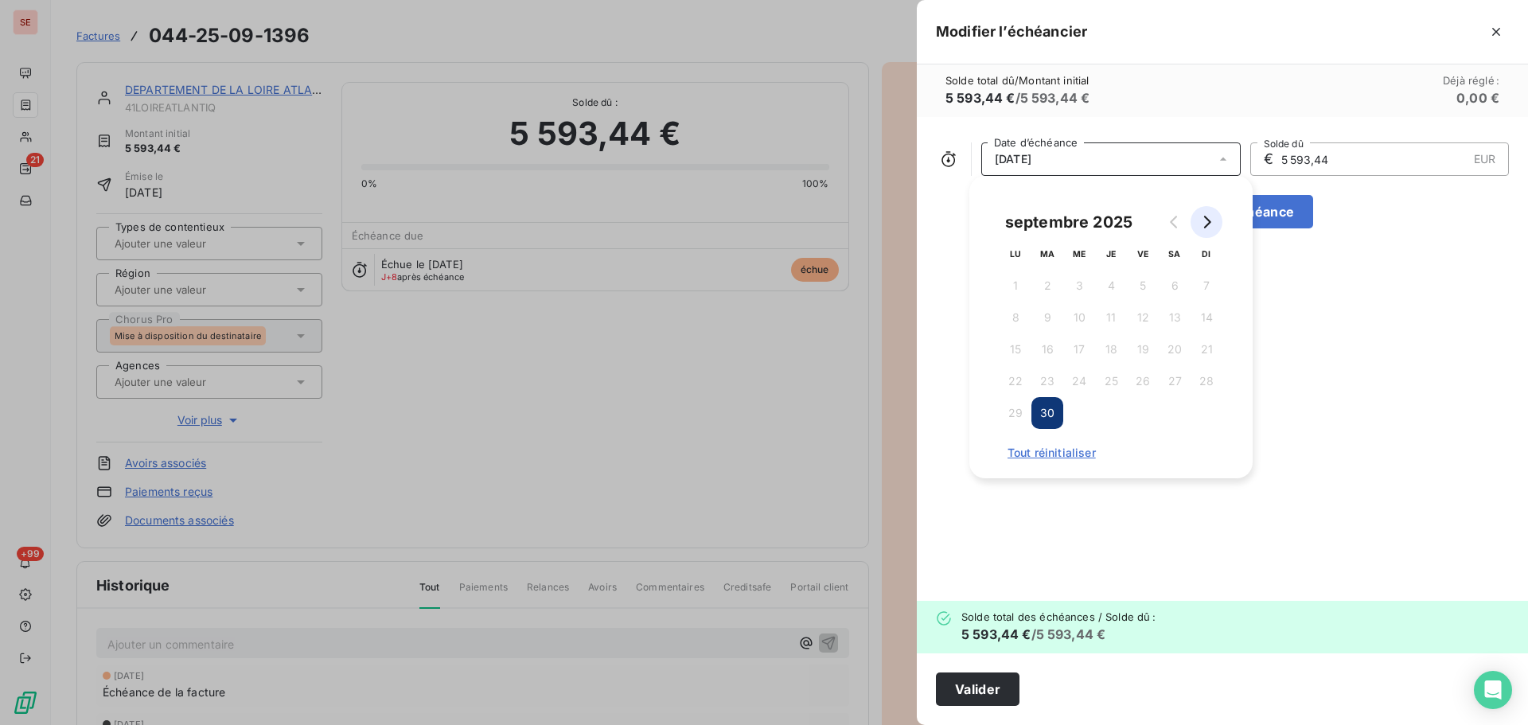
click at [1214, 225] on button "Go to next month" at bounding box center [1207, 222] width 32 height 32
click at [1153, 406] on button "31" at bounding box center [1143, 413] width 32 height 32
click at [1111, 406] on button "30" at bounding box center [1111, 413] width 32 height 32
click at [964, 689] on button "Valider" at bounding box center [978, 689] width 84 height 33
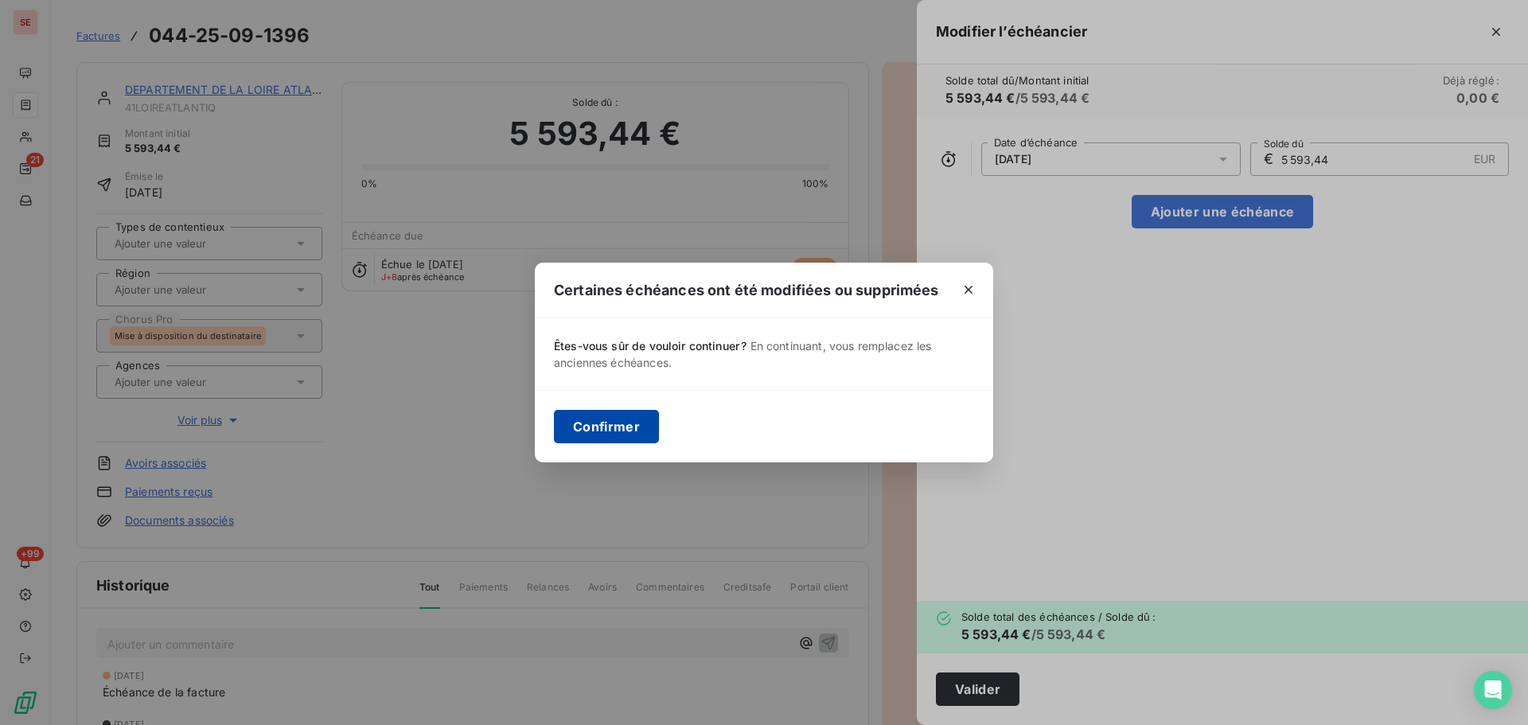
click at [591, 428] on button "Confirmer" at bounding box center [606, 426] width 105 height 33
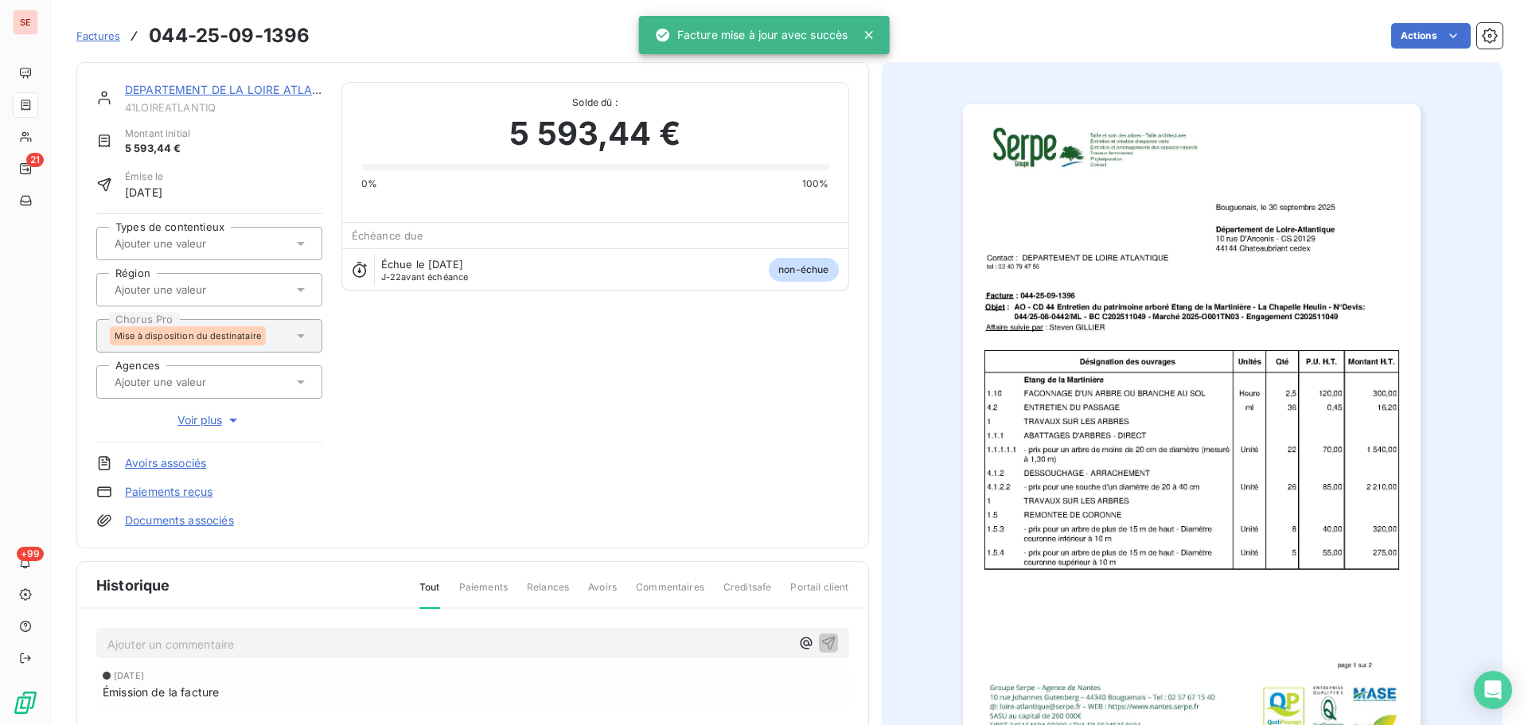
click at [194, 86] on link "DEPARTEMENT DE LA LOIRE ATLANTIQUE" at bounding box center [240, 90] width 230 height 14
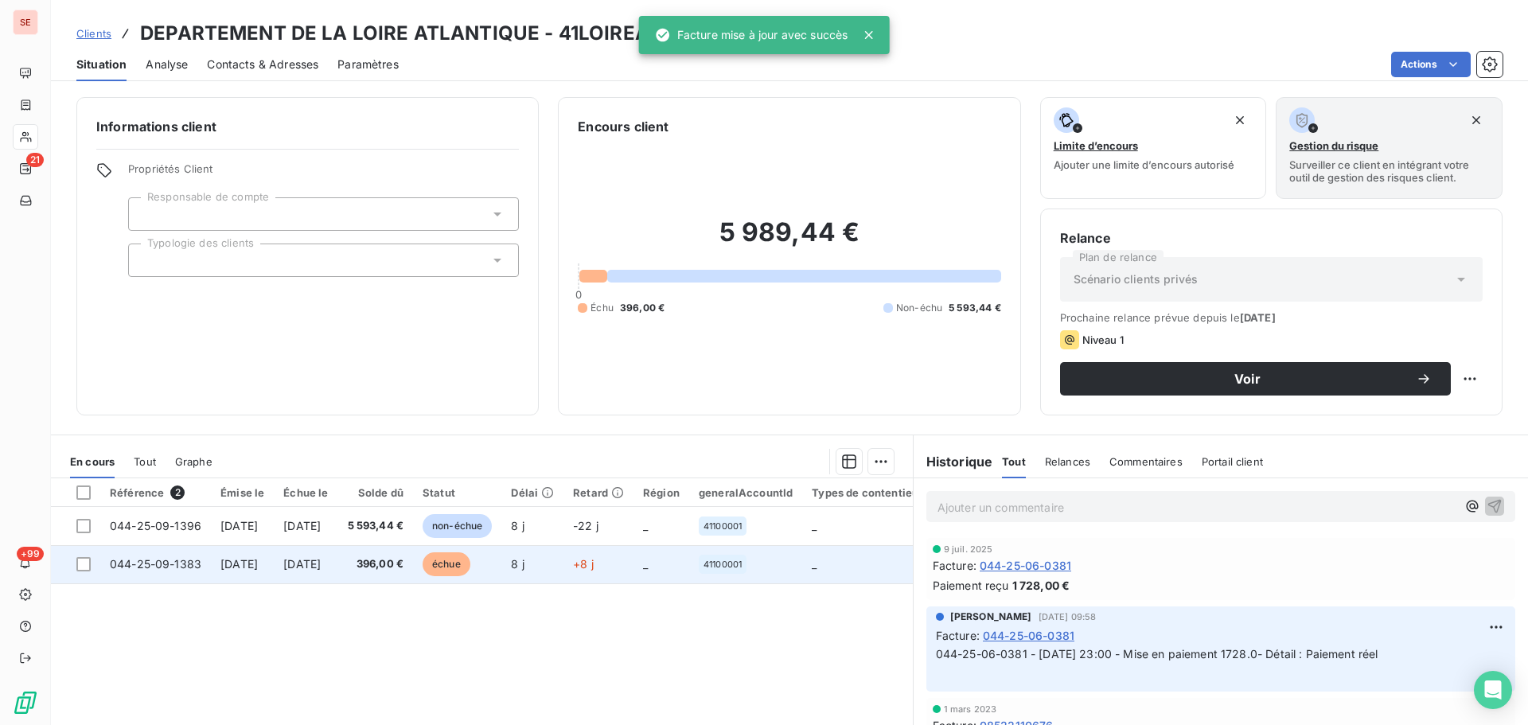
click at [321, 562] on span "[DATE]" at bounding box center [301, 564] width 37 height 14
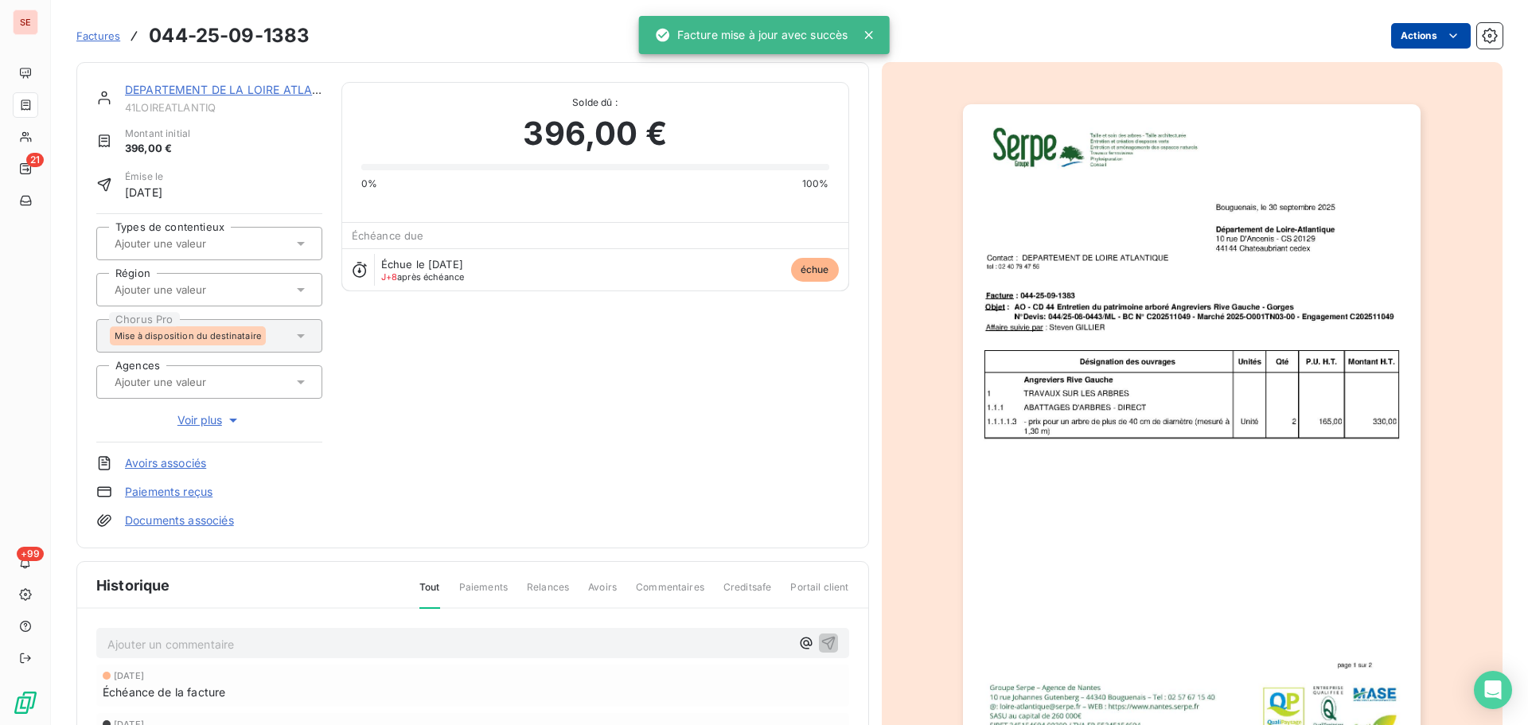
click at [1426, 33] on html "SE 21 +99 Factures 044-25-09-1383 Actions DEPARTEMENT DE LA LOIRE ATLANTIQUE 41…" at bounding box center [764, 362] width 1528 height 725
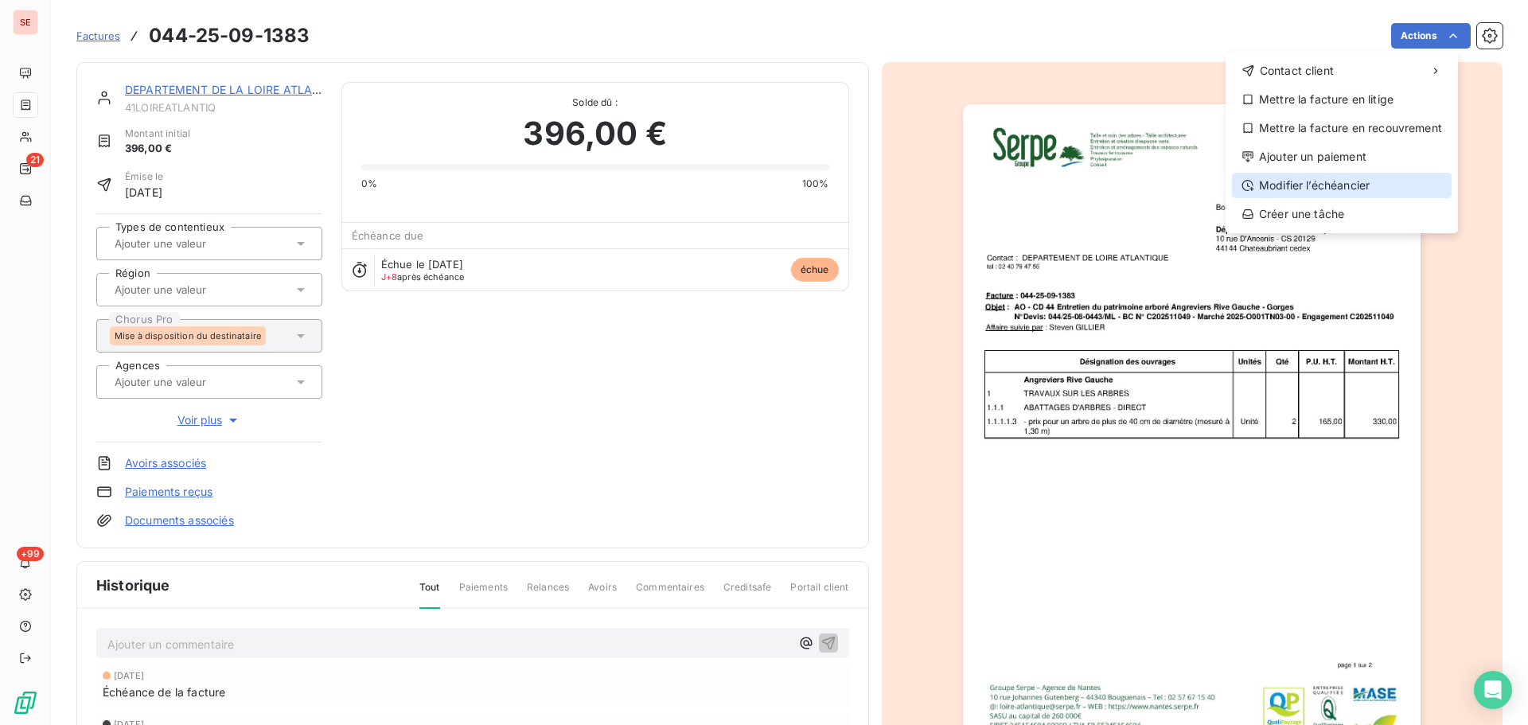
click at [1342, 189] on div "Modifier l’échéancier" at bounding box center [1342, 185] width 220 height 25
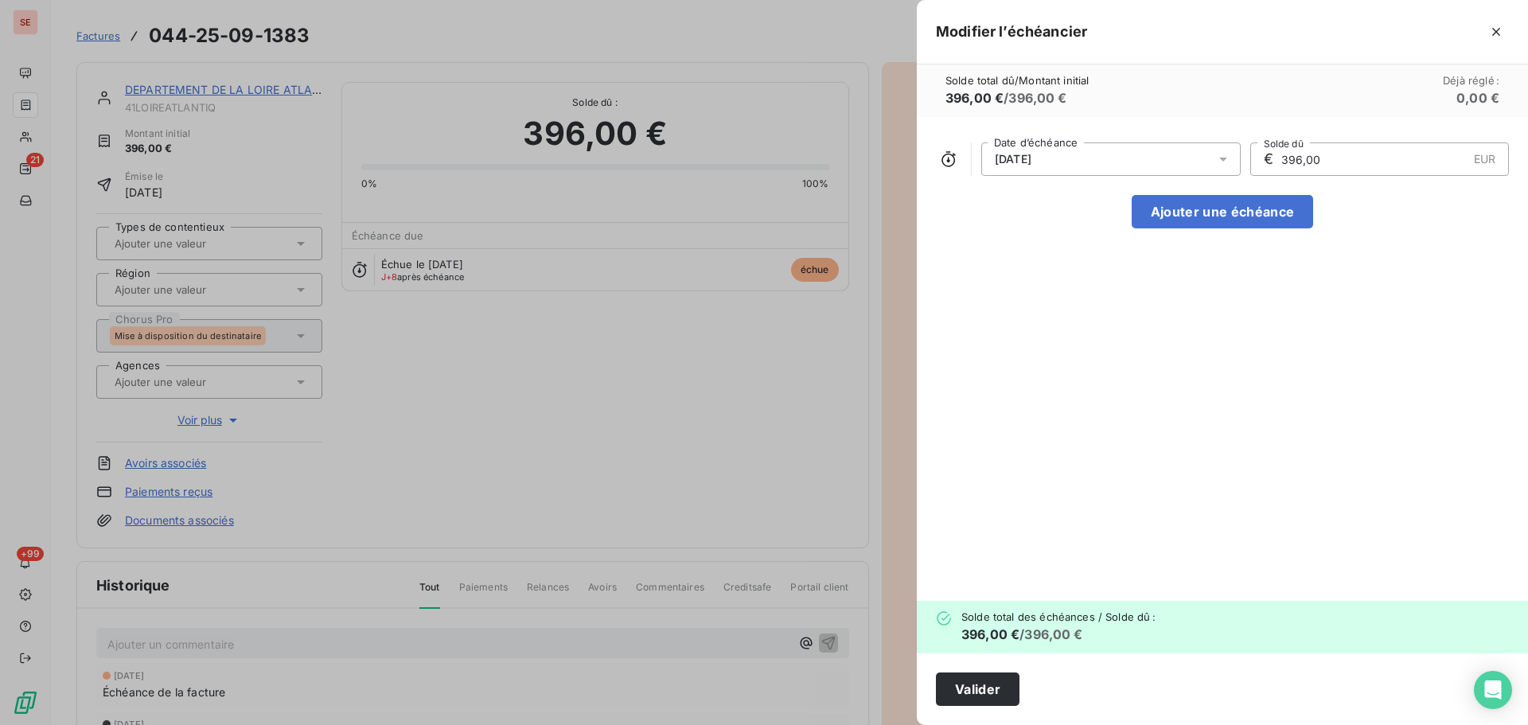
click at [1188, 155] on div "[DATE]" at bounding box center [1110, 158] width 259 height 33
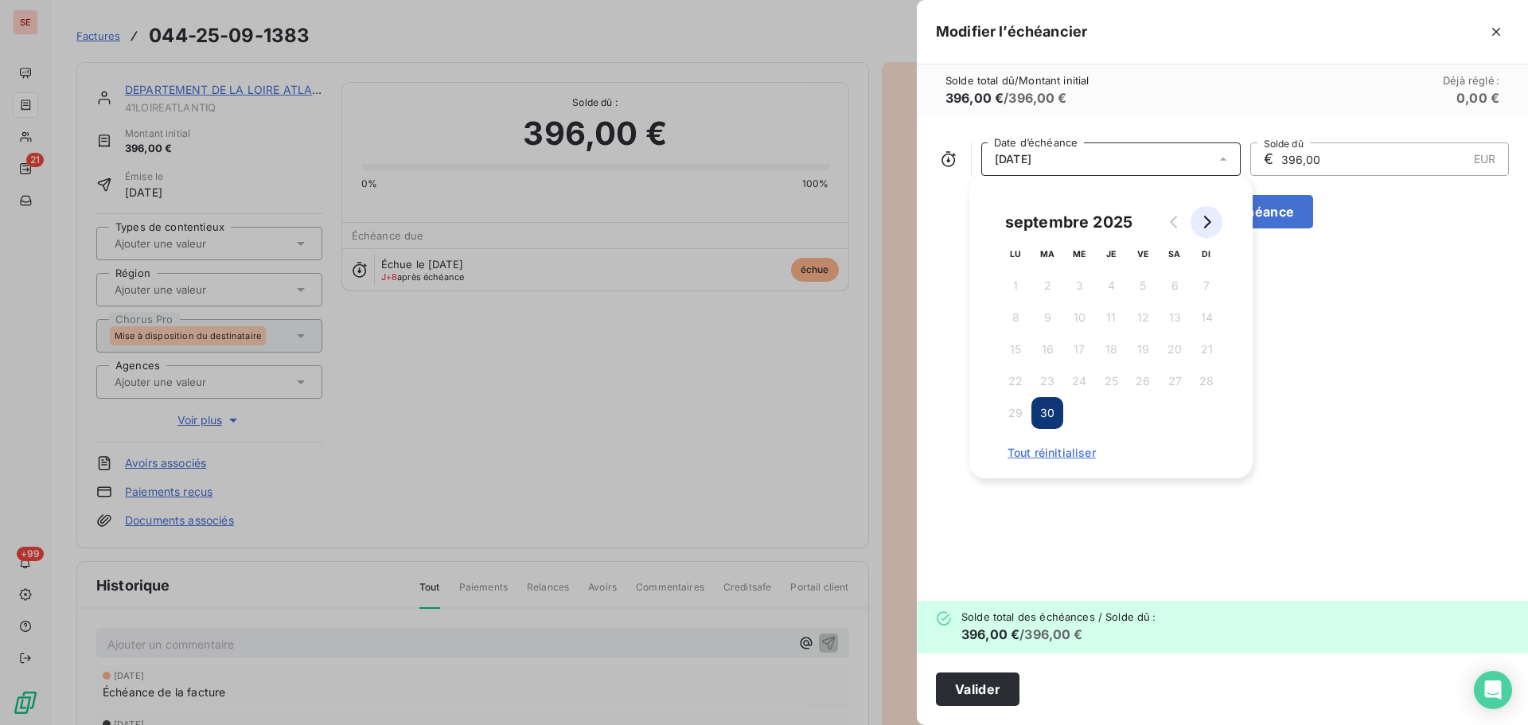
click at [1206, 222] on icon "Go to next month" at bounding box center [1206, 222] width 13 height 13
click at [1144, 417] on button "31" at bounding box center [1143, 413] width 32 height 32
click at [1115, 408] on button "30" at bounding box center [1111, 413] width 32 height 32
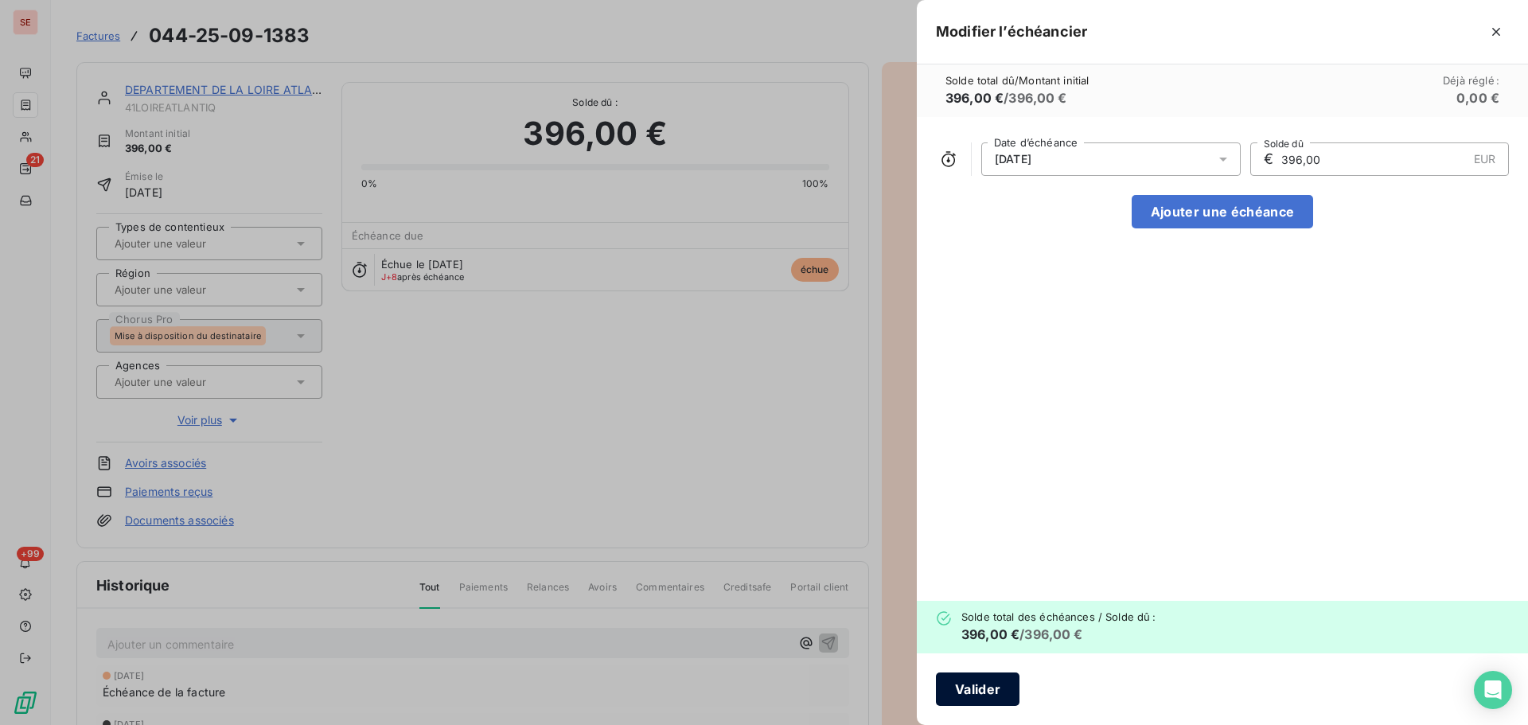
click at [973, 695] on button "Valider" at bounding box center [978, 689] width 84 height 33
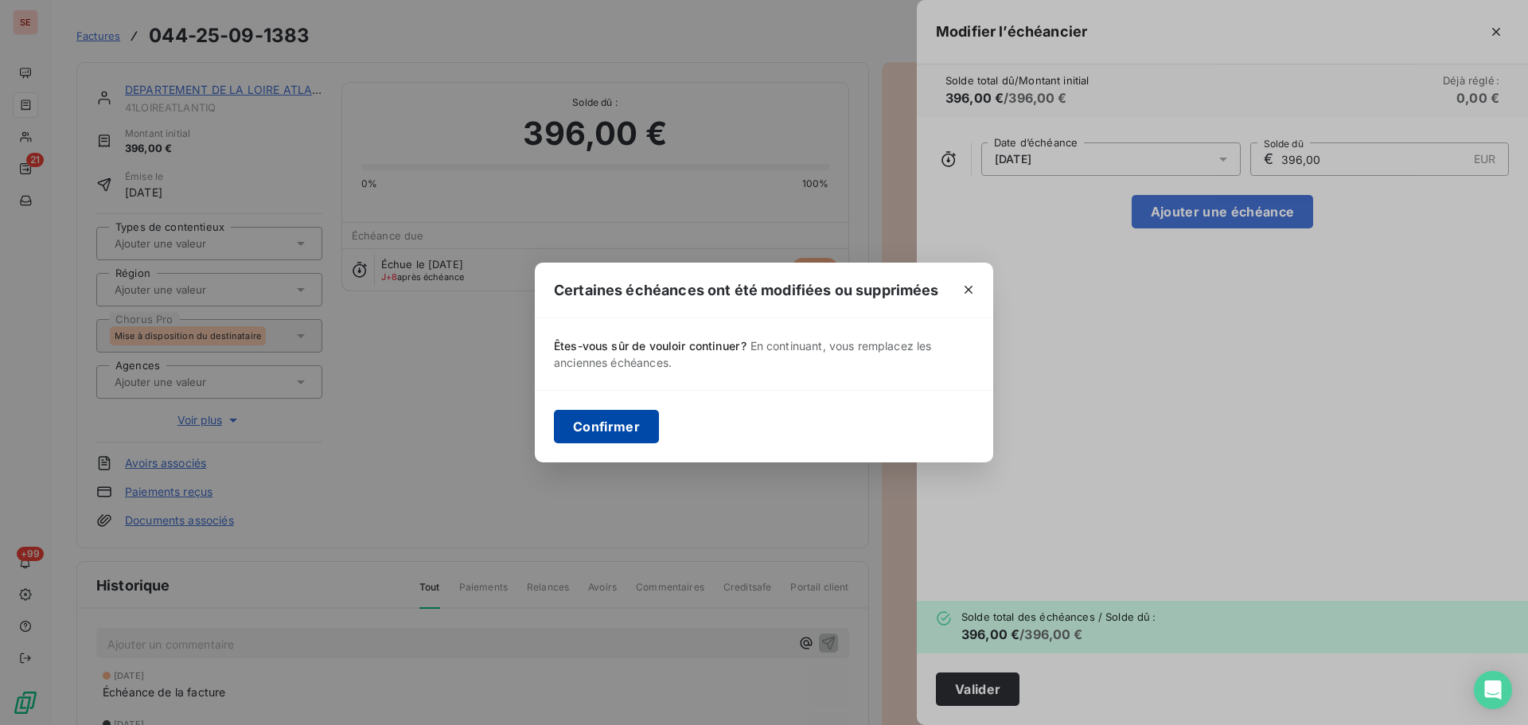
click at [649, 431] on button "Confirmer" at bounding box center [606, 426] width 105 height 33
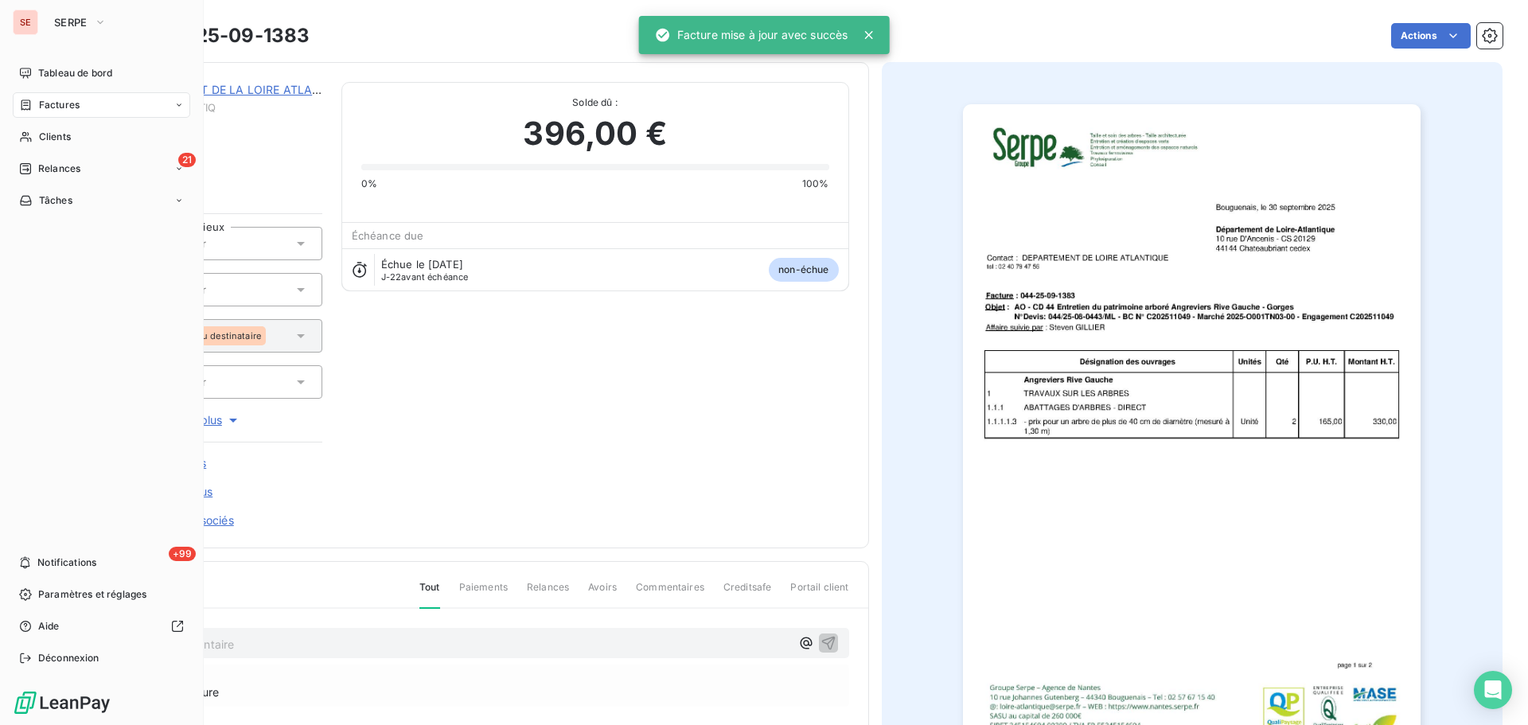
click at [53, 106] on span "Factures" at bounding box center [59, 105] width 41 height 14
click at [63, 256] on div "21 Relances" at bounding box center [102, 264] width 178 height 25
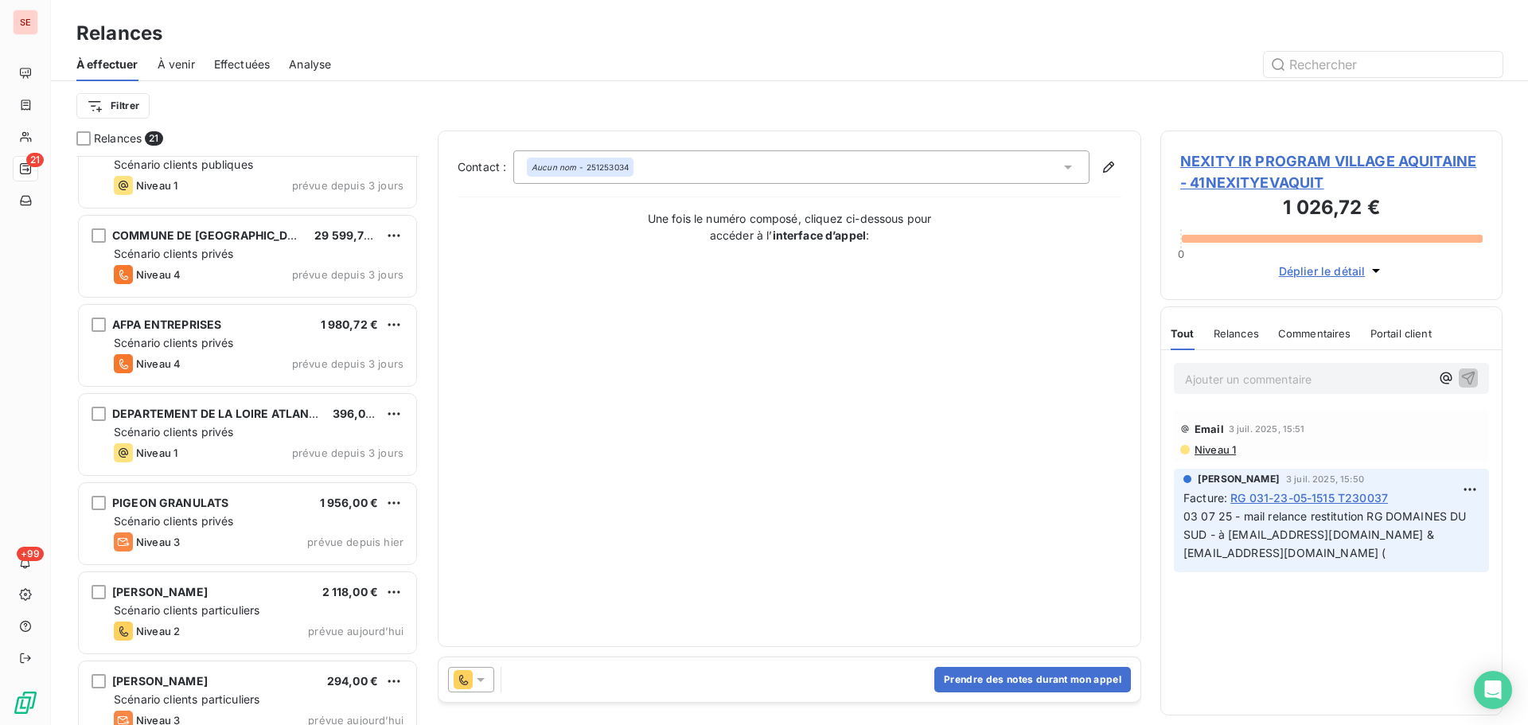
scroll to position [1304, 0]
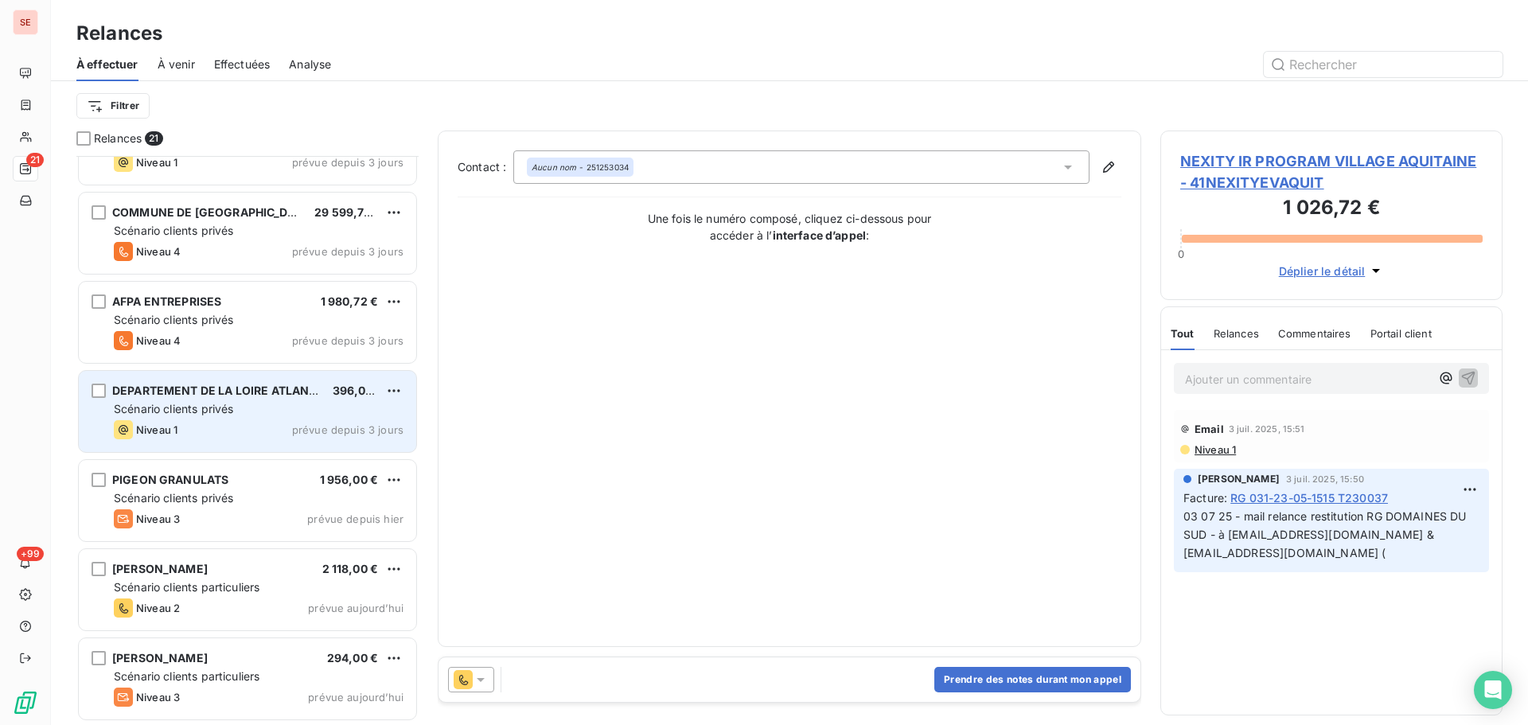
click at [252, 436] on div "Niveau 1 prévue depuis 3 jours" at bounding box center [259, 429] width 290 height 19
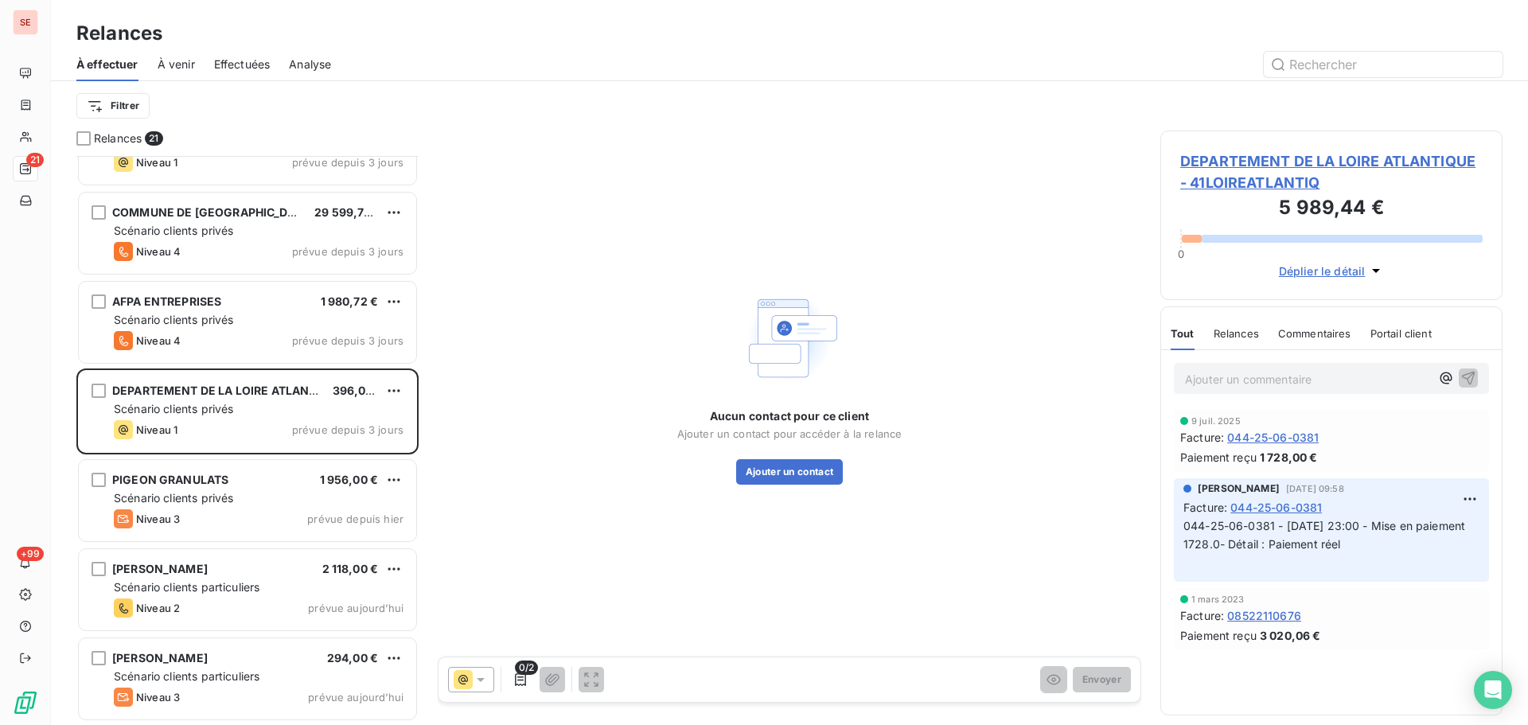
click at [1231, 148] on div "DEPARTEMENT DE LA LOIRE ATLANTIQUE - 41LOIREATLANTIQ 5 989,44 € 0 Déplier le dé…" at bounding box center [1332, 216] width 342 height 170
click at [1239, 161] on span "DEPARTEMENT DE LA LOIRE ATLANTIQUE - 41LOIREATLANTIQ" at bounding box center [1331, 171] width 302 height 43
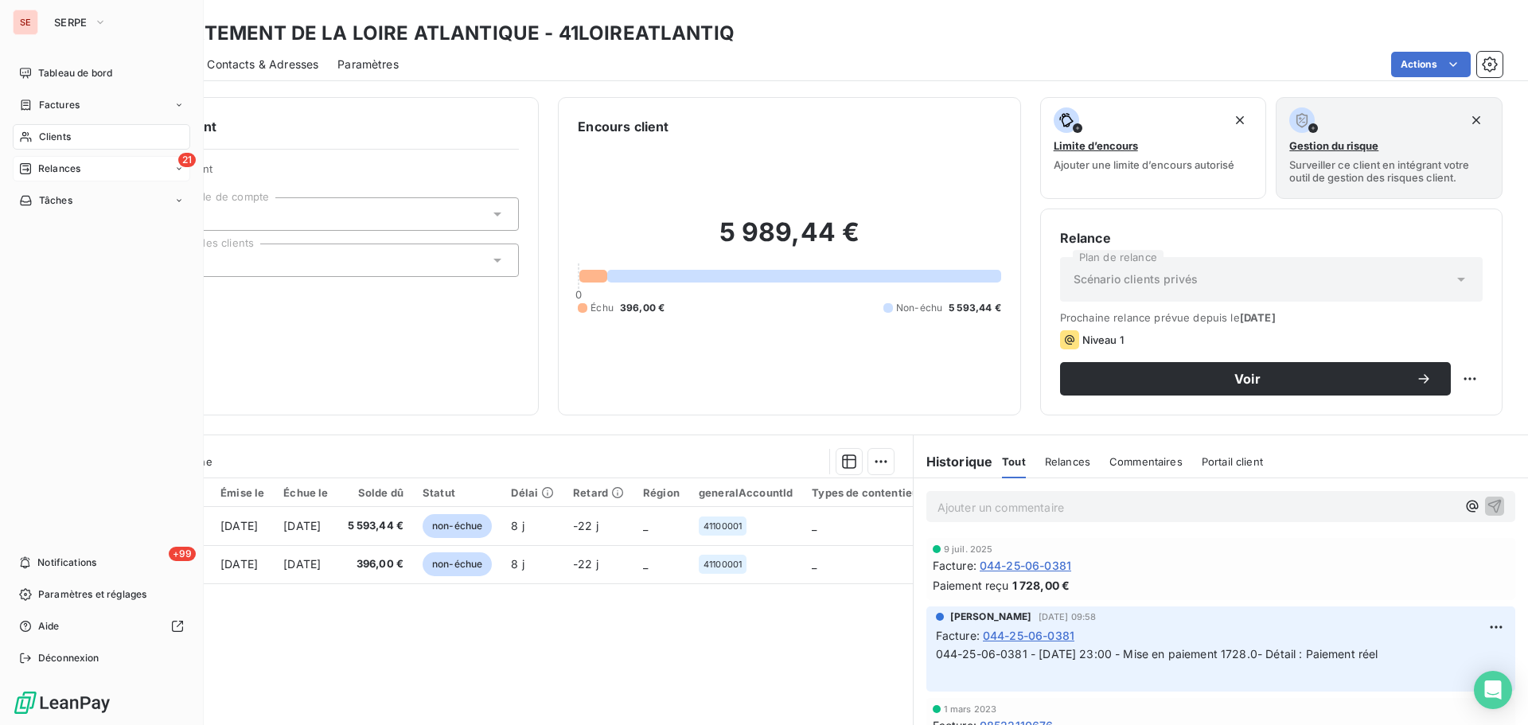
click at [39, 165] on span "Relances" at bounding box center [59, 169] width 42 height 14
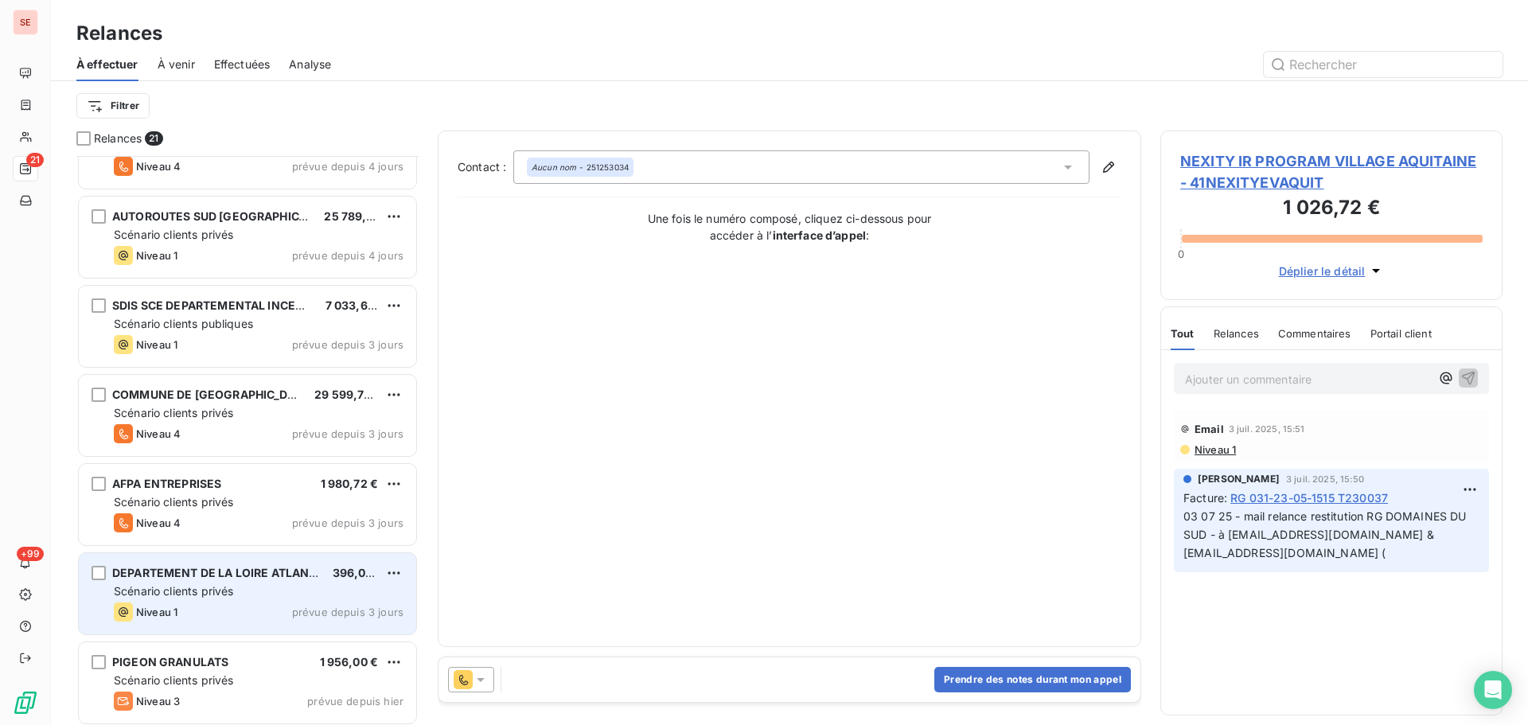
scroll to position [1091, 0]
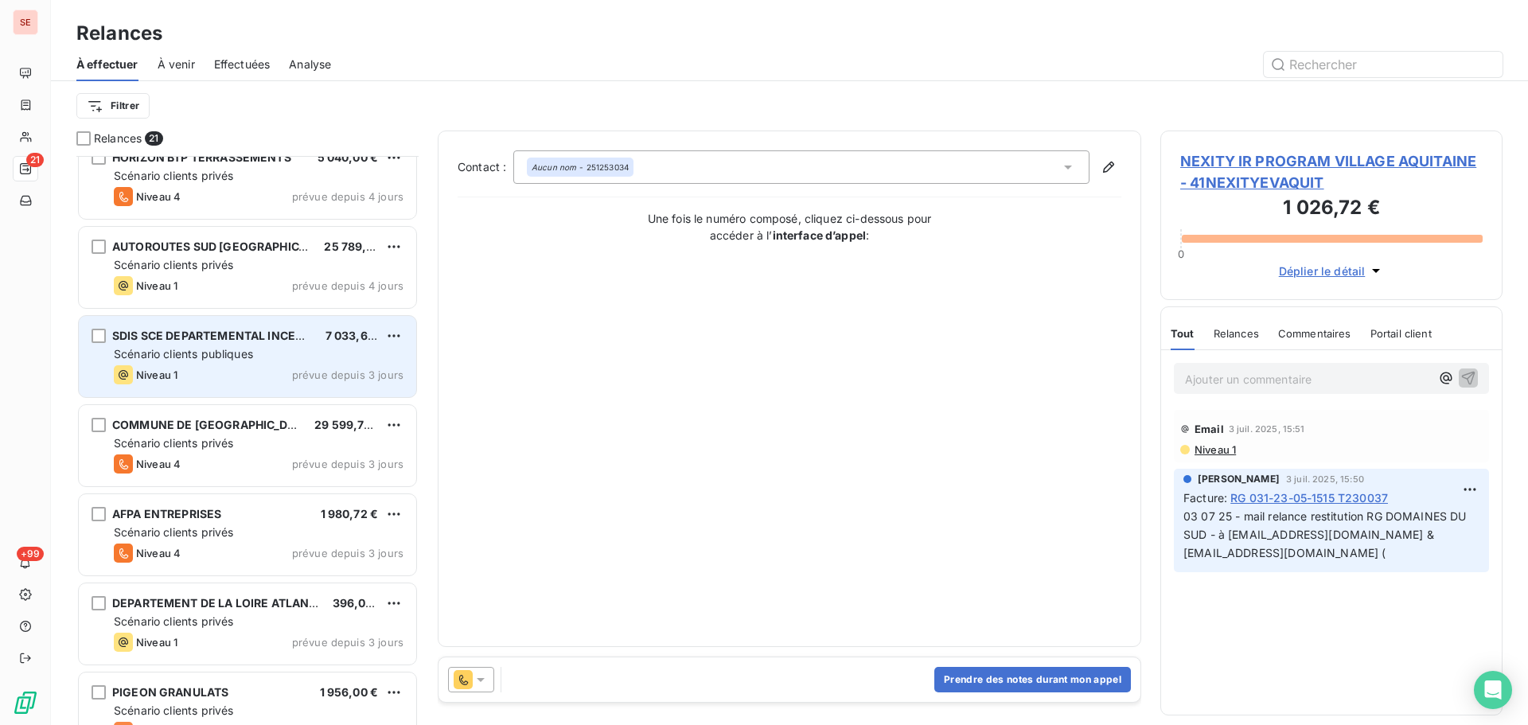
click at [247, 341] on span "SDIS SCE DEPARTEMENTAL INCENDIE ET" at bounding box center [226, 336] width 228 height 14
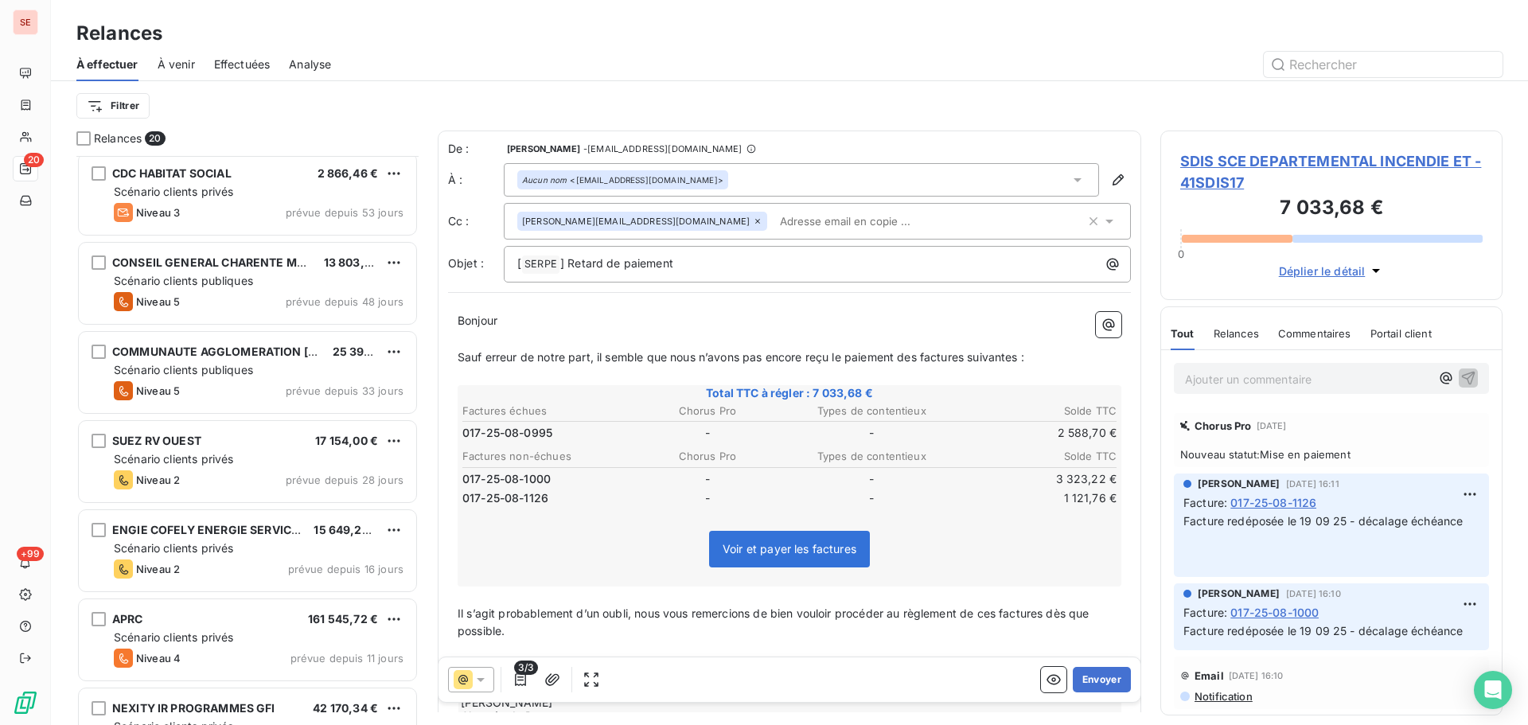
scroll to position [243, 0]
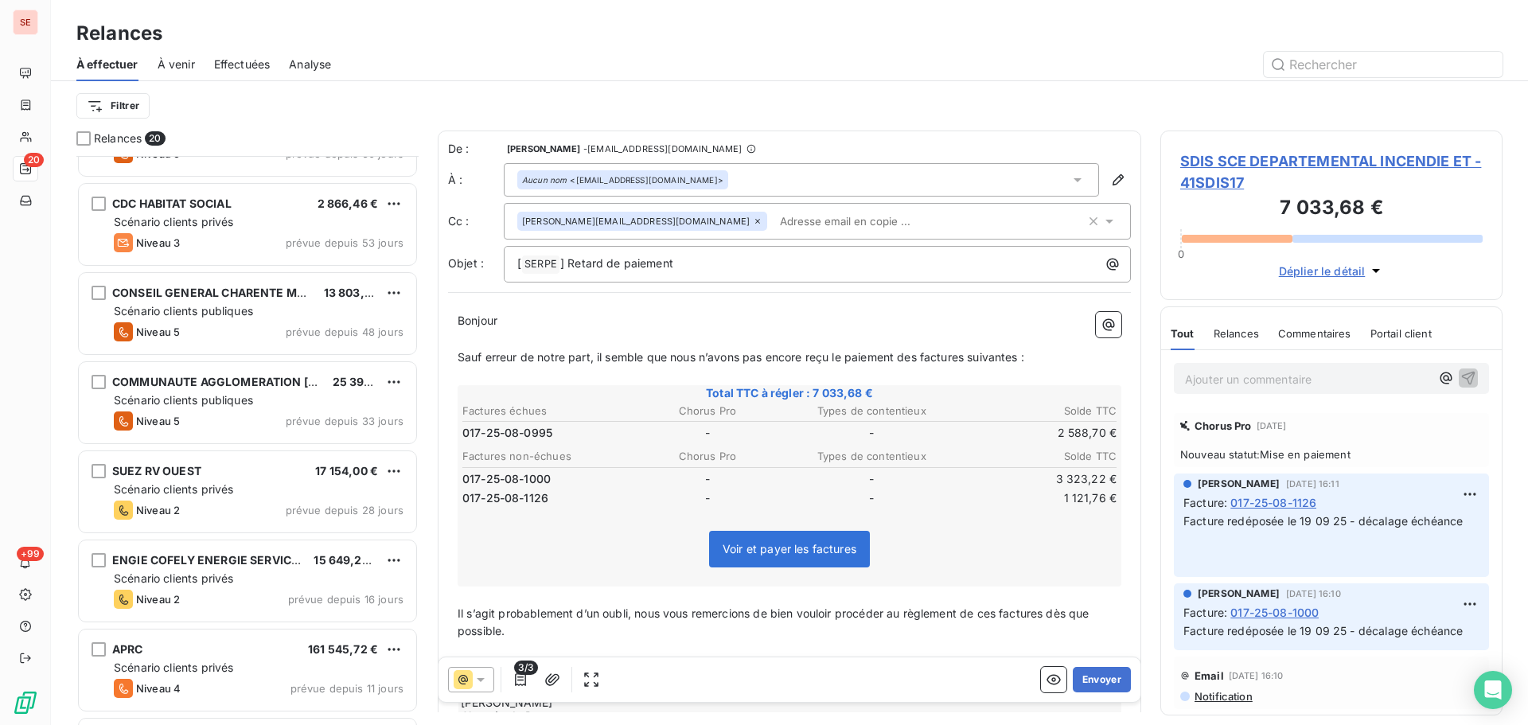
click at [236, 57] on span "Effectuées" at bounding box center [242, 65] width 57 height 16
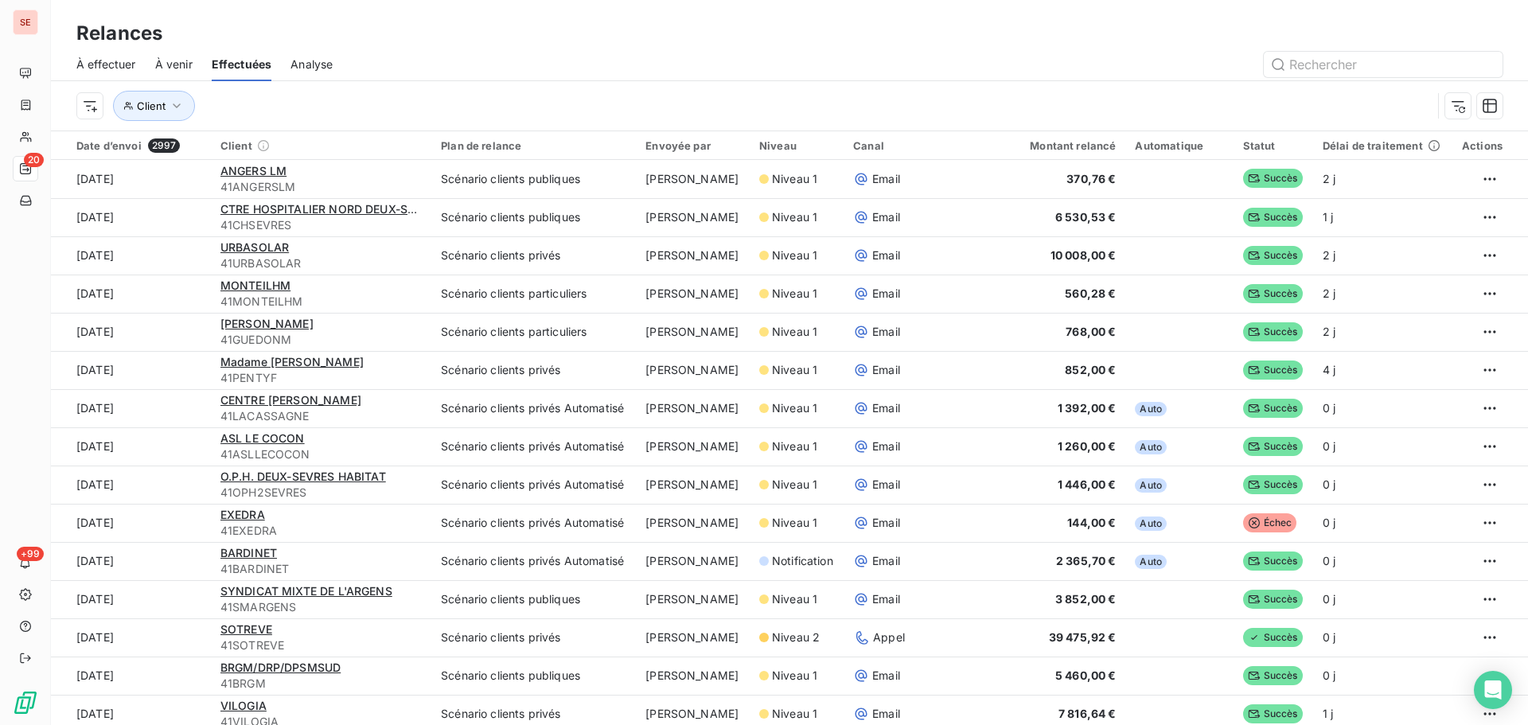
click at [115, 65] on span "À effectuer" at bounding box center [106, 65] width 60 height 16
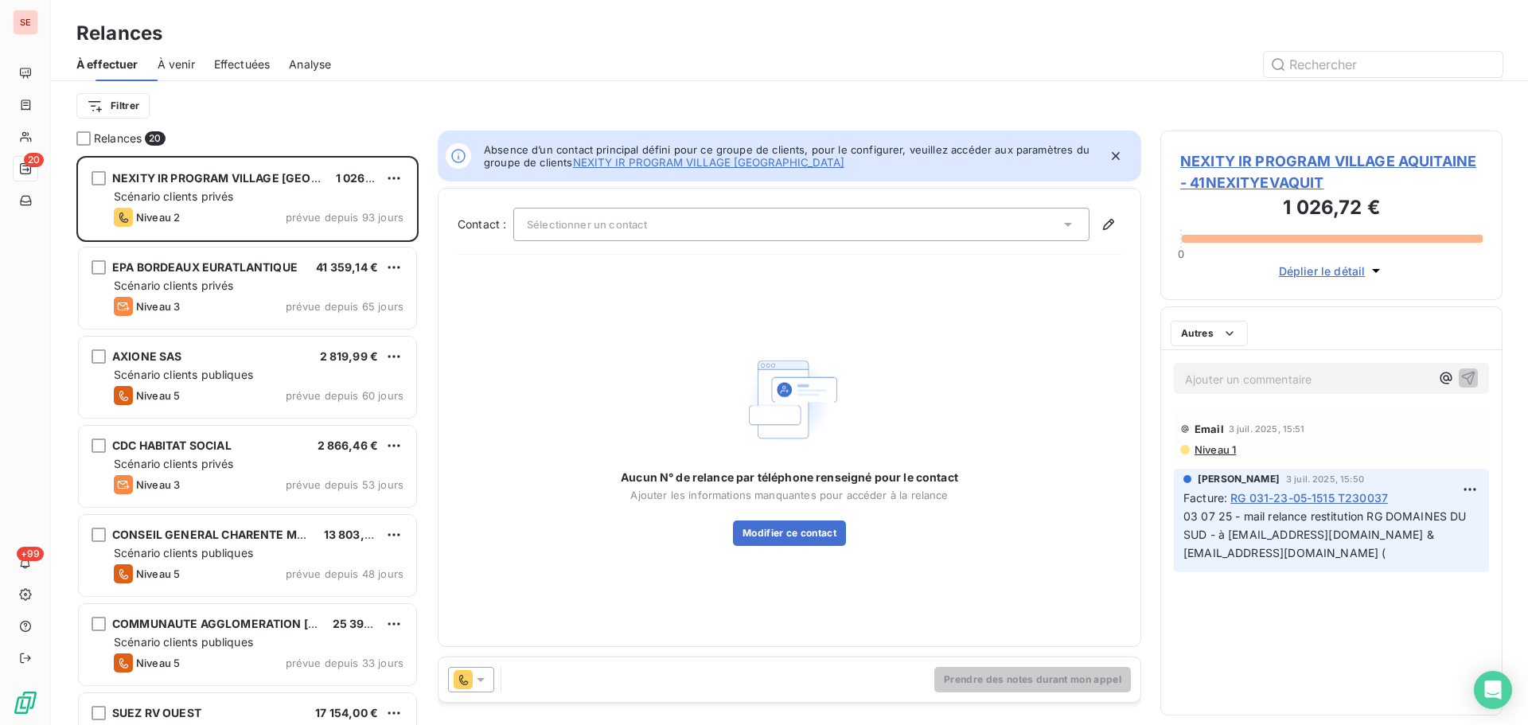
scroll to position [557, 330]
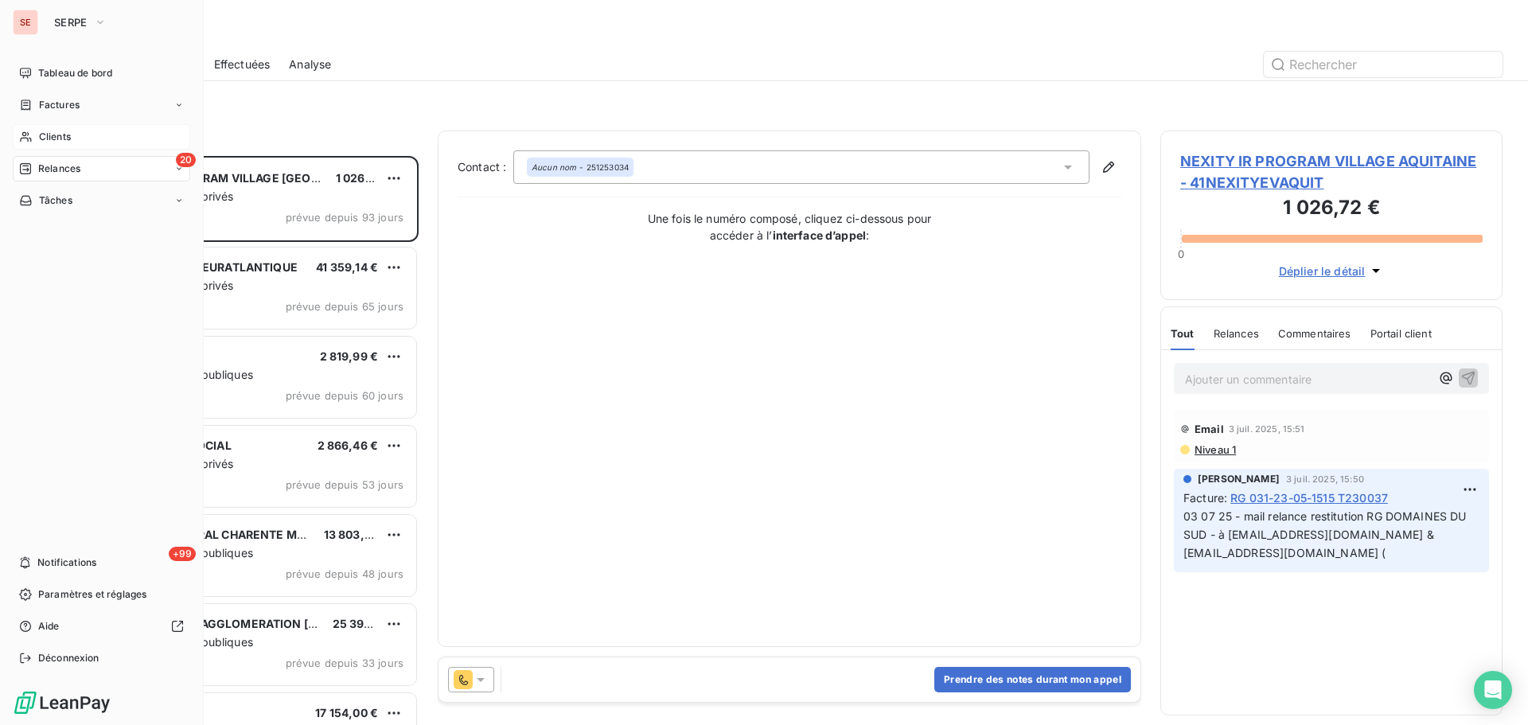
click at [58, 134] on span "Clients" at bounding box center [55, 137] width 32 height 14
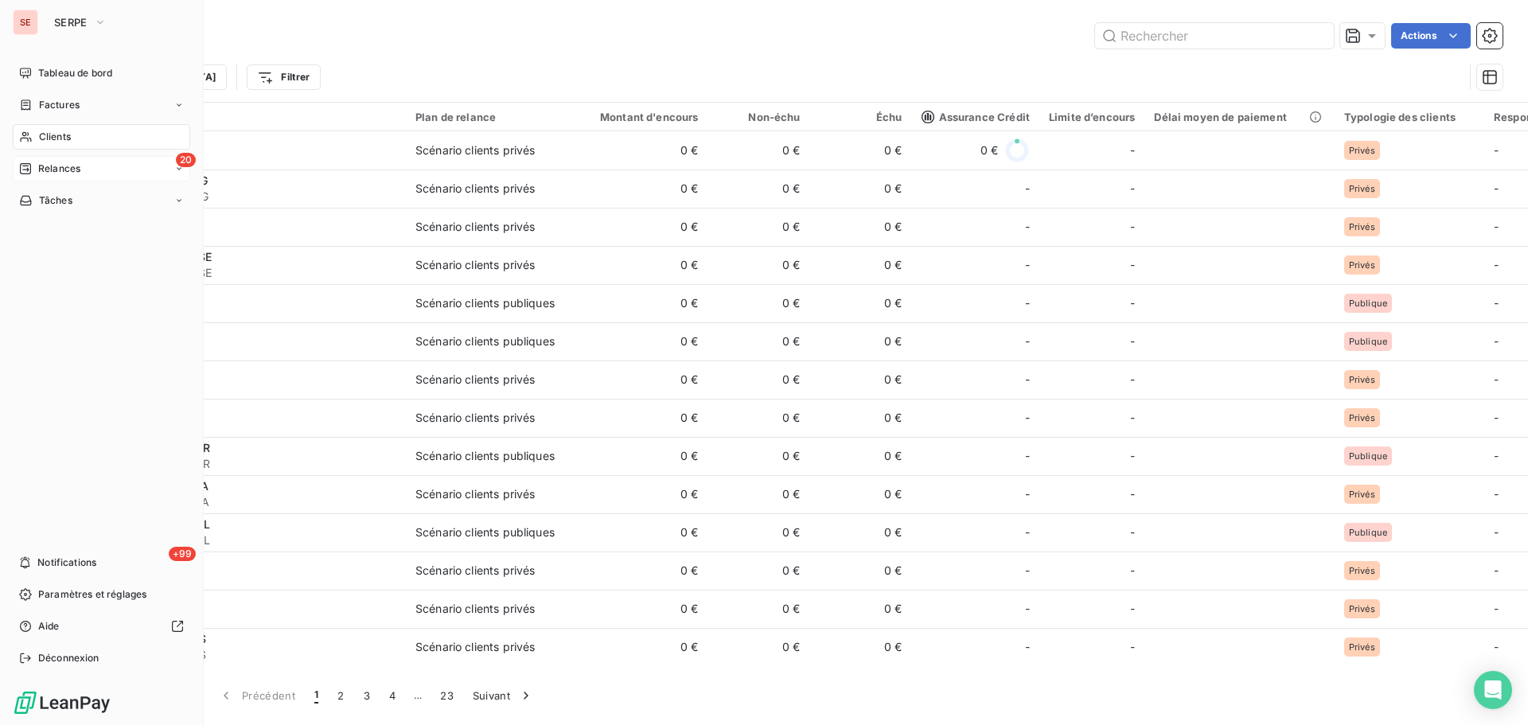
click at [99, 173] on div "20 Relances" at bounding box center [102, 168] width 178 height 25
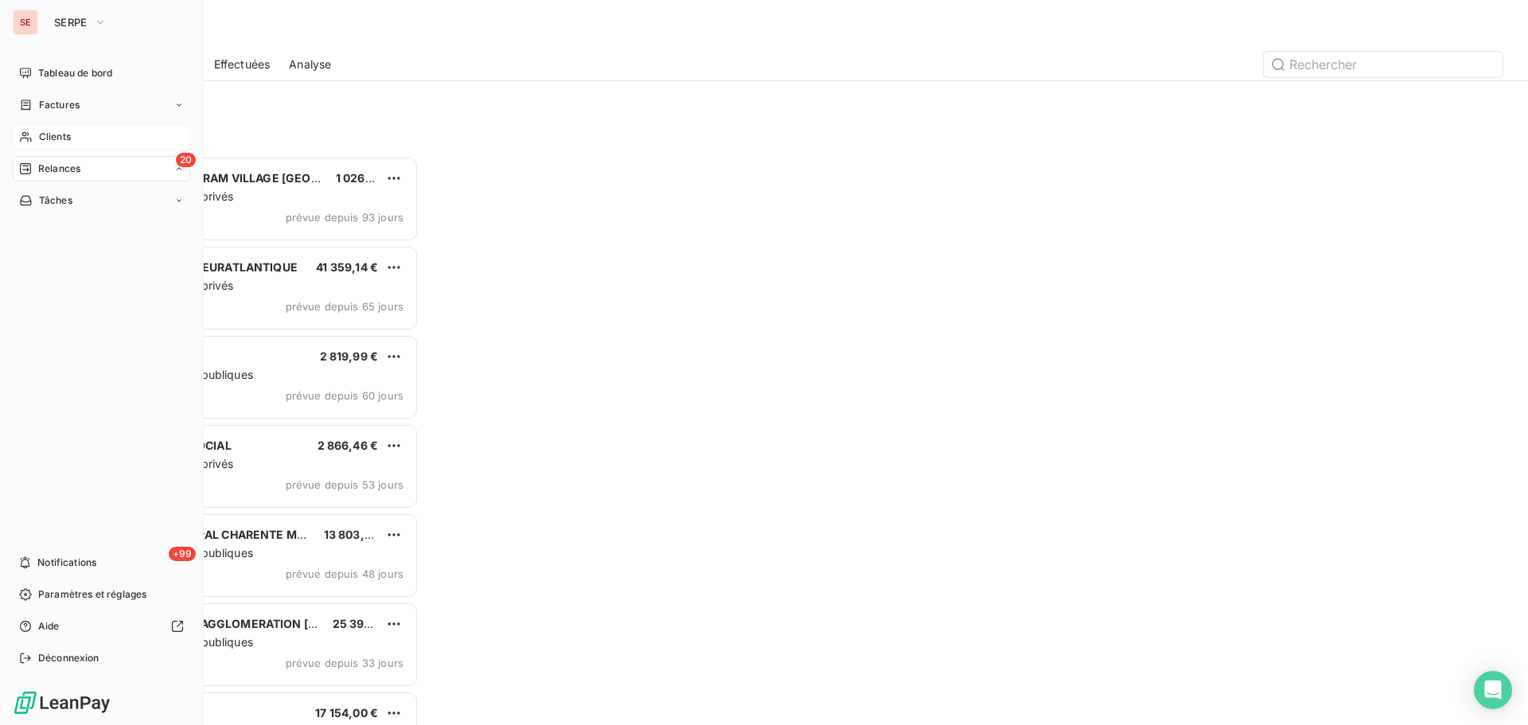
scroll to position [557, 330]
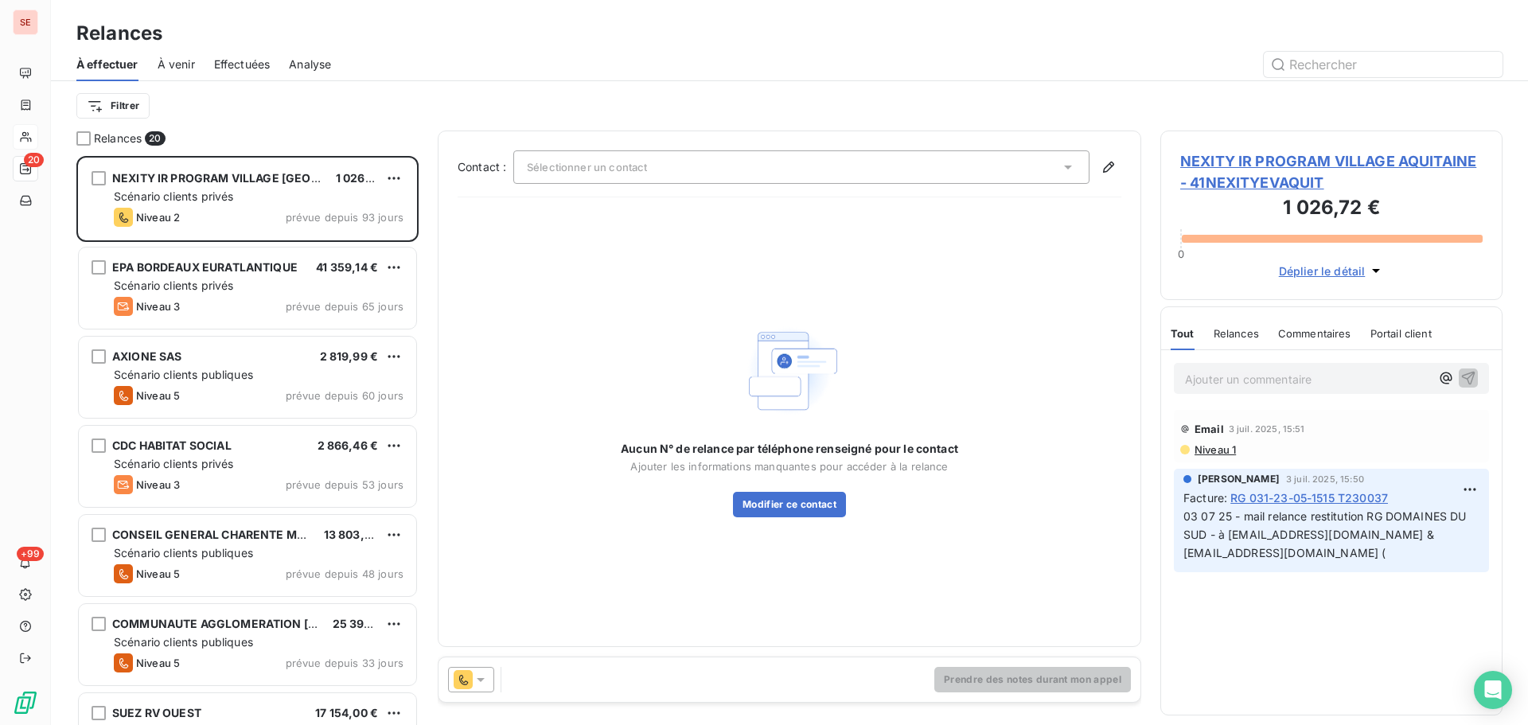
click at [240, 61] on span "Effectuées" at bounding box center [242, 65] width 57 height 16
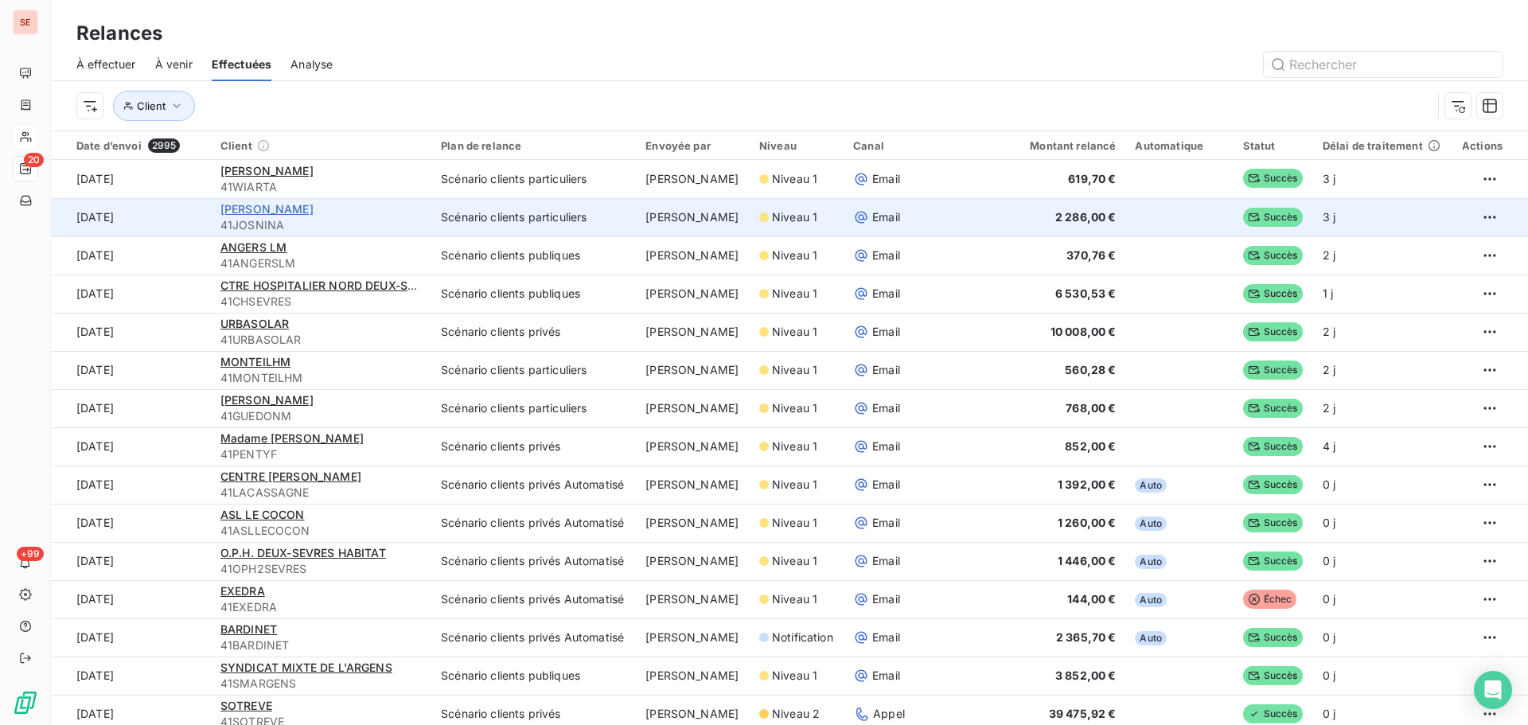
click at [265, 209] on span "[PERSON_NAME]" at bounding box center [266, 209] width 93 height 14
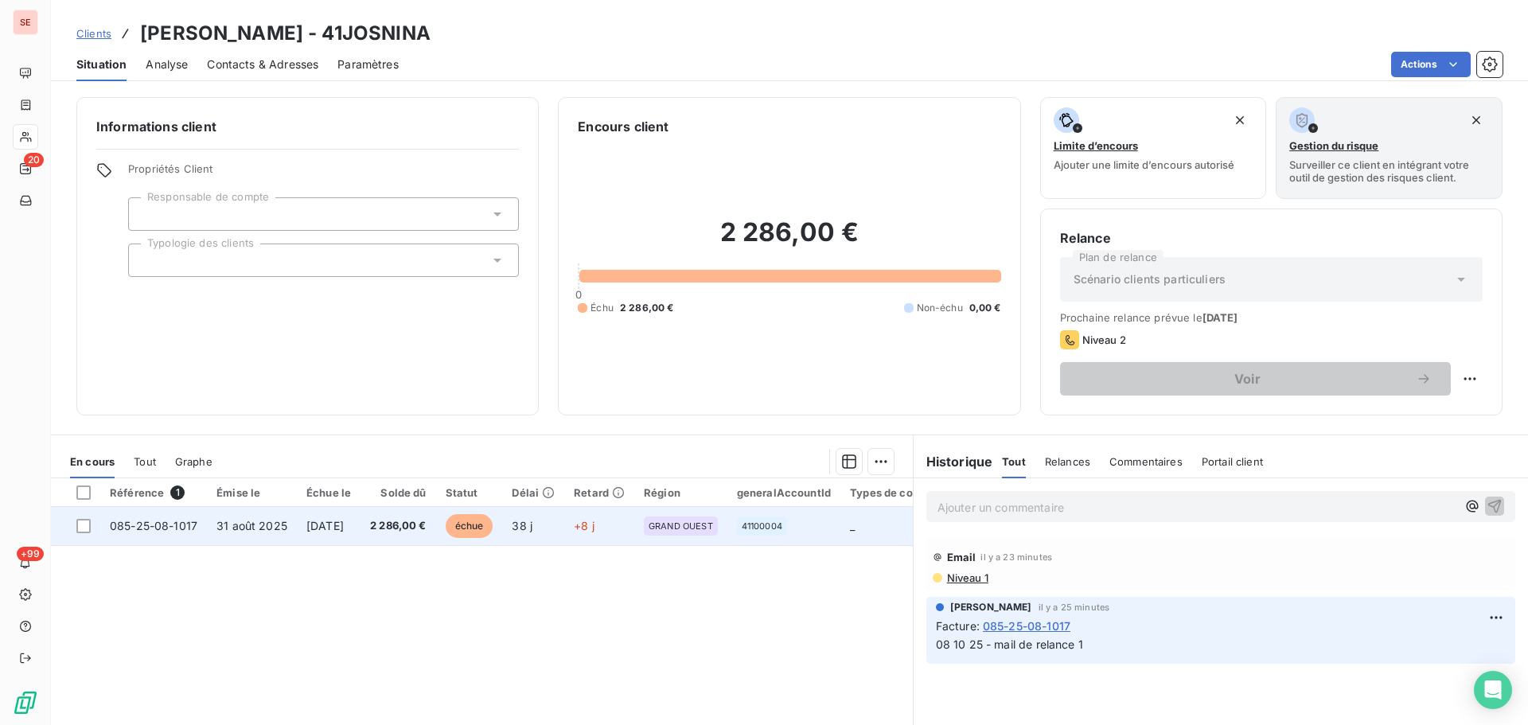
click at [326, 534] on td "[DATE]" at bounding box center [329, 526] width 64 height 38
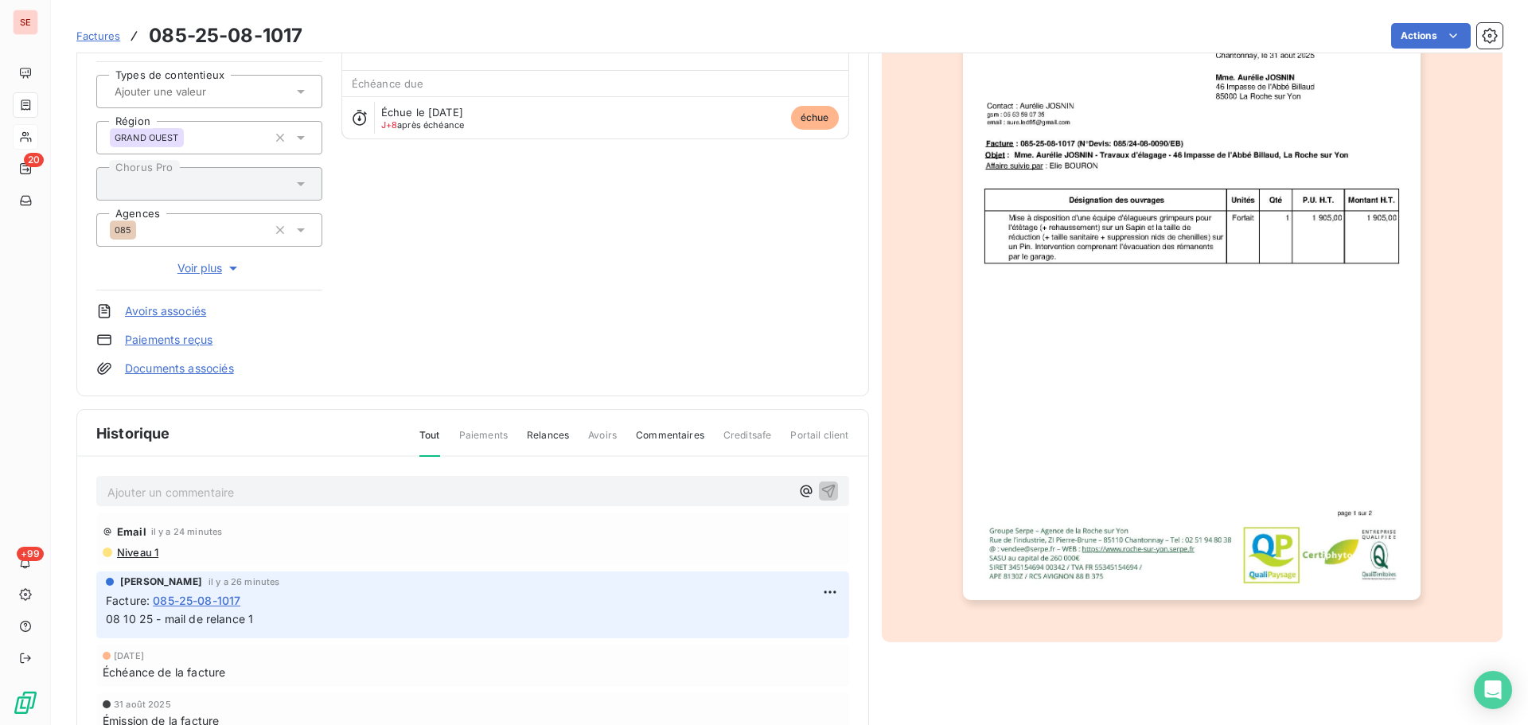
scroll to position [213, 0]
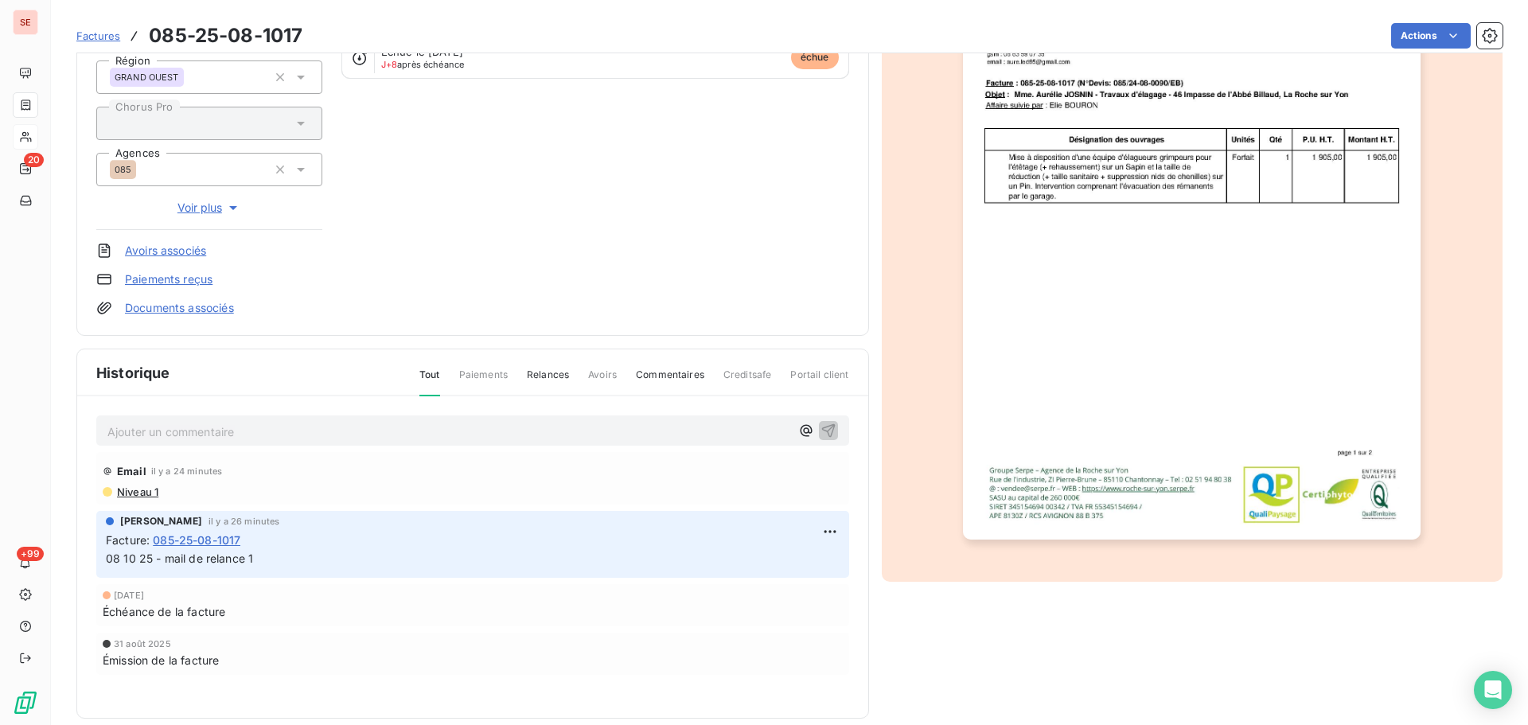
click at [1124, 345] on img "button" at bounding box center [1192, 216] width 458 height 648
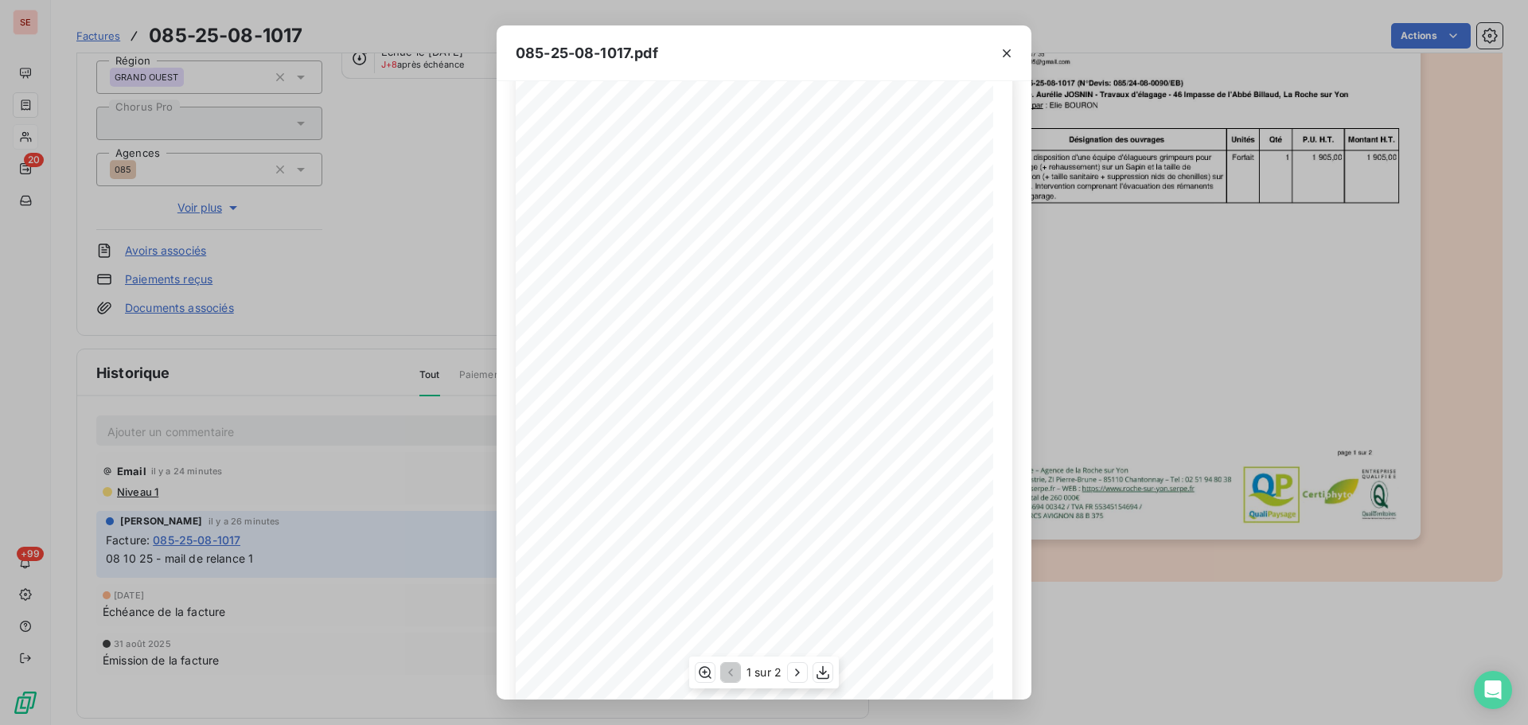
scroll to position [95, 0]
click at [795, 666] on icon "button" at bounding box center [798, 673] width 16 height 16
click at [1007, 52] on icon "button" at bounding box center [1007, 53] width 16 height 16
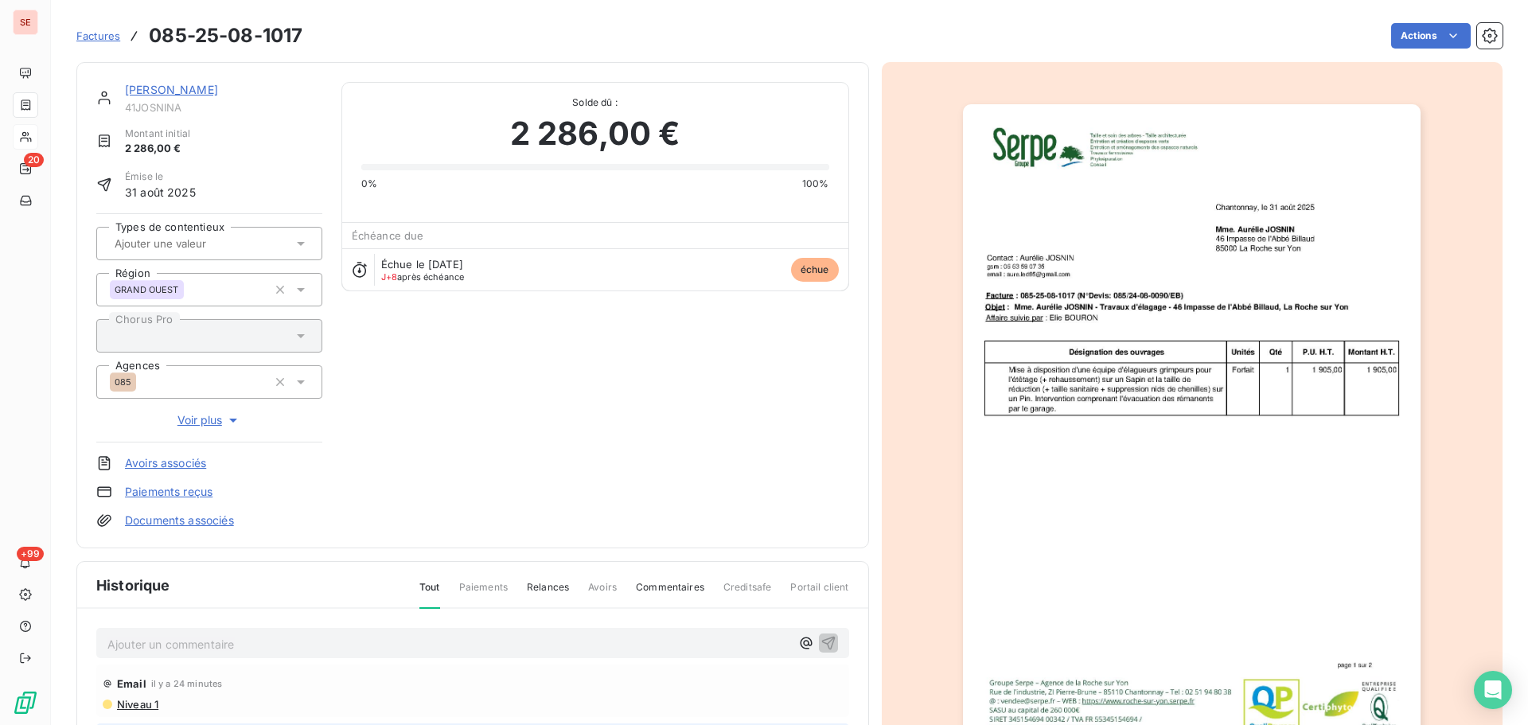
click at [277, 635] on p "Ajouter un commentaire ﻿" at bounding box center [448, 644] width 683 height 20
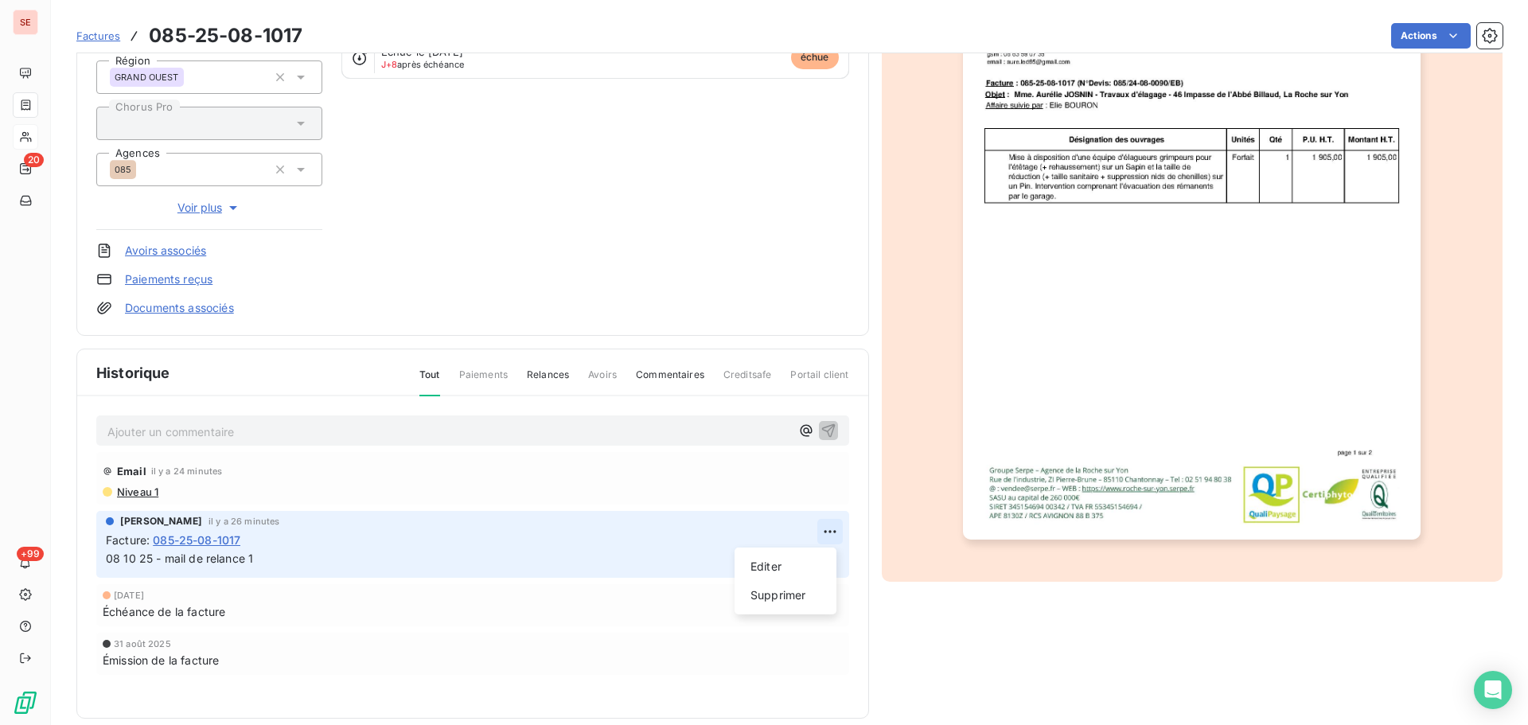
click at [817, 529] on html "SE 20 +99 Factures 085-25-08-1017 Actions [PERSON_NAME] 41JOSNINA Montant initi…" at bounding box center [764, 362] width 1528 height 725
click at [782, 564] on div "Editer" at bounding box center [785, 566] width 89 height 25
click at [168, 557] on span "08 10 25 - mail de relance 1" at bounding box center [179, 559] width 147 height 14
click at [510, 555] on p "08 10 25 - contact téléphonique de la cliente suite mail de relance 1" at bounding box center [462, 559] width 712 height 18
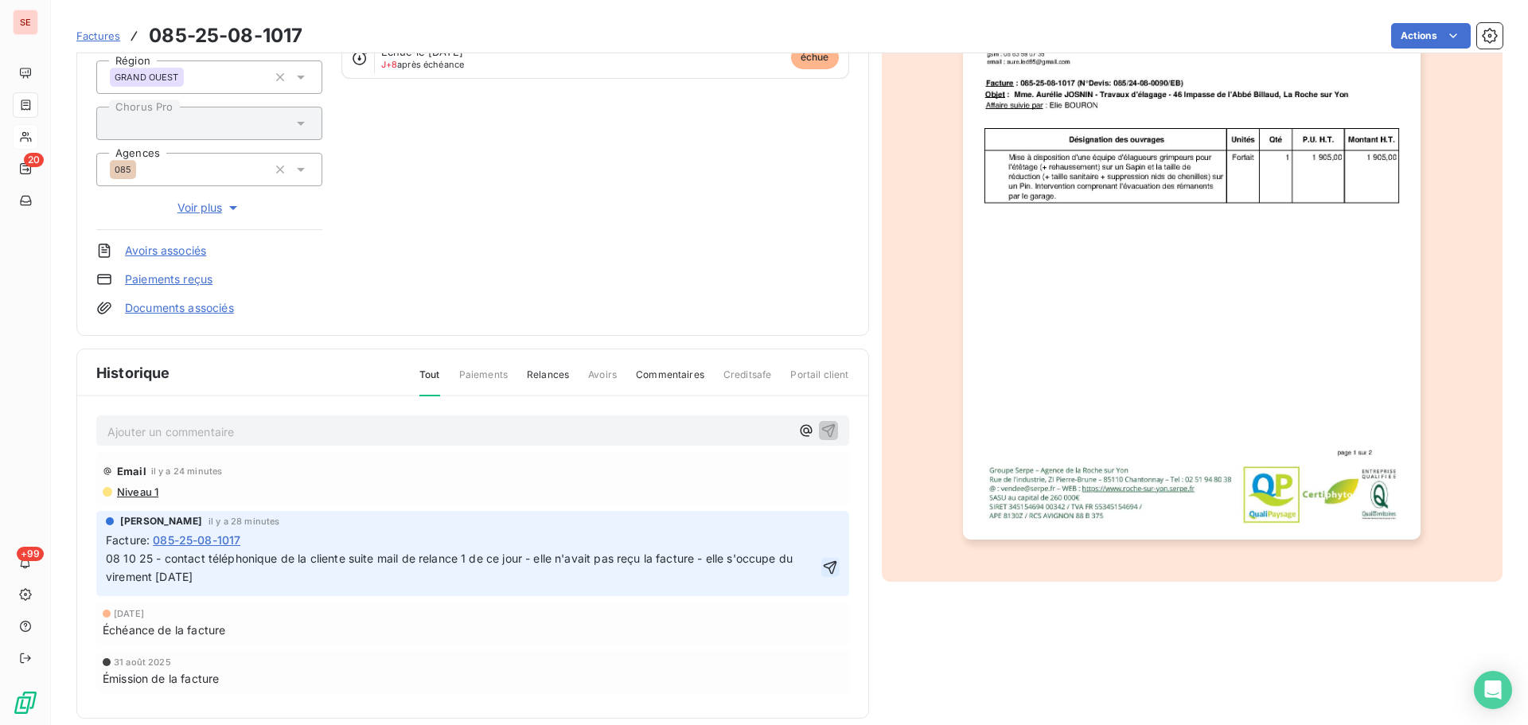
click at [829, 569] on icon "button" at bounding box center [831, 568] width 14 height 14
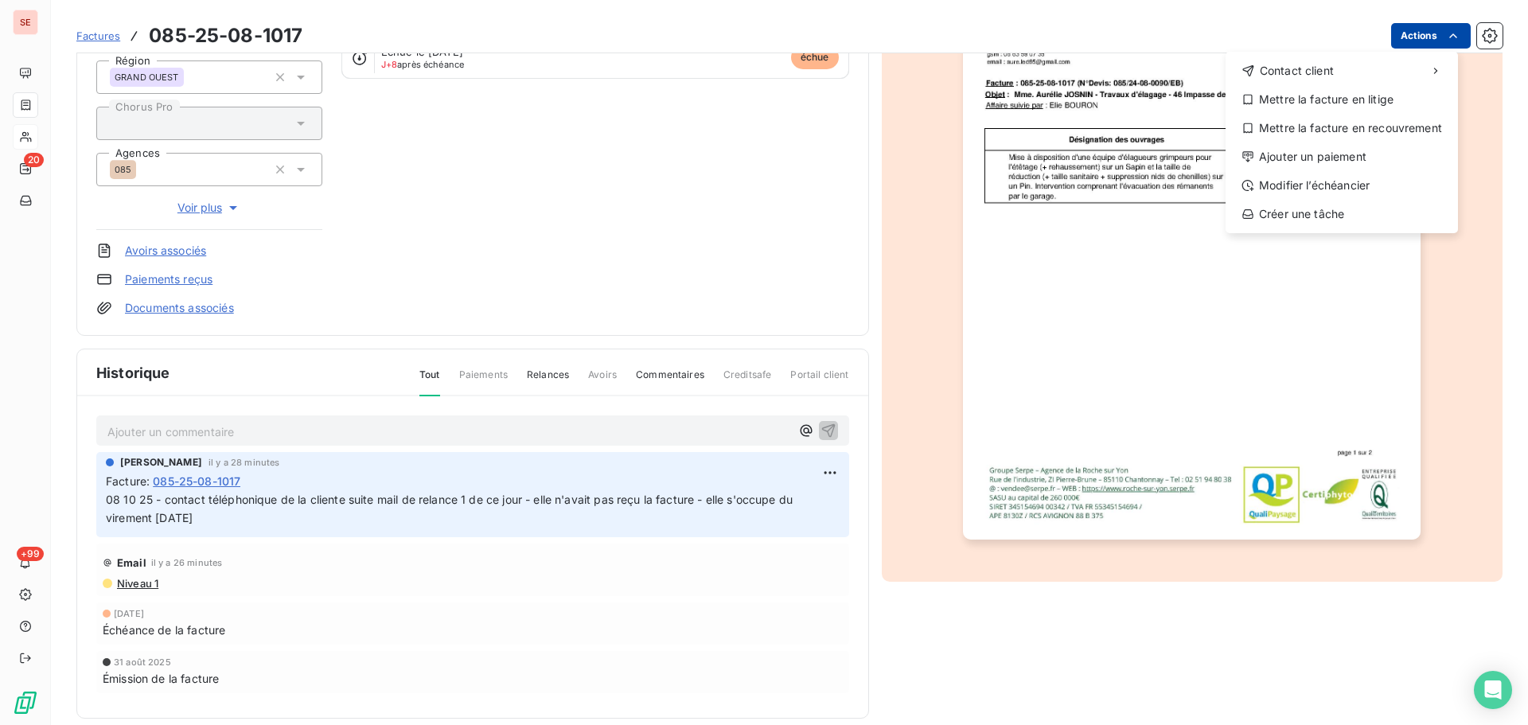
click at [1407, 31] on html "SE 20 +99 Factures [PHONE_NUMBER] Actions Contact client Mettre la facture en l…" at bounding box center [764, 362] width 1528 height 725
click at [1335, 164] on div "Ajouter un paiement" at bounding box center [1342, 156] width 220 height 25
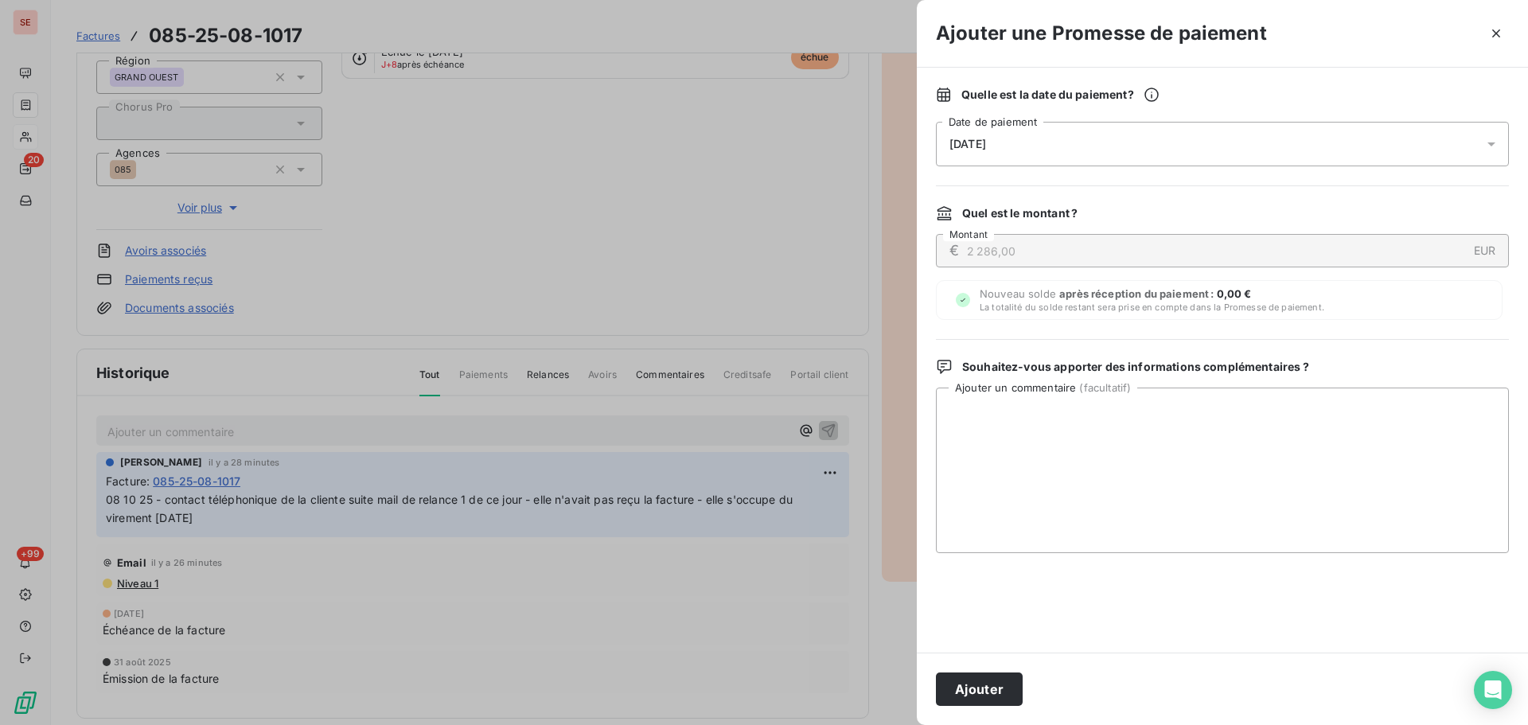
click at [1154, 142] on div "[DATE]" at bounding box center [1222, 144] width 573 height 45
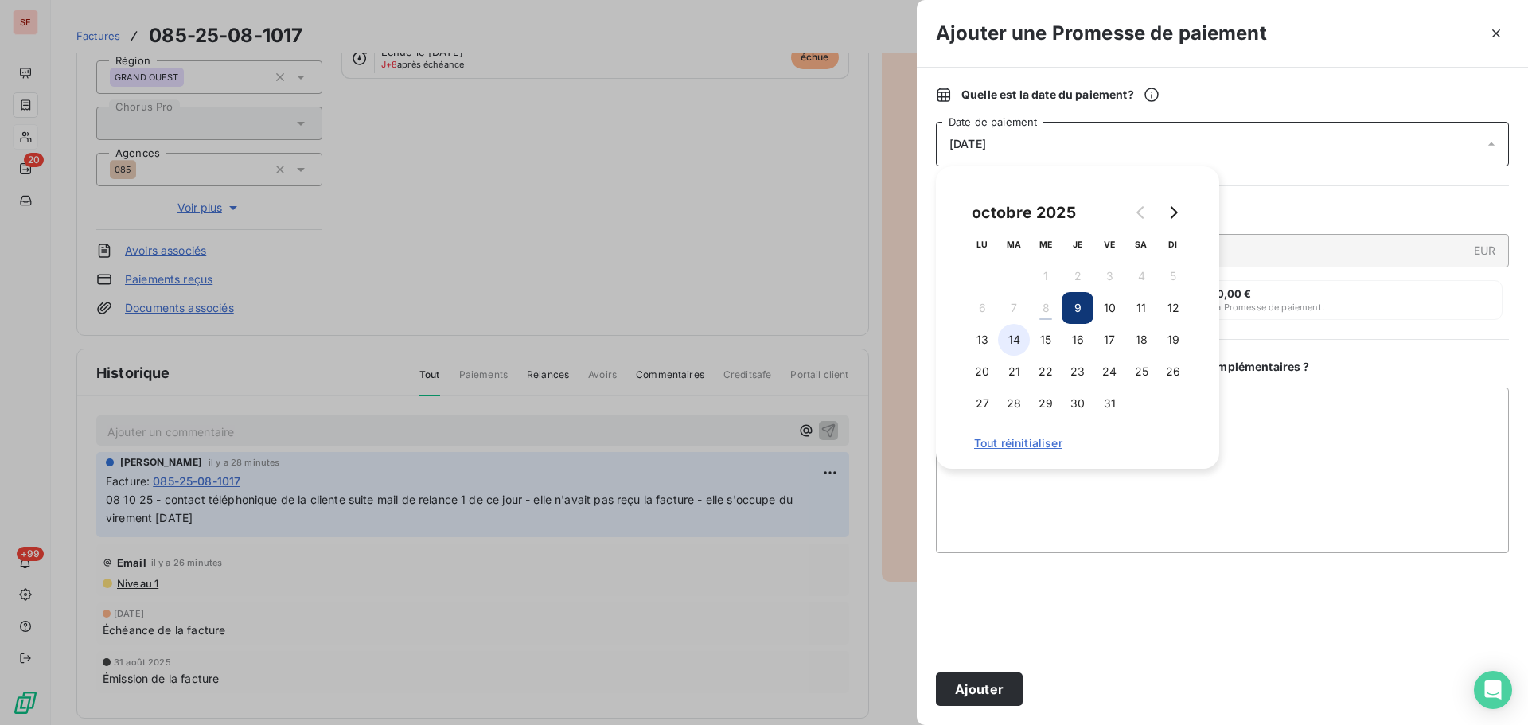
click at [1021, 344] on button "14" at bounding box center [1014, 340] width 32 height 32
click at [997, 700] on button "Ajouter" at bounding box center [979, 689] width 87 height 33
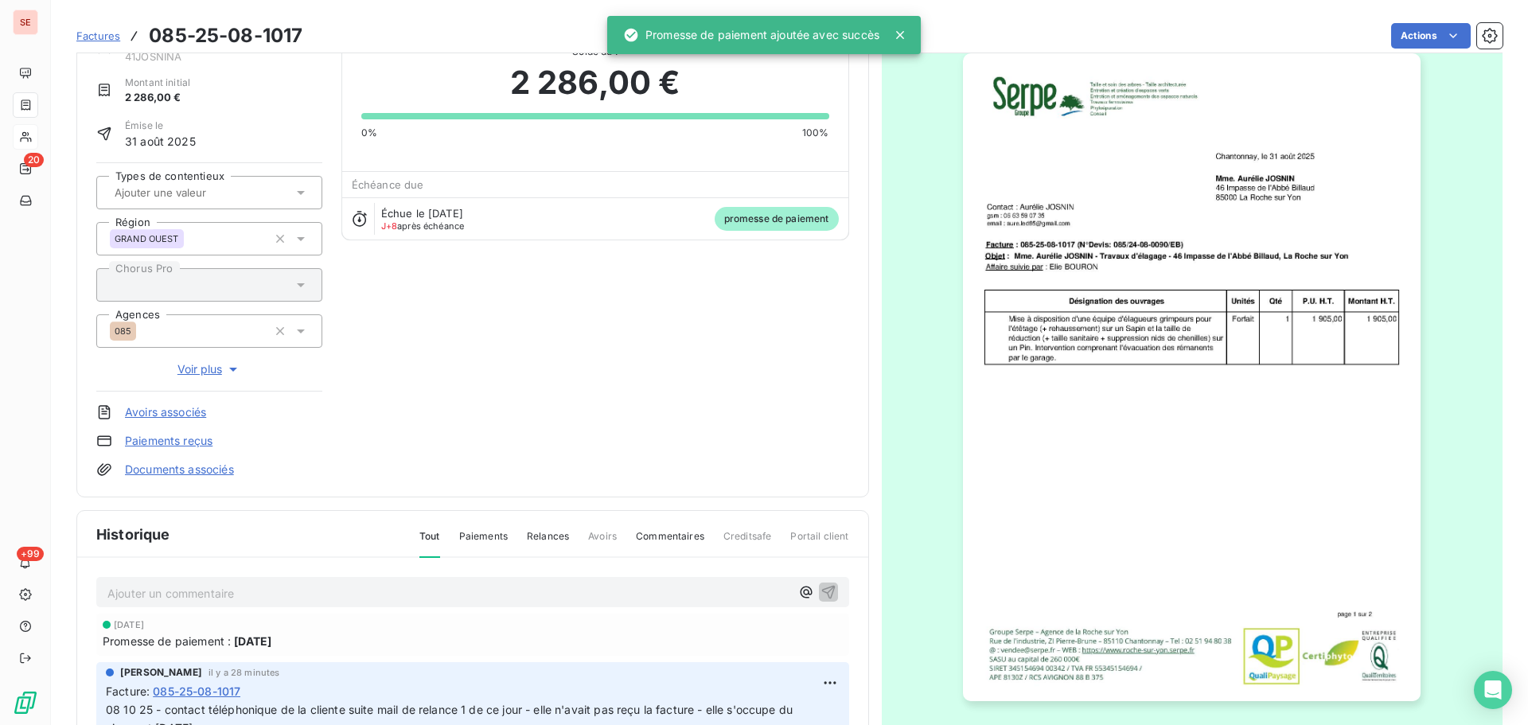
scroll to position [0, 0]
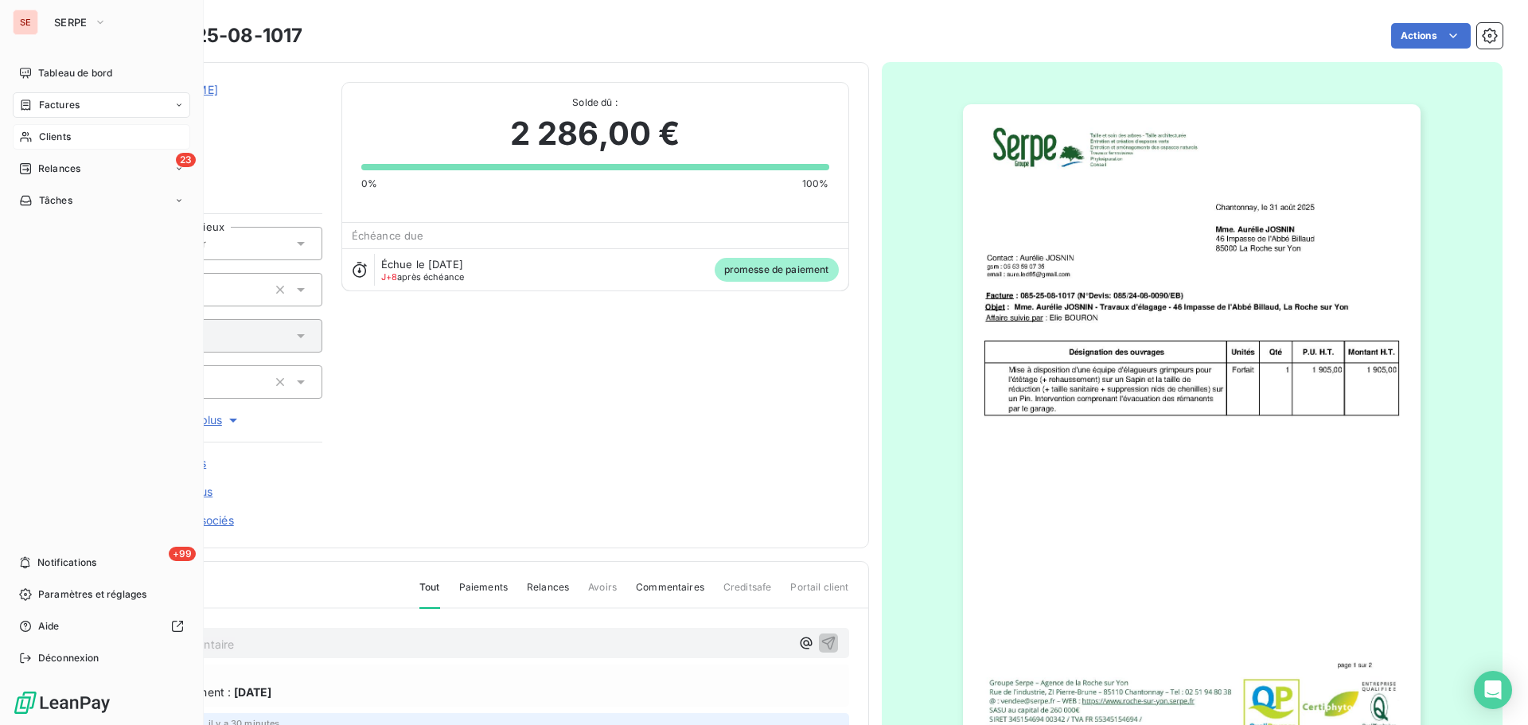
click at [45, 137] on span "Clients" at bounding box center [55, 137] width 32 height 14
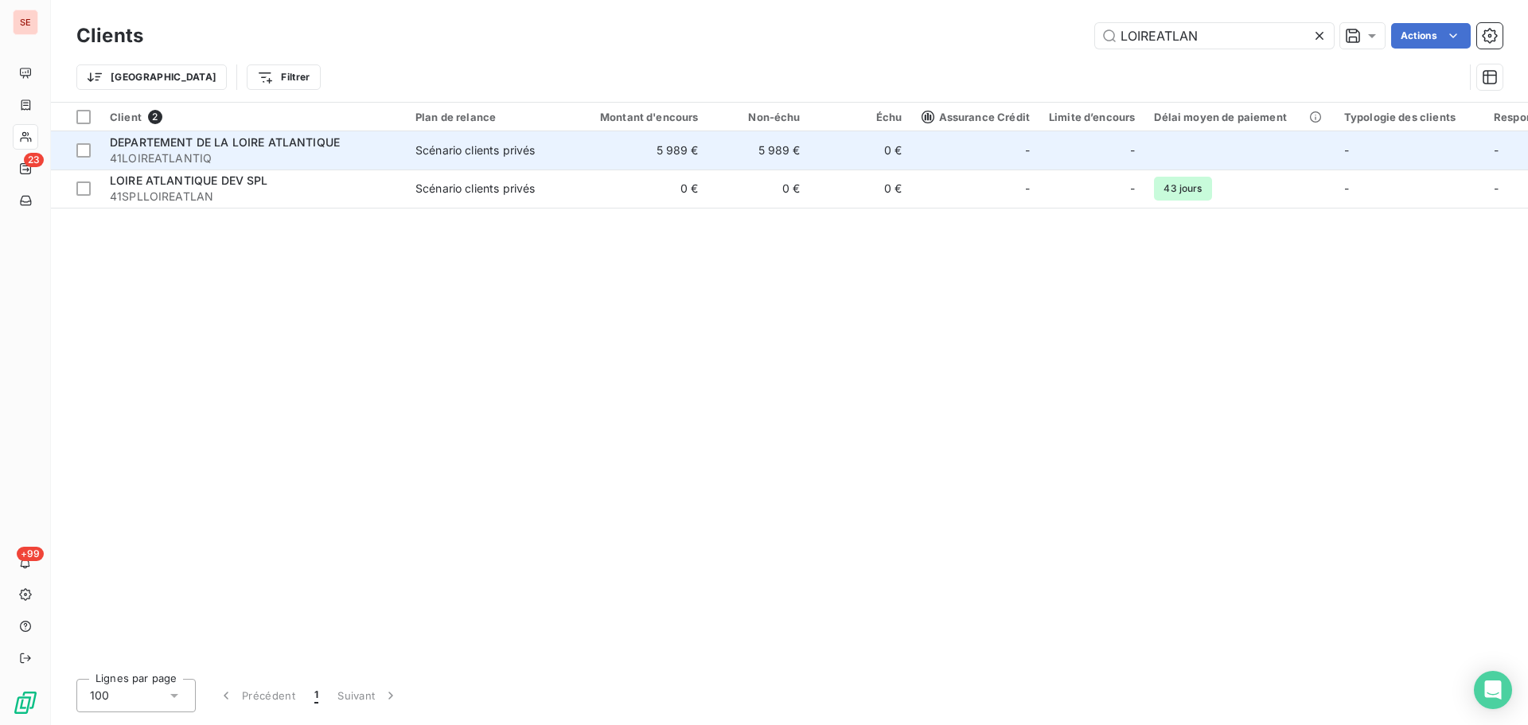
type input "LOIREATLAN"
click at [815, 150] on td "0 €" at bounding box center [861, 150] width 102 height 38
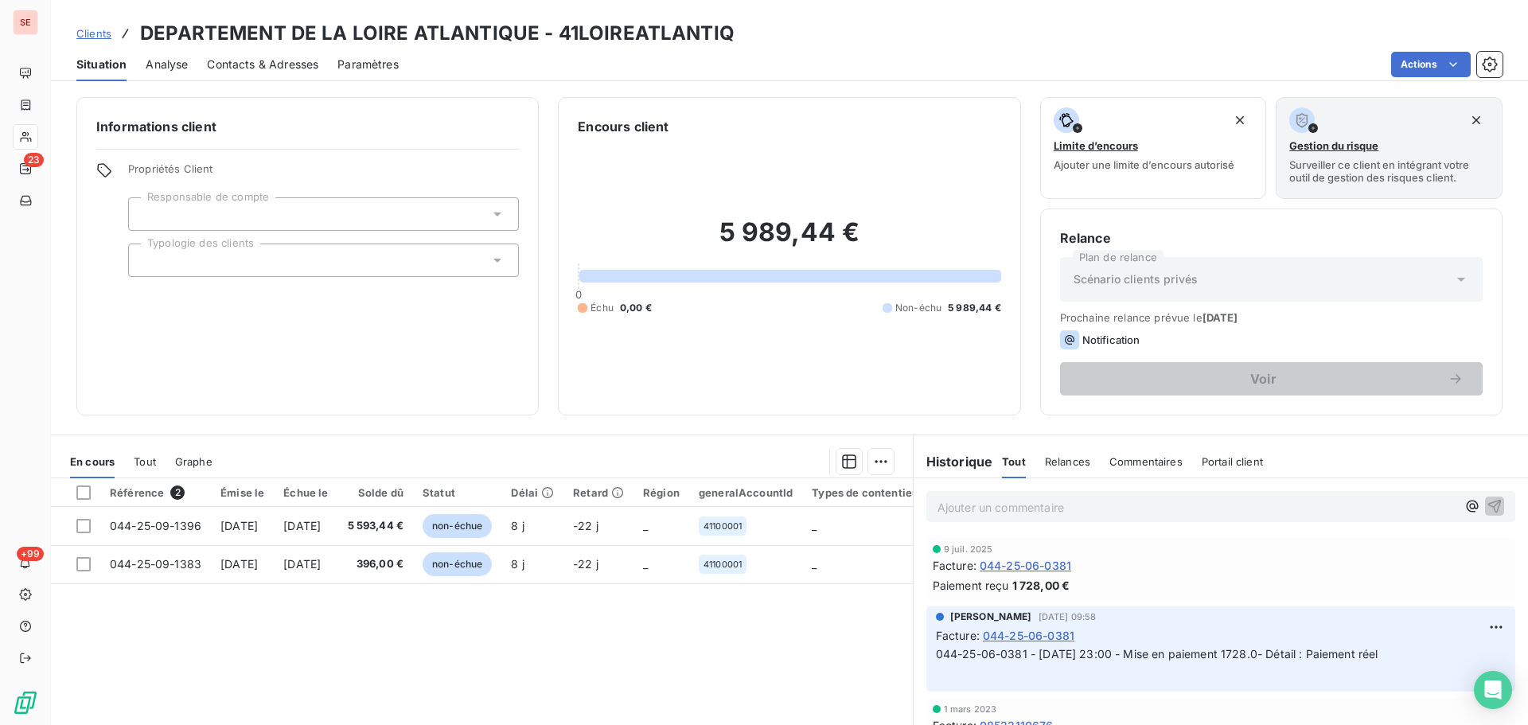
scroll to position [107, 0]
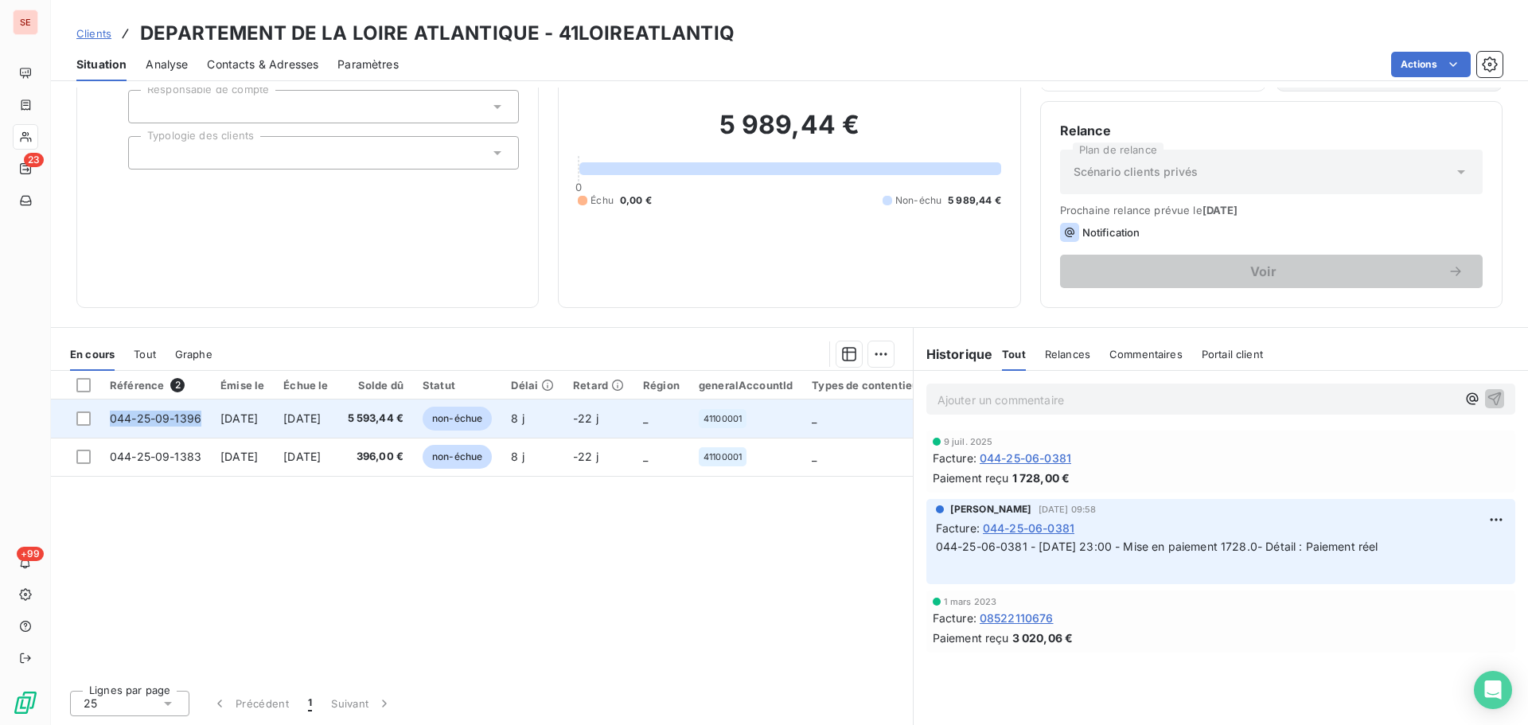
drag, startPoint x: 200, startPoint y: 422, endPoint x: 109, endPoint y: 428, distance: 91.0
click at [109, 428] on td "044-25-09-1396" at bounding box center [155, 419] width 111 height 38
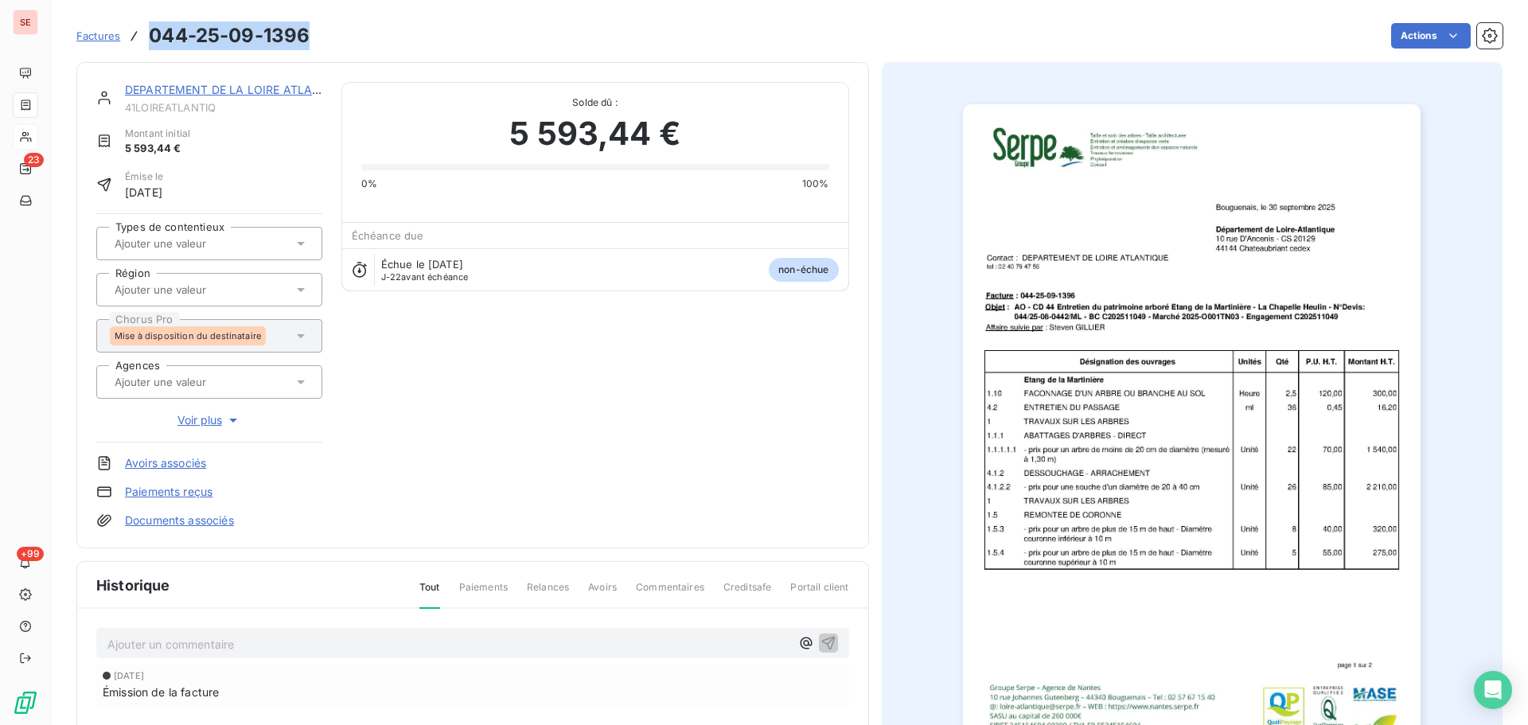
drag, startPoint x: 311, startPoint y: 35, endPoint x: 143, endPoint y: 36, distance: 168.0
click at [143, 36] on div "Factures 044-25-09-1396 Actions" at bounding box center [789, 35] width 1426 height 33
copy h3 "044-25-09-1396"
click at [176, 96] on link "DEPARTEMENT DE LA LOIRE ATLANTIQUE" at bounding box center [240, 90] width 230 height 14
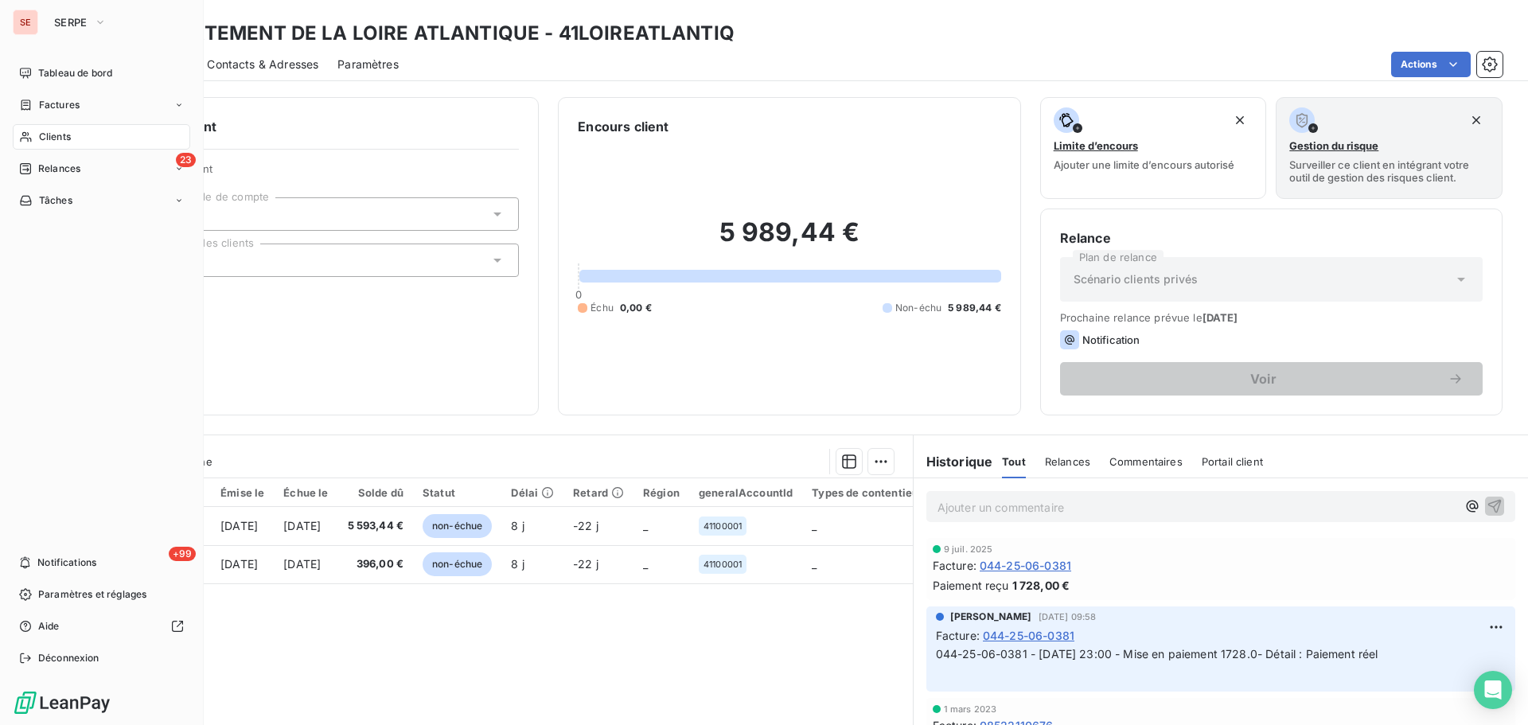
click at [41, 131] on span "Clients" at bounding box center [55, 137] width 32 height 14
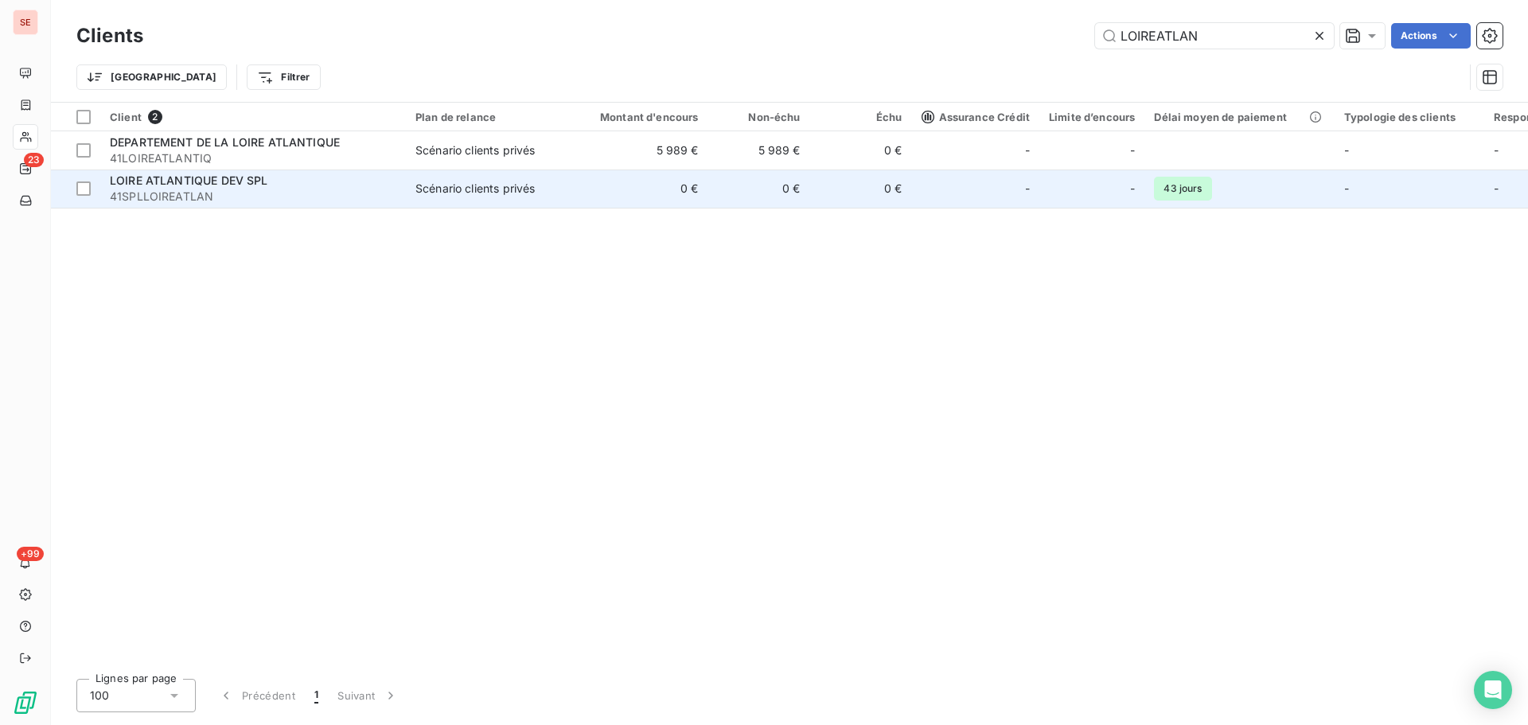
click at [336, 196] on span "41SPLLOIREATLAN" at bounding box center [253, 197] width 287 height 16
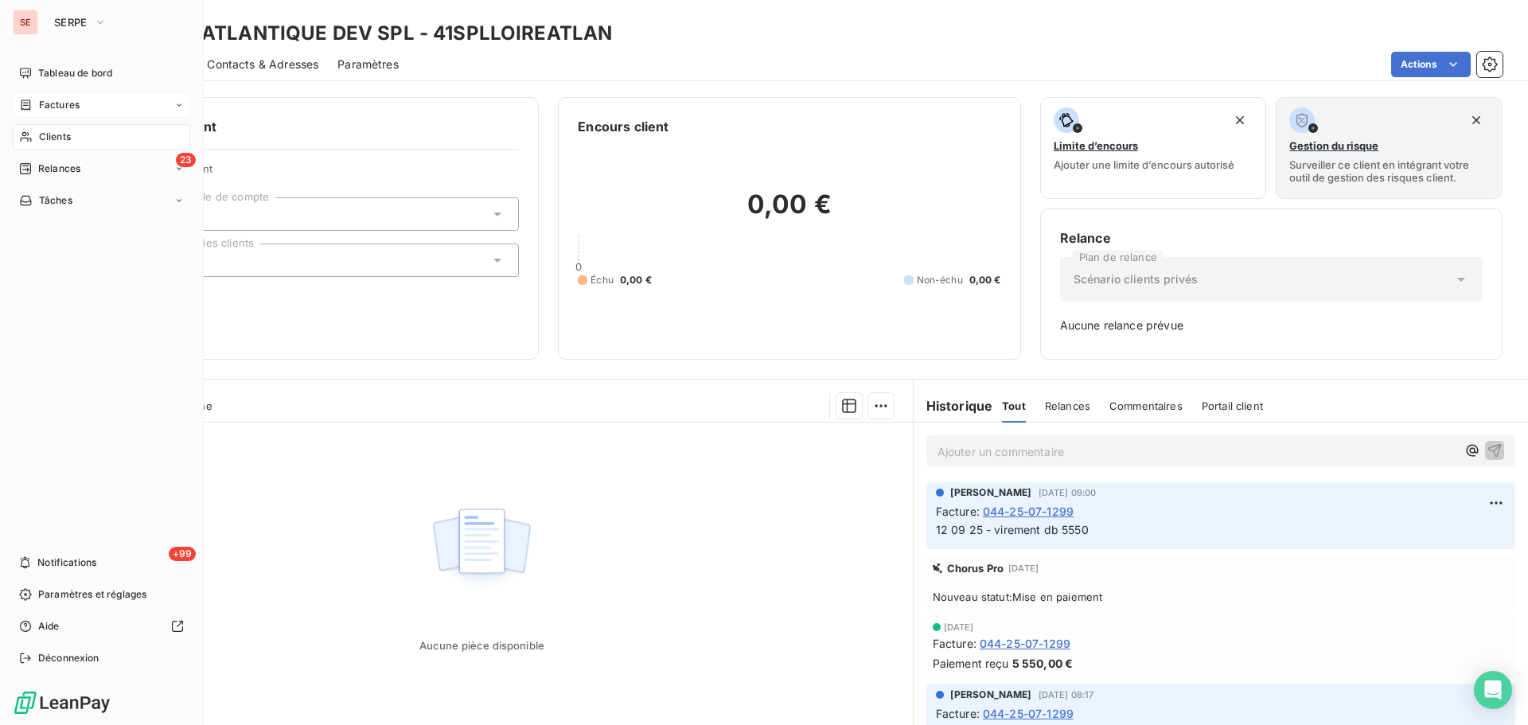
click at [71, 110] on span "Factures" at bounding box center [59, 105] width 41 height 14
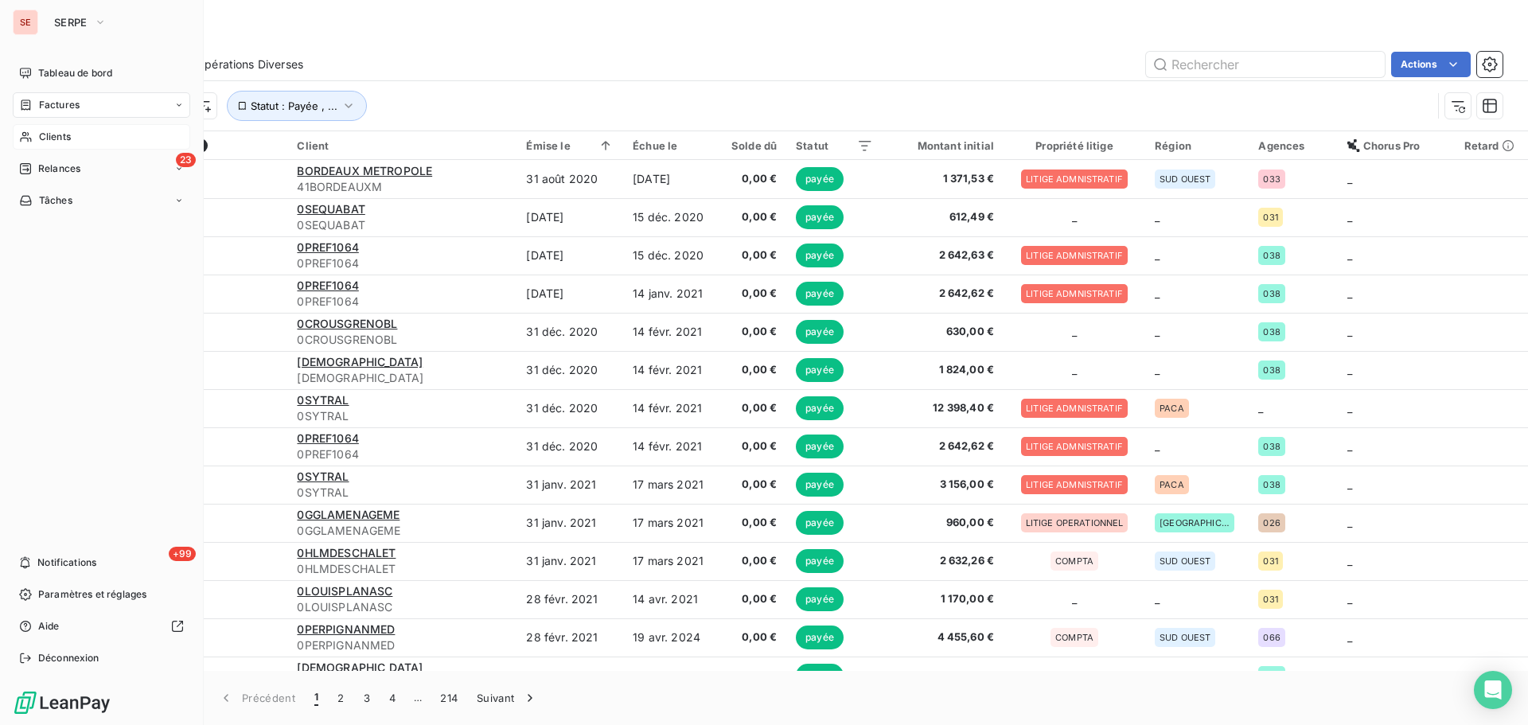
click at [53, 167] on span "Relances" at bounding box center [59, 169] width 42 height 14
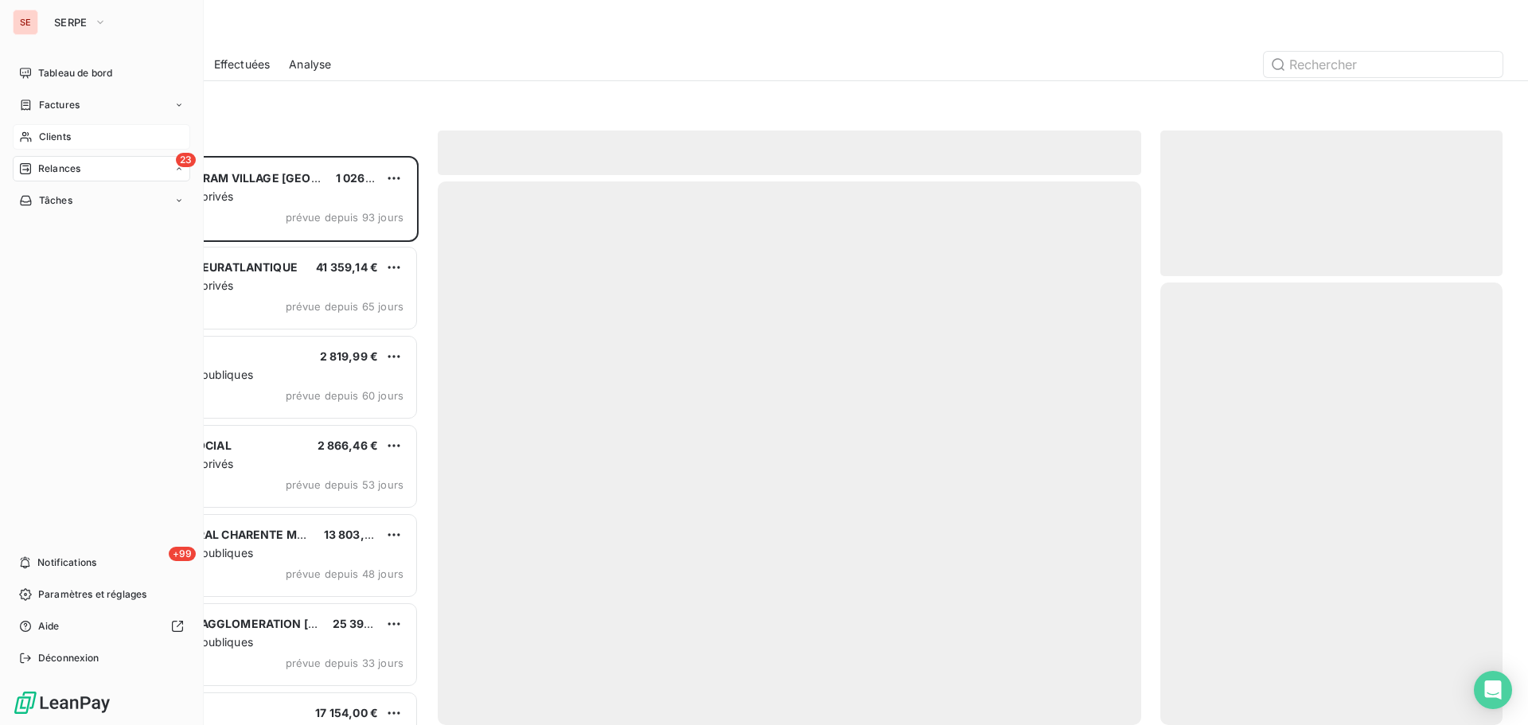
scroll to position [557, 330]
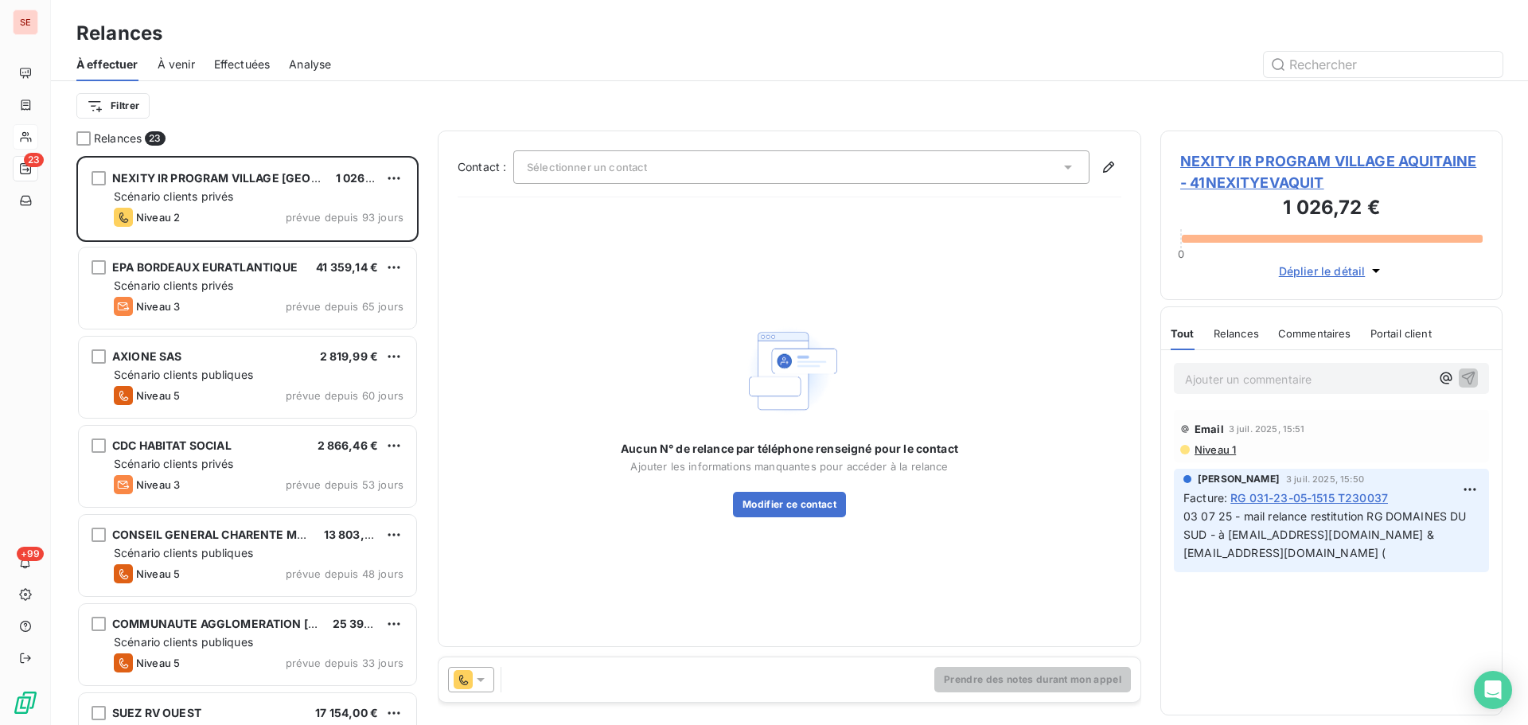
click at [251, 62] on span "Effectuées" at bounding box center [242, 65] width 57 height 16
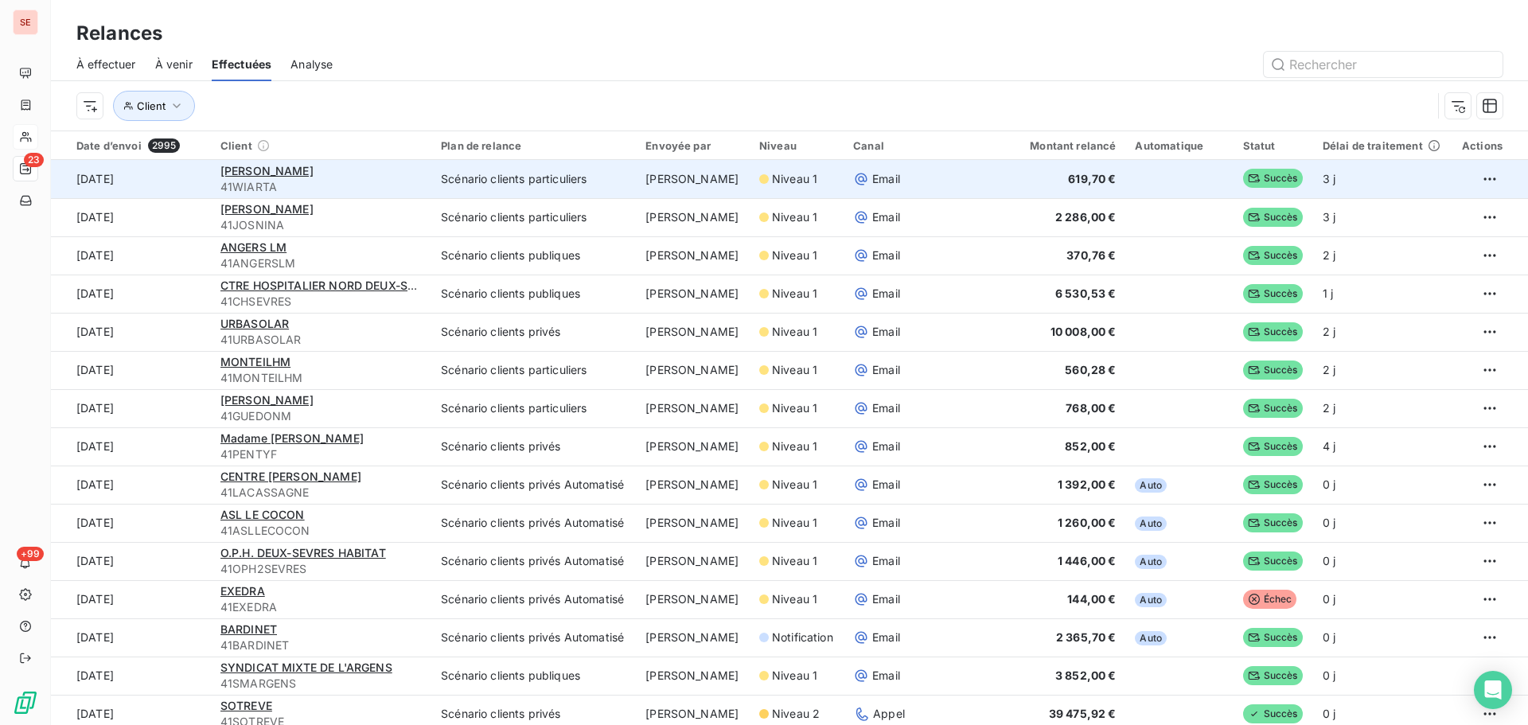
click at [256, 179] on span "41WIARTA" at bounding box center [320, 187] width 201 height 16
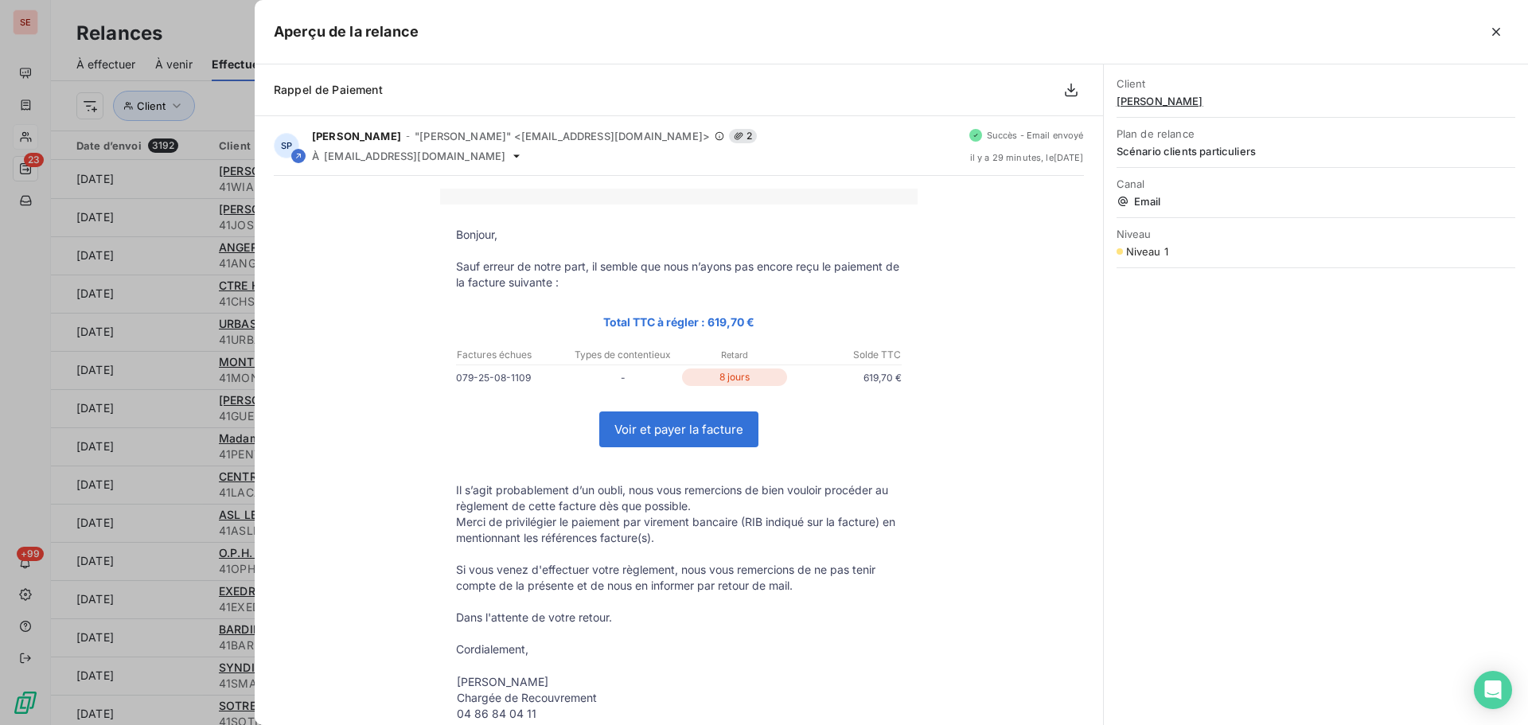
drag, startPoint x: 1494, startPoint y: 27, endPoint x: 1367, endPoint y: 29, distance: 127.4
click at [1493, 27] on icon "button" at bounding box center [1496, 32] width 16 height 16
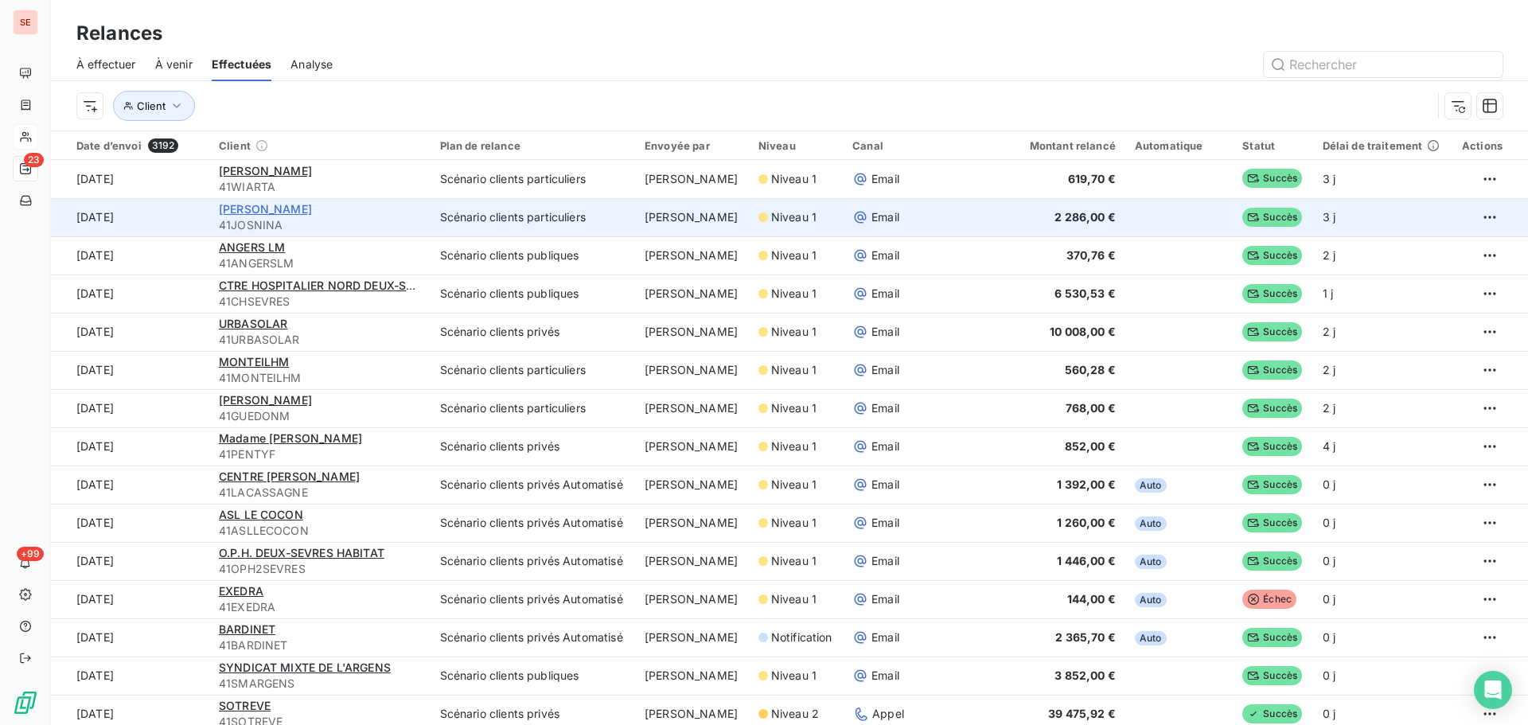
click at [256, 207] on span "[PERSON_NAME]" at bounding box center [265, 209] width 93 height 14
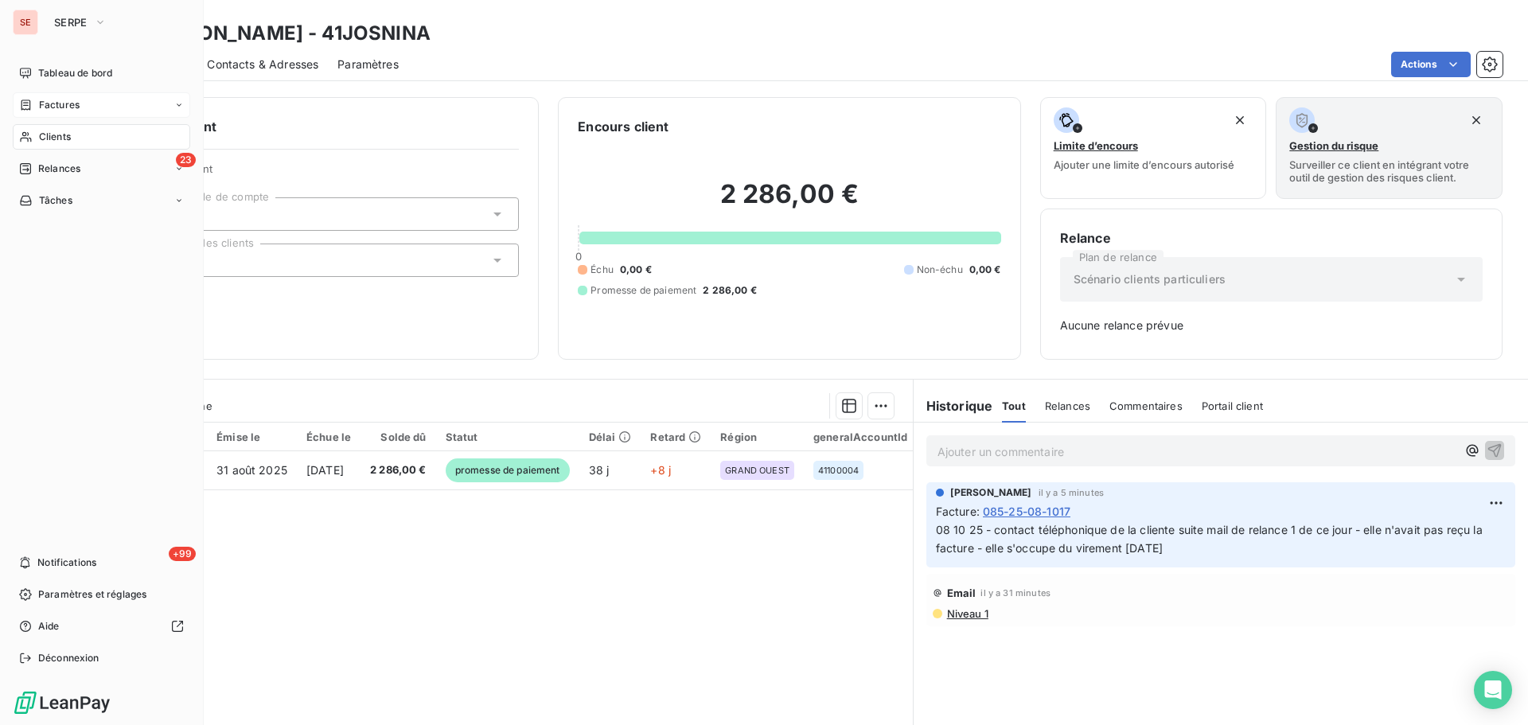
click at [43, 103] on span "Factures" at bounding box center [59, 105] width 41 height 14
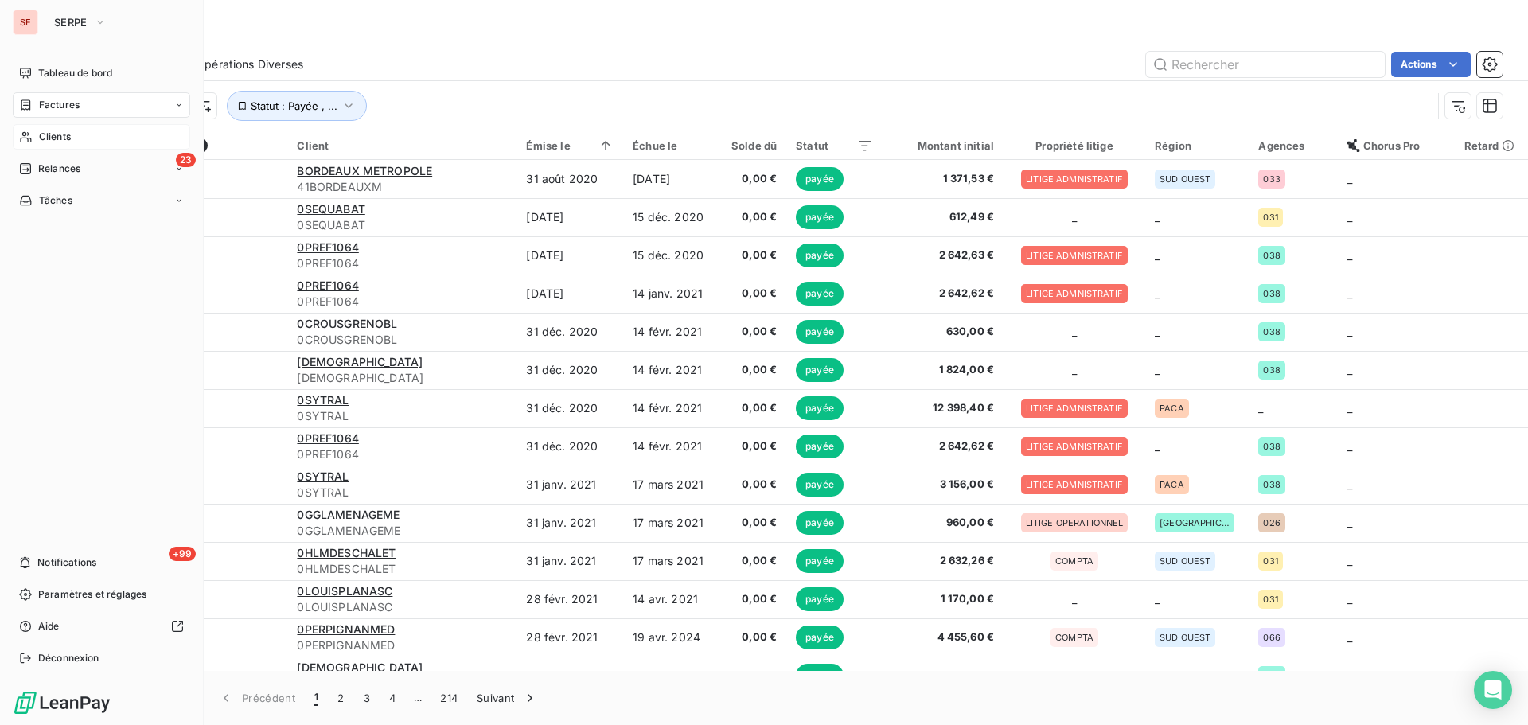
click at [46, 146] on div "Clients" at bounding box center [102, 136] width 178 height 25
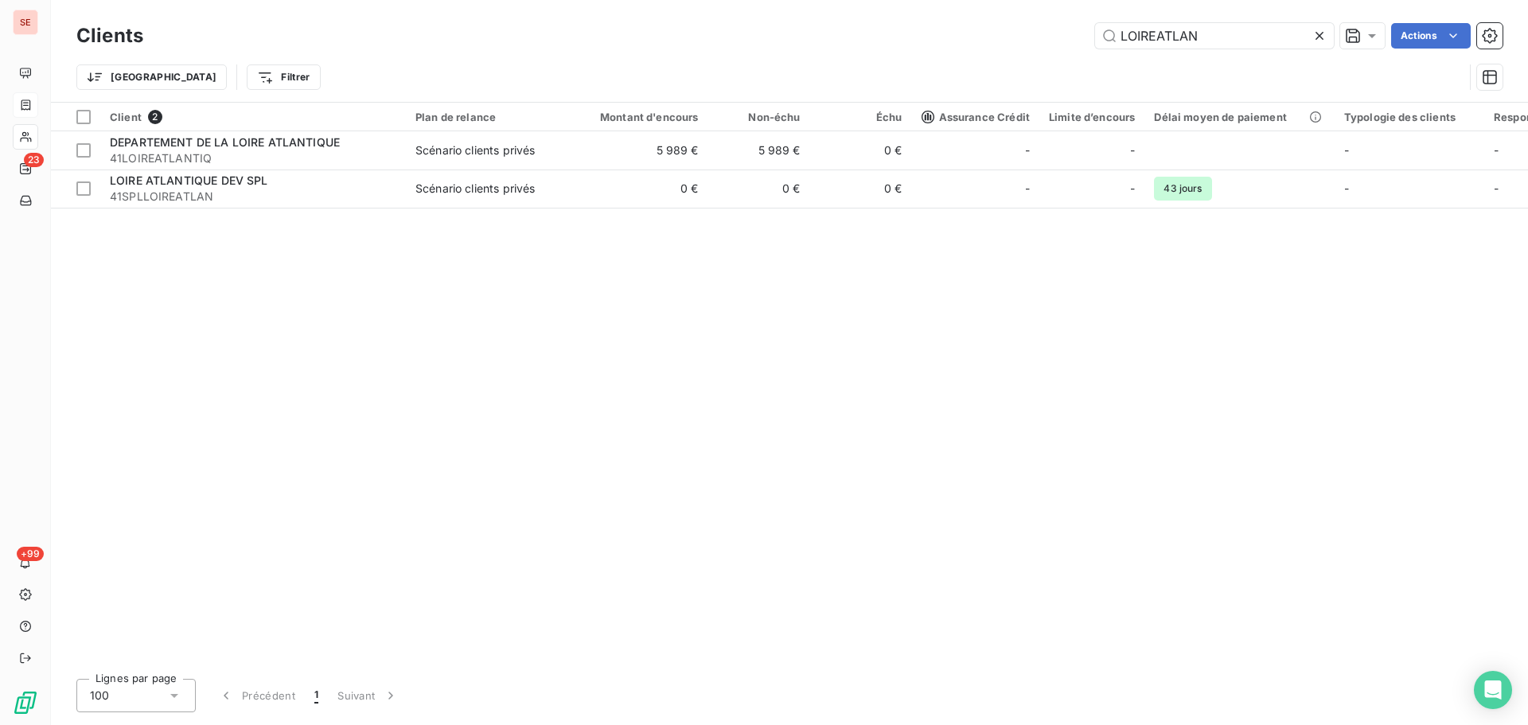
click at [1317, 37] on icon at bounding box center [1320, 36] width 8 height 8
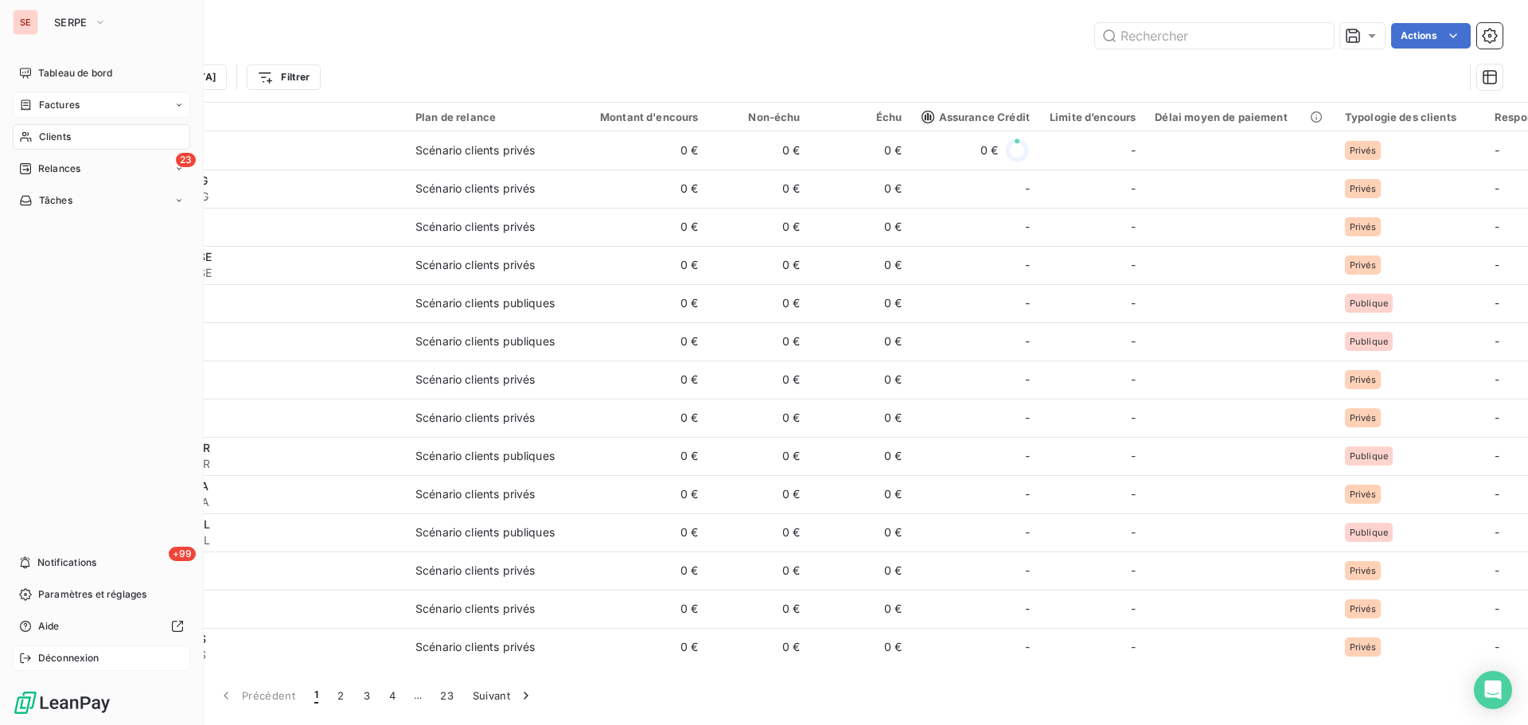
click at [82, 661] on span "Déconnexion" at bounding box center [68, 658] width 61 height 14
